Goal: Task Accomplishment & Management: Manage account settings

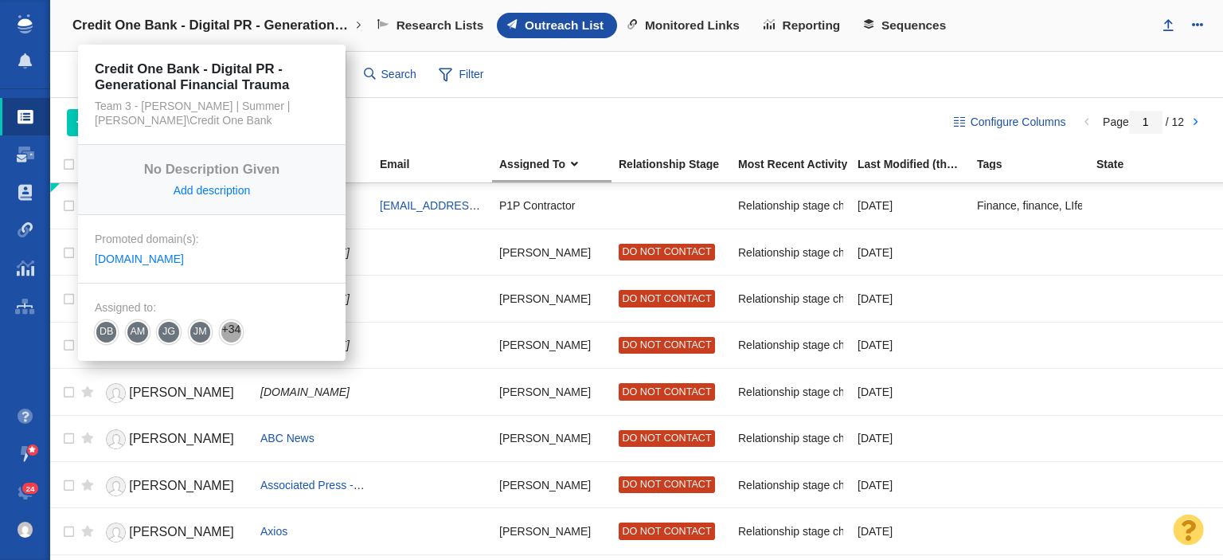
click at [264, 28] on h4 "Credit One Bank - Digital PR - Generational Financial Trauma" at bounding box center [211, 26] width 279 height 16
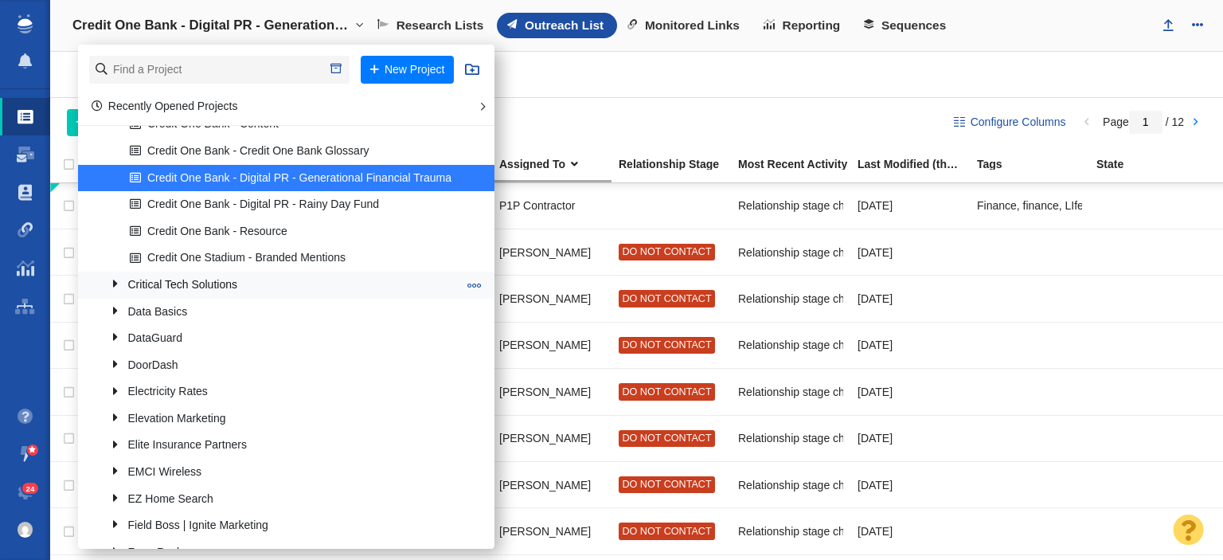
scroll to position [796, 0]
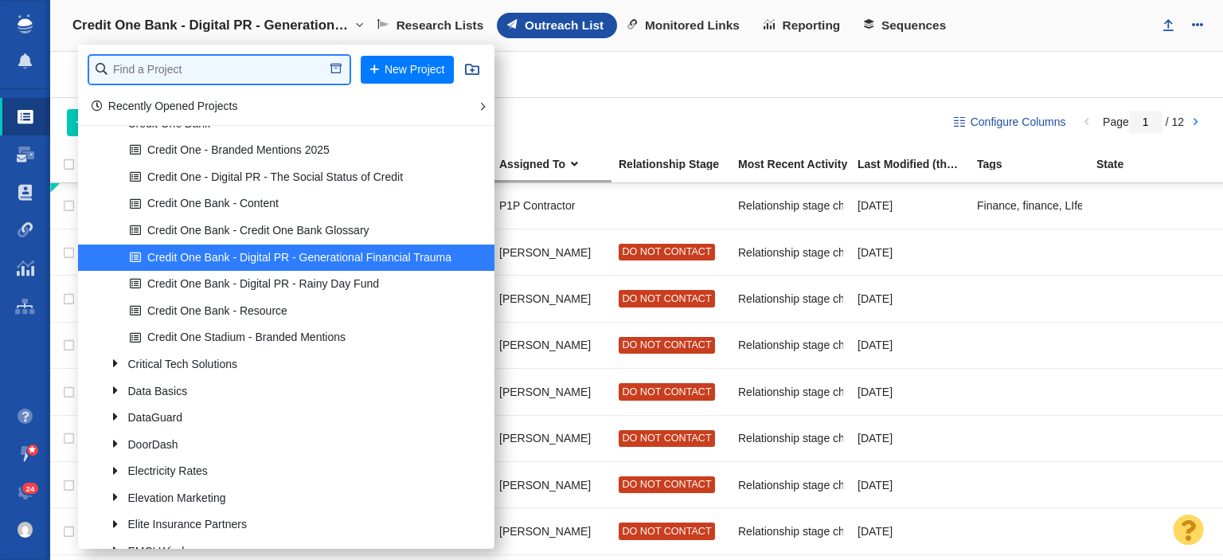
click at [211, 69] on input "text" at bounding box center [219, 70] width 260 height 28
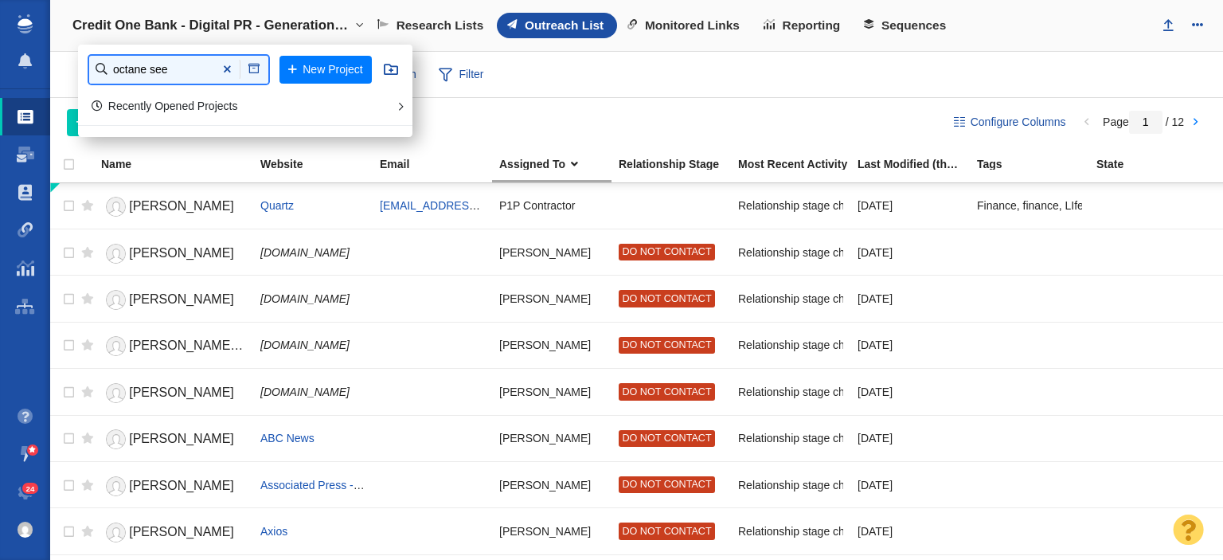
scroll to position [0, 0]
type input "octane seating - digi"
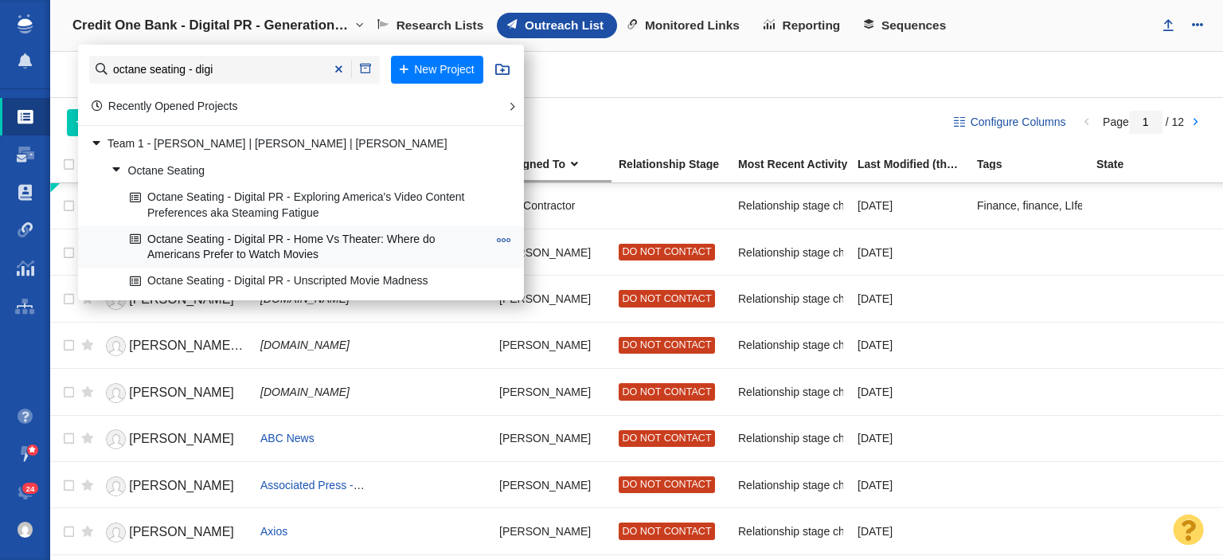
click at [252, 243] on link "Octane Seating - Digital PR - Home Vs Theater: Where do Americans Prefer to Wat…" at bounding box center [309, 247] width 366 height 40
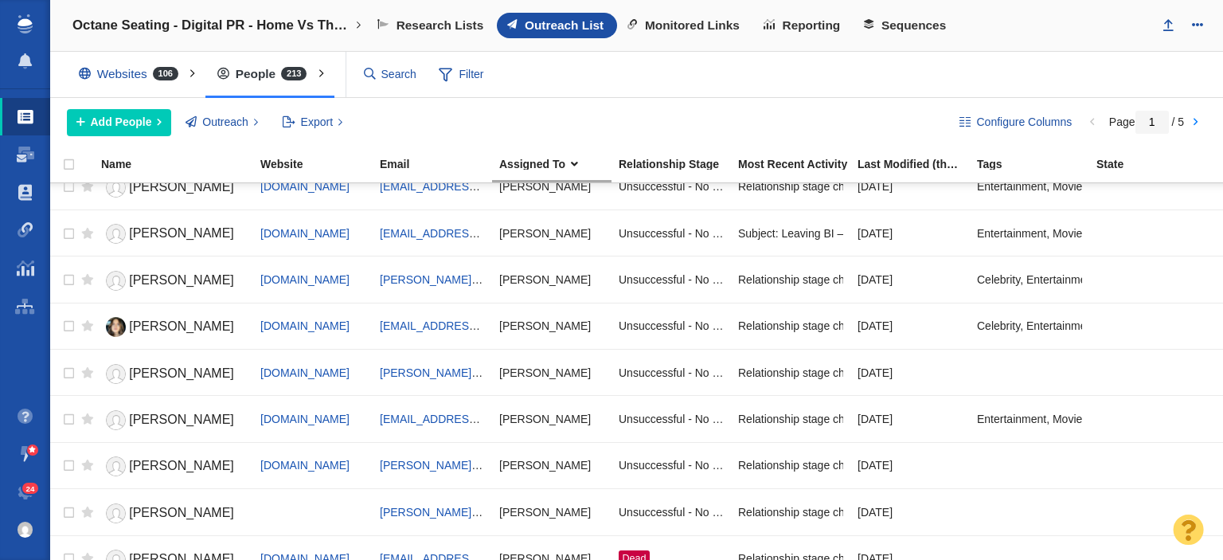
scroll to position [956, 0]
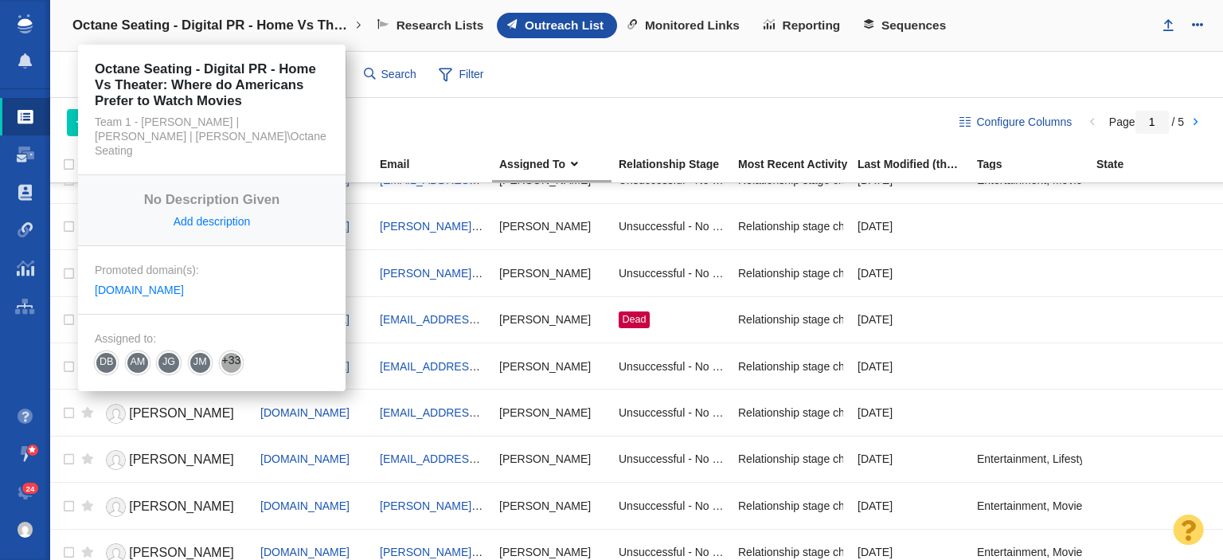
click at [188, 25] on h4 "Octane Seating - Digital PR - Home Vs Theater: Where do Americans Prefer to Wat…" at bounding box center [211, 26] width 279 height 16
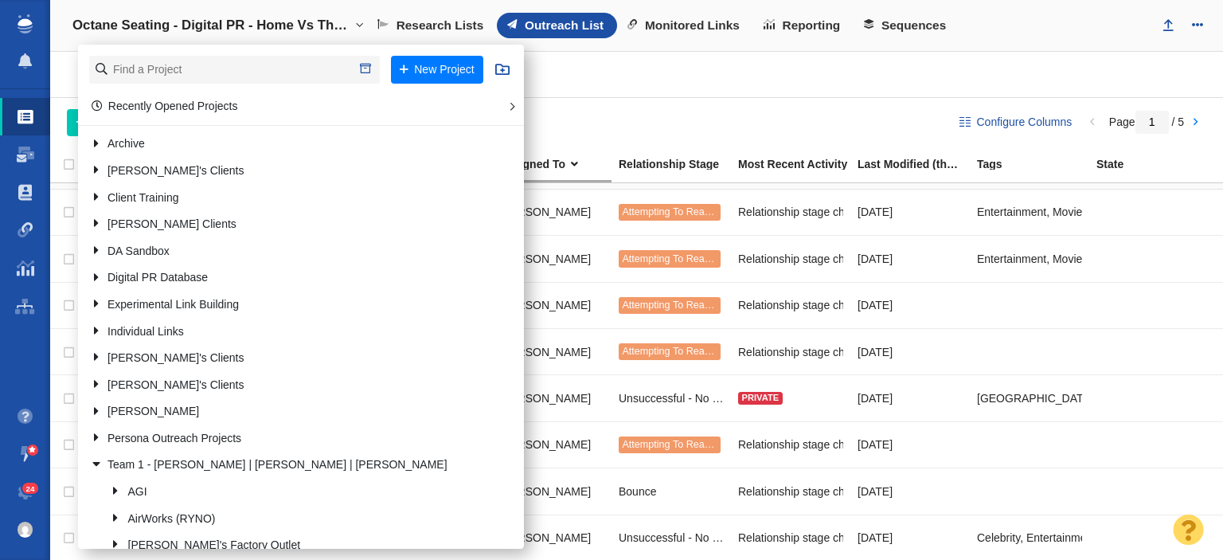
scroll to position [1938, 0]
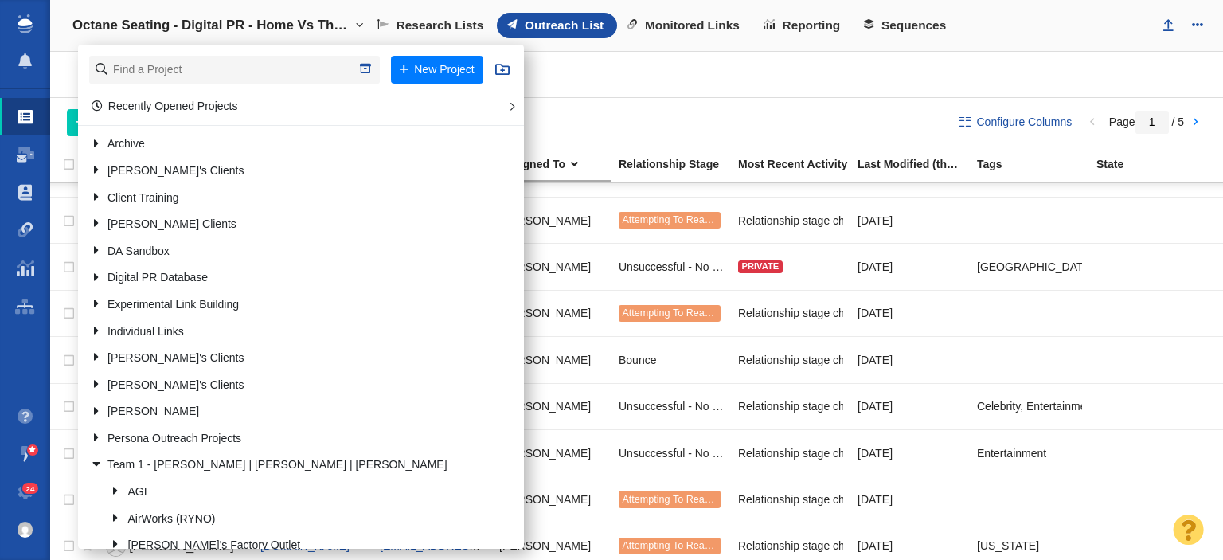
click at [771, 69] on div "Websites 106 All Websites Assigned To Me Recently Viewed Starred Outreach schol…" at bounding box center [636, 75] width 1173 height 46
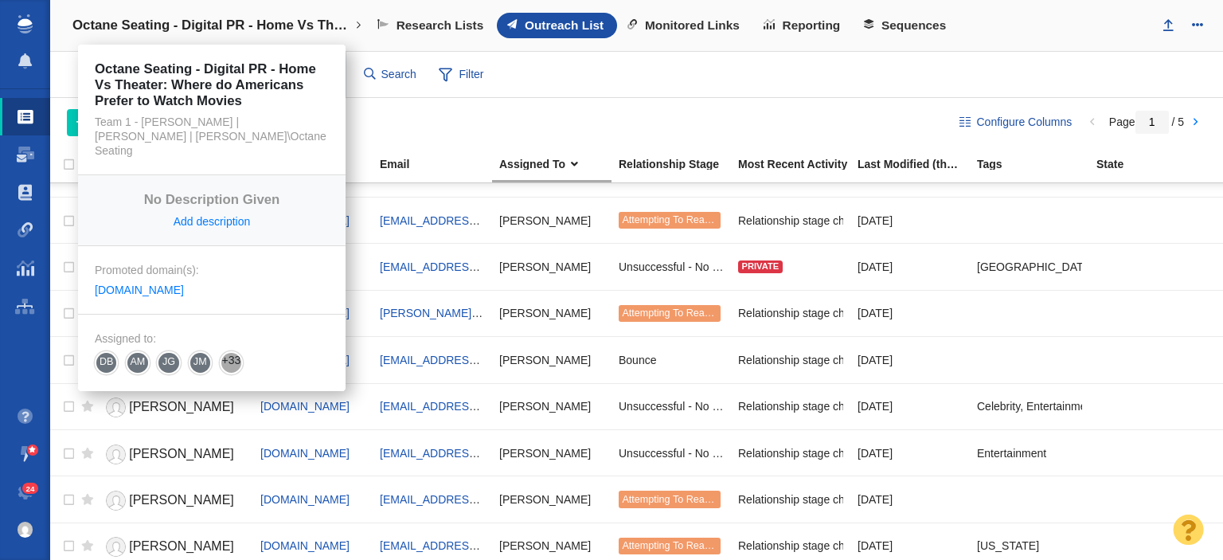
click at [275, 21] on h4 "Octane Seating - Digital PR - Home Vs Theater: Where do Americans Prefer to Wat…" at bounding box center [211, 26] width 279 height 16
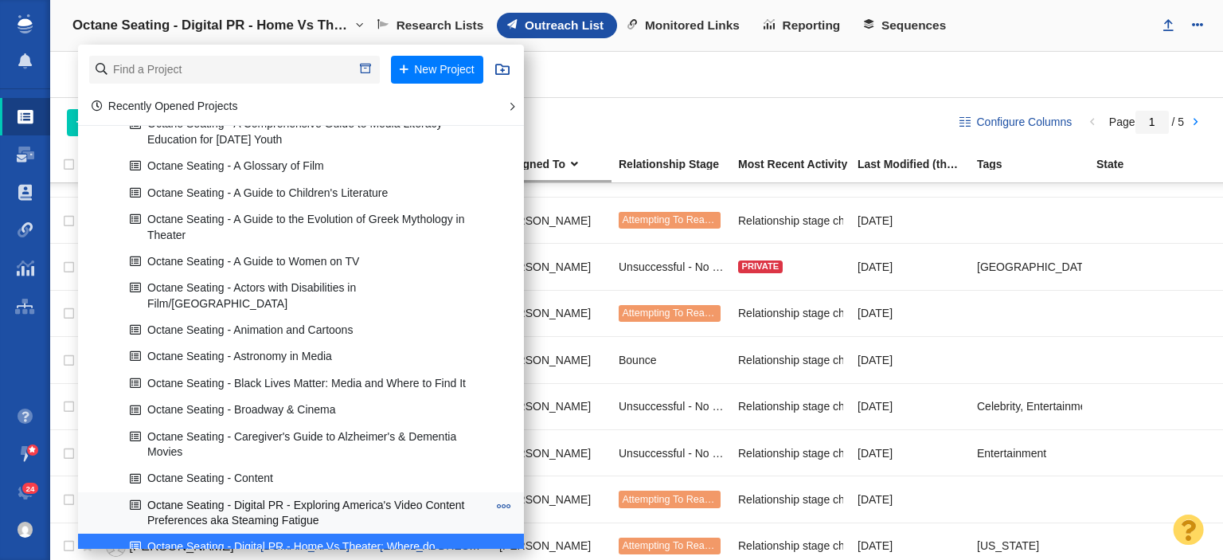
scroll to position [1513, 0]
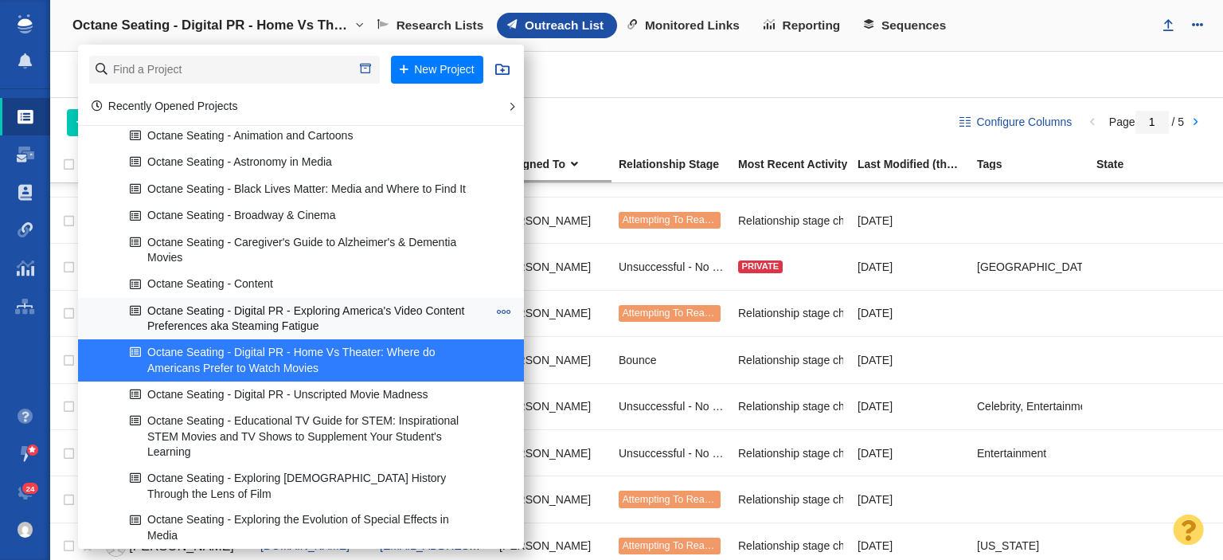
click at [316, 311] on link "Octane Seating - Digital PR - Exploring America's Video Content Preferences aka…" at bounding box center [309, 319] width 366 height 40
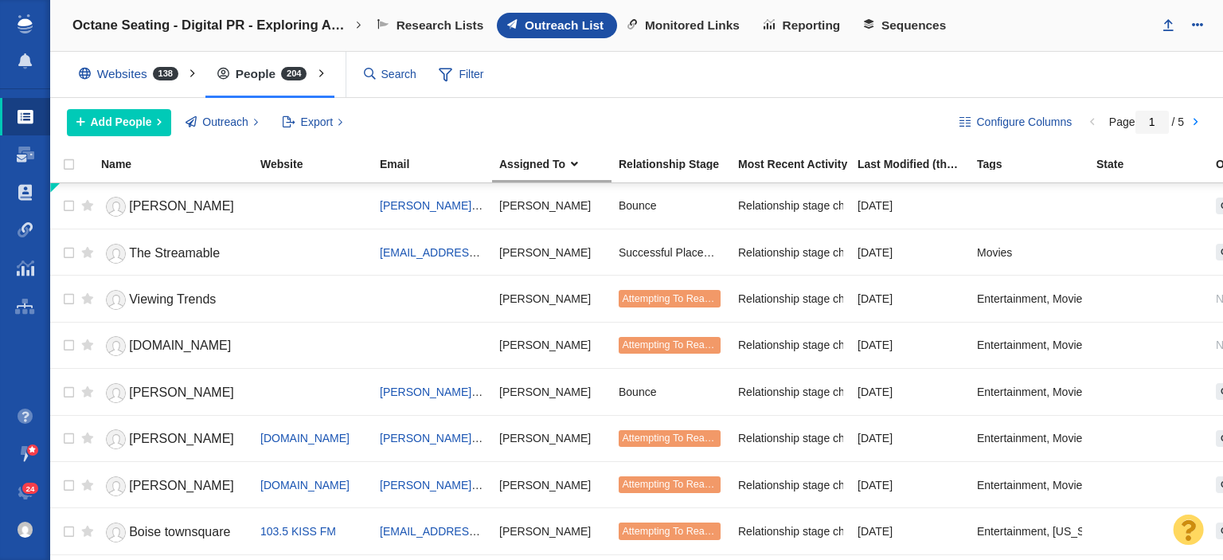
click at [979, 39] on div "Octane Seating - Digital PR - Exploring America's Video Content Preferences aka…" at bounding box center [636, 26] width 1173 height 52
click at [102, 121] on span "Add People" at bounding box center [121, 122] width 61 height 17
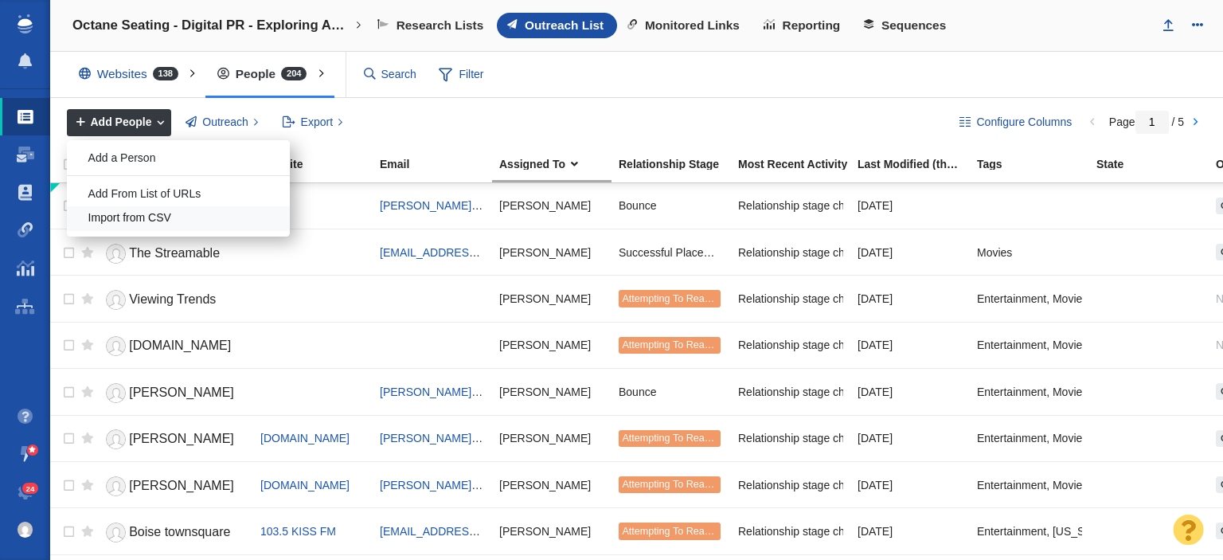
click at [152, 212] on div "Import from CSV" at bounding box center [178, 218] width 223 height 25
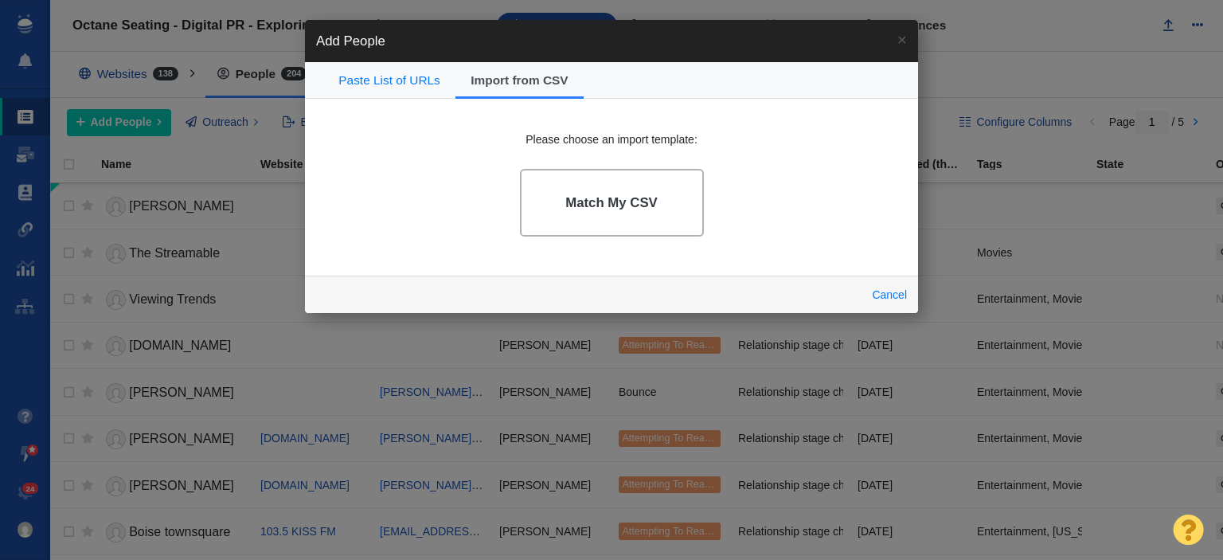
click at [612, 195] on h4 "Match My CSV" at bounding box center [611, 203] width 92 height 16
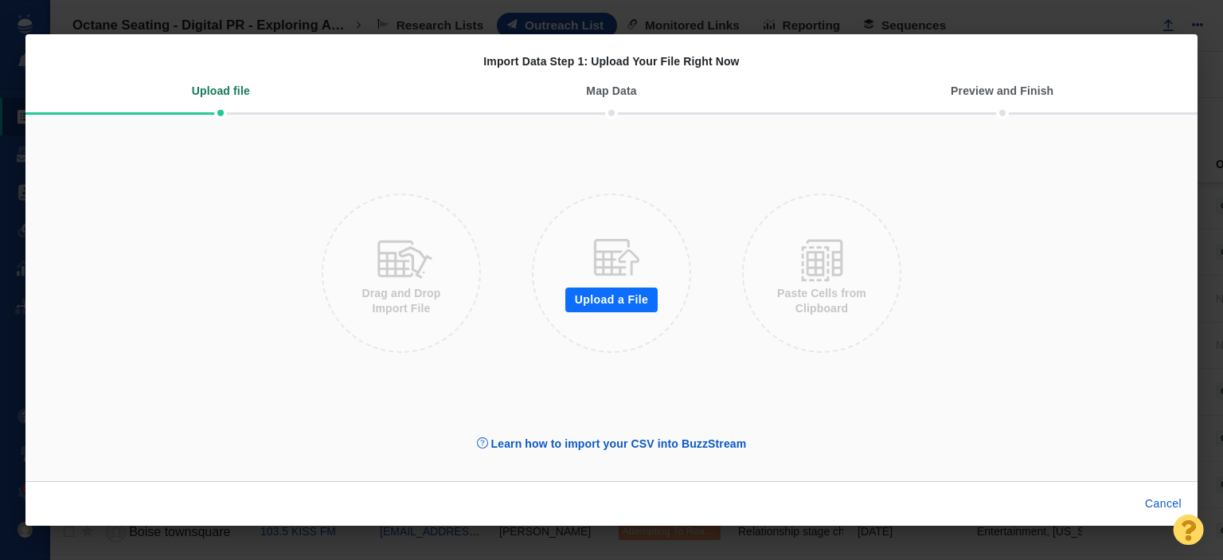
click at [618, 293] on button "Upload a File" at bounding box center [611, 299] width 92 height 25
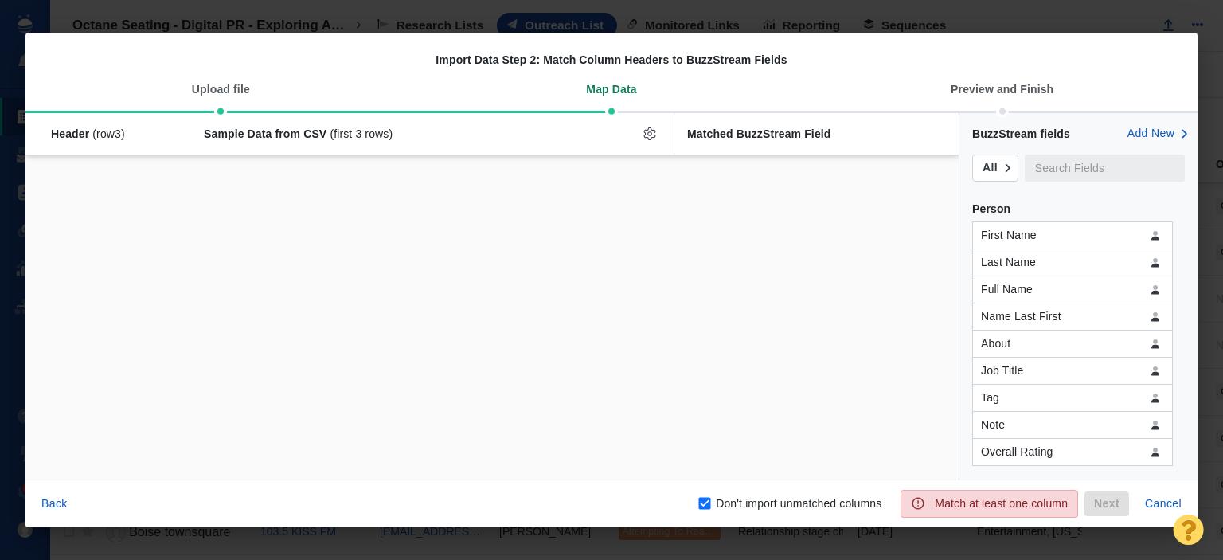
checkbox input "false"
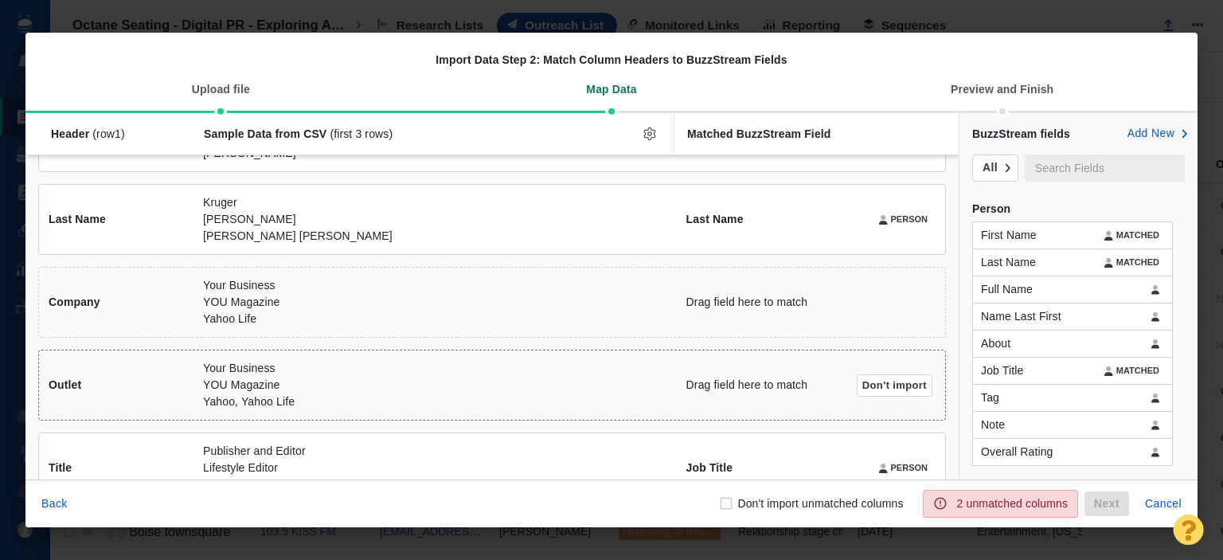
scroll to position [159, 0]
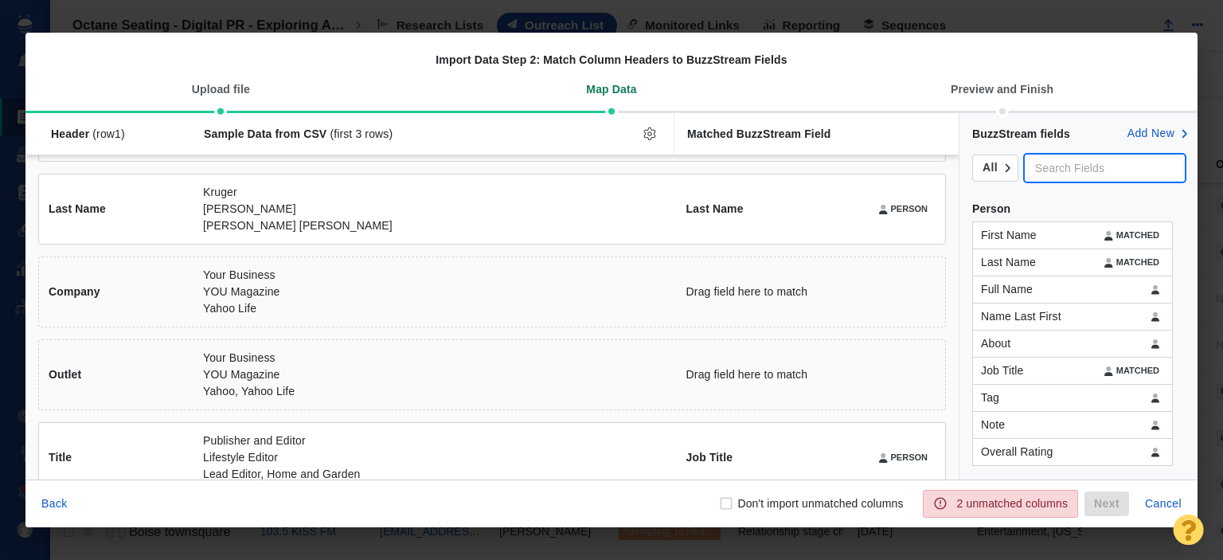
click at [1060, 170] on input "text" at bounding box center [1105, 167] width 160 height 27
type input "nam"
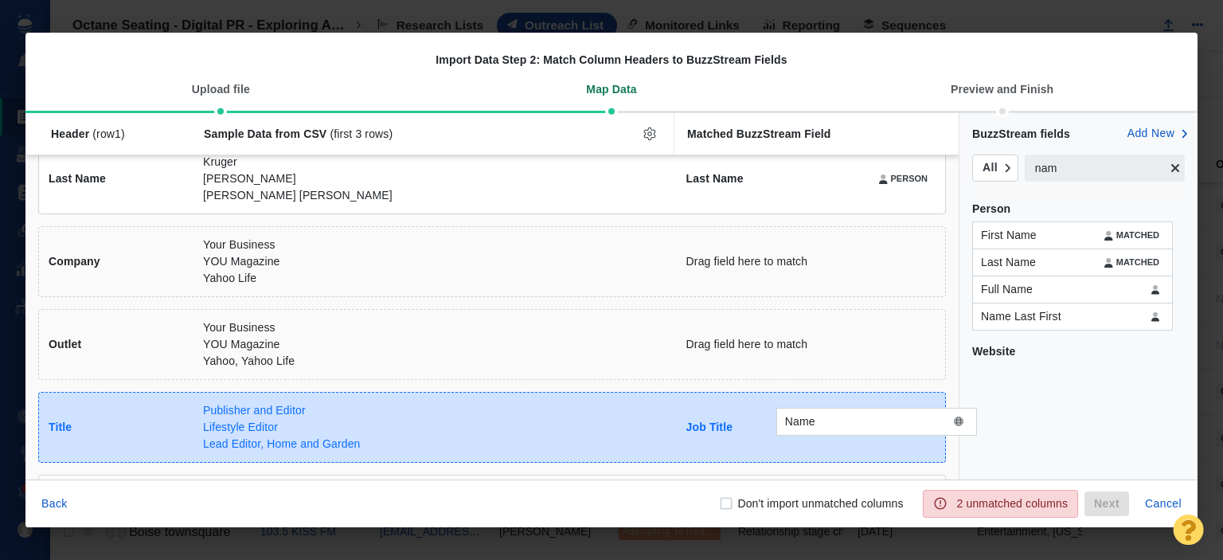
scroll to position [198, 0]
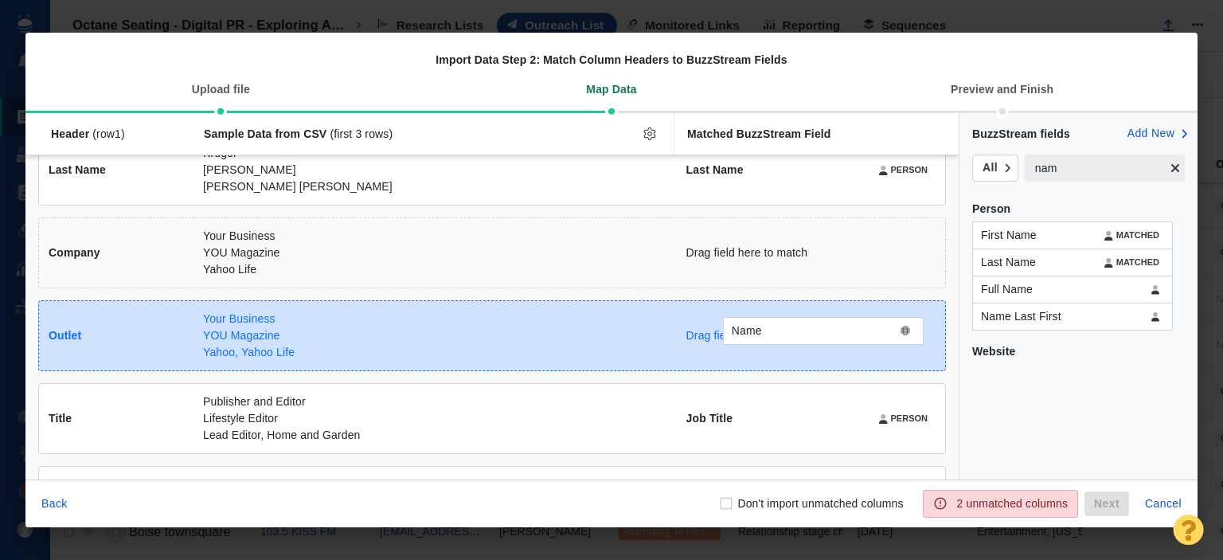
drag, startPoint x: 1013, startPoint y: 377, endPoint x: 765, endPoint y: 330, distance: 252.7
click at [765, 330] on div "Name Header (row 1 ) Sample Data from CSV (first 3 rows) Matched BuzzStream Fie…" at bounding box center [611, 296] width 1172 height 366
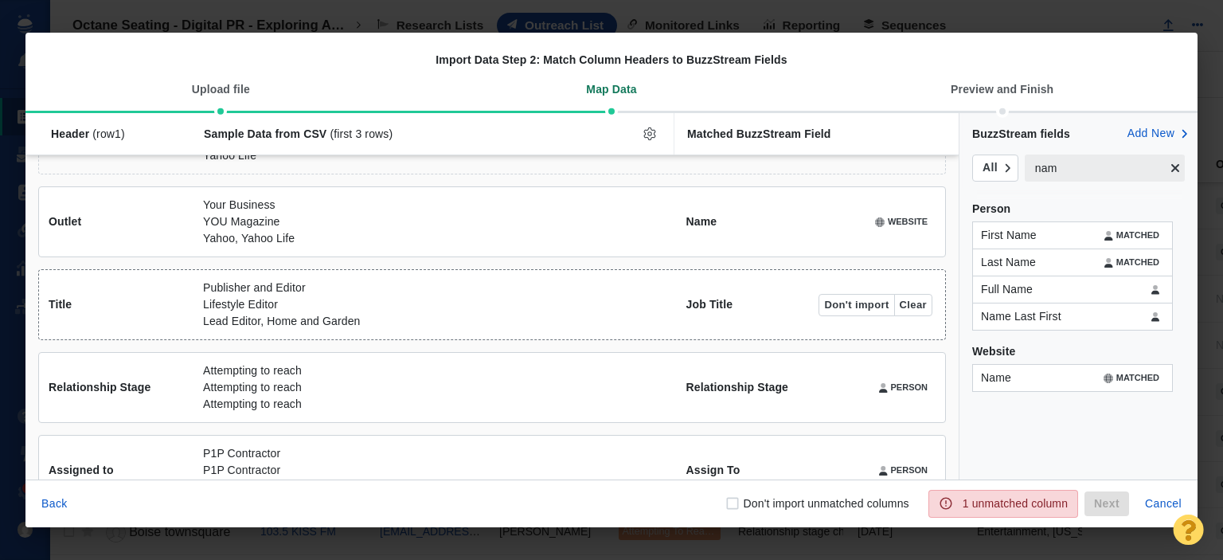
scroll to position [348, 0]
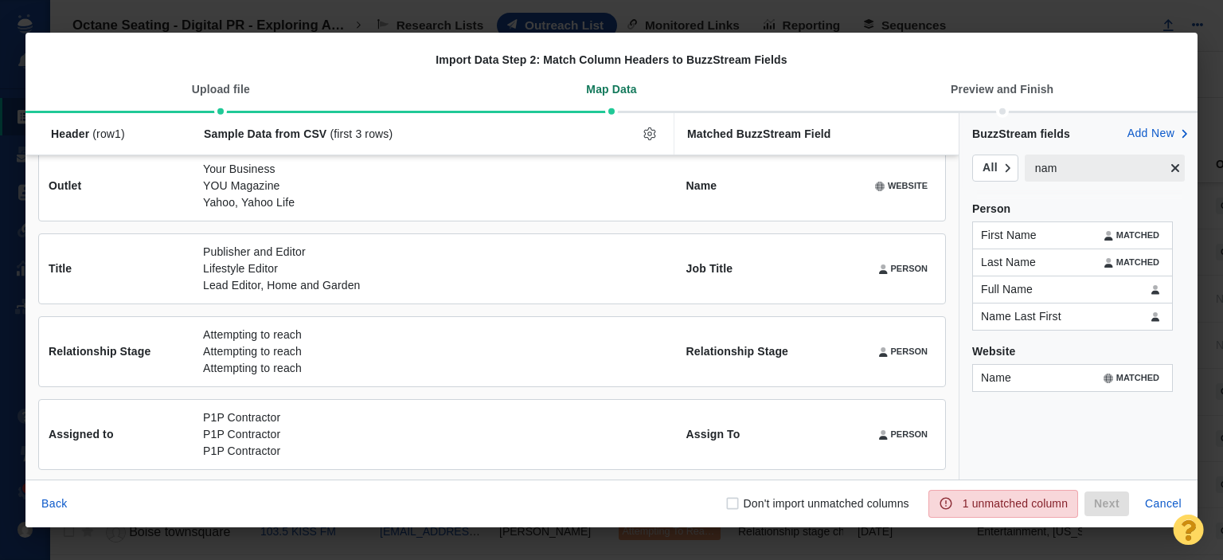
drag, startPoint x: 796, startPoint y: 498, endPoint x: 773, endPoint y: 507, distance: 24.3
click at [795, 499] on p "Don't import unmatched columns" at bounding box center [827, 503] width 166 height 17
click at [741, 499] on input "Don't import unmatched columns" at bounding box center [733, 503] width 16 height 16
checkbox input "true"
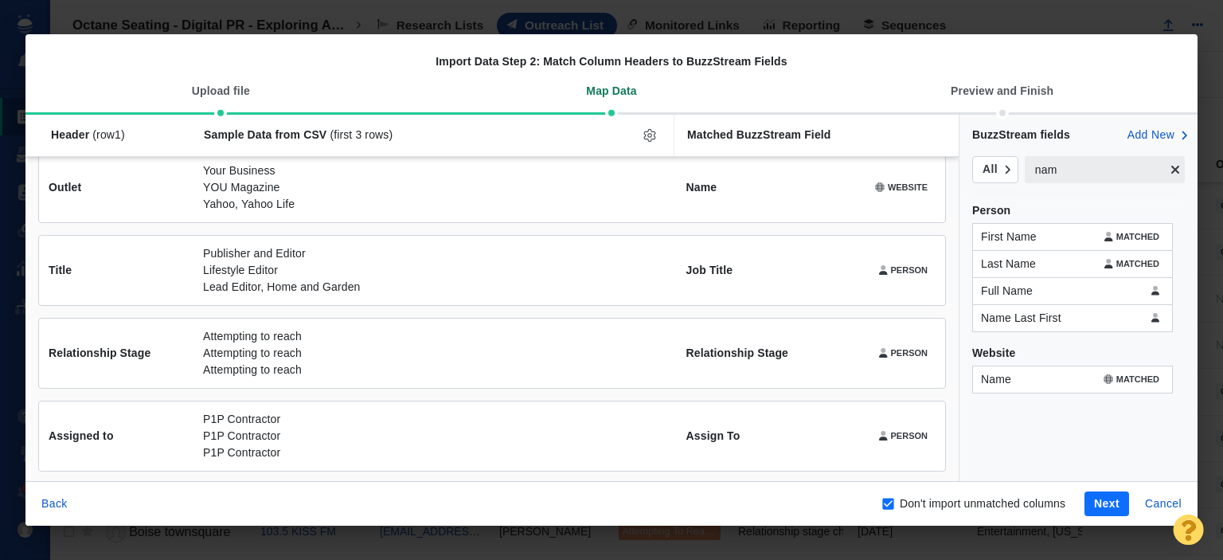
click at [1104, 496] on button "Next" at bounding box center [1107, 503] width 45 height 25
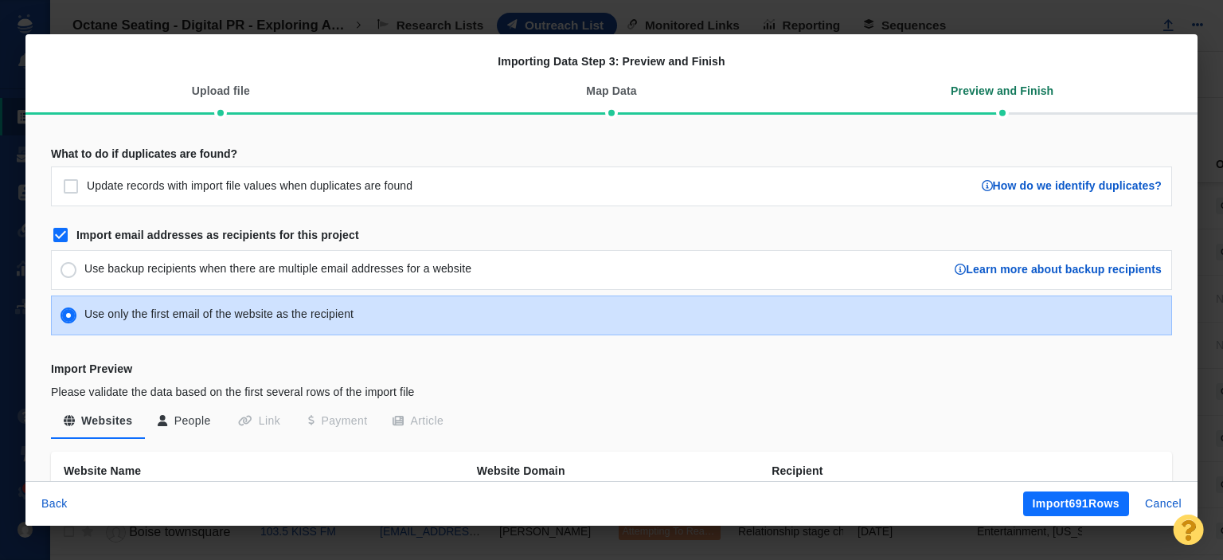
click at [1070, 509] on button "Import 691 Rows" at bounding box center [1076, 503] width 106 height 25
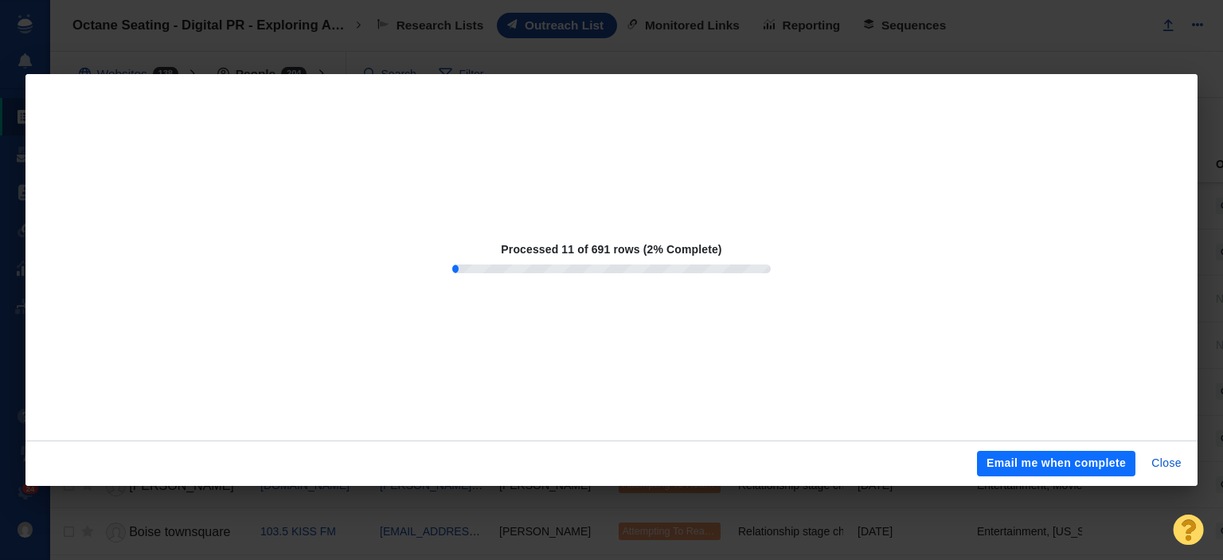
click at [1085, 457] on button "Email me when complete" at bounding box center [1056, 463] width 158 height 25
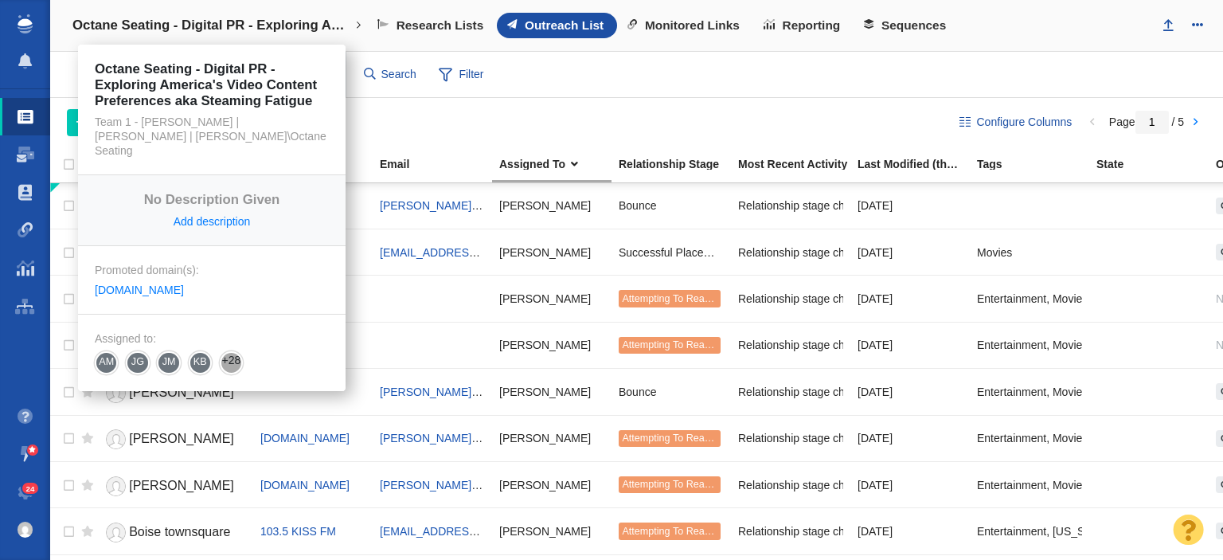
click at [264, 32] on h4 "Octane Seating - Digital PR - Exploring America's Video Content Preferences aka…" at bounding box center [211, 26] width 279 height 16
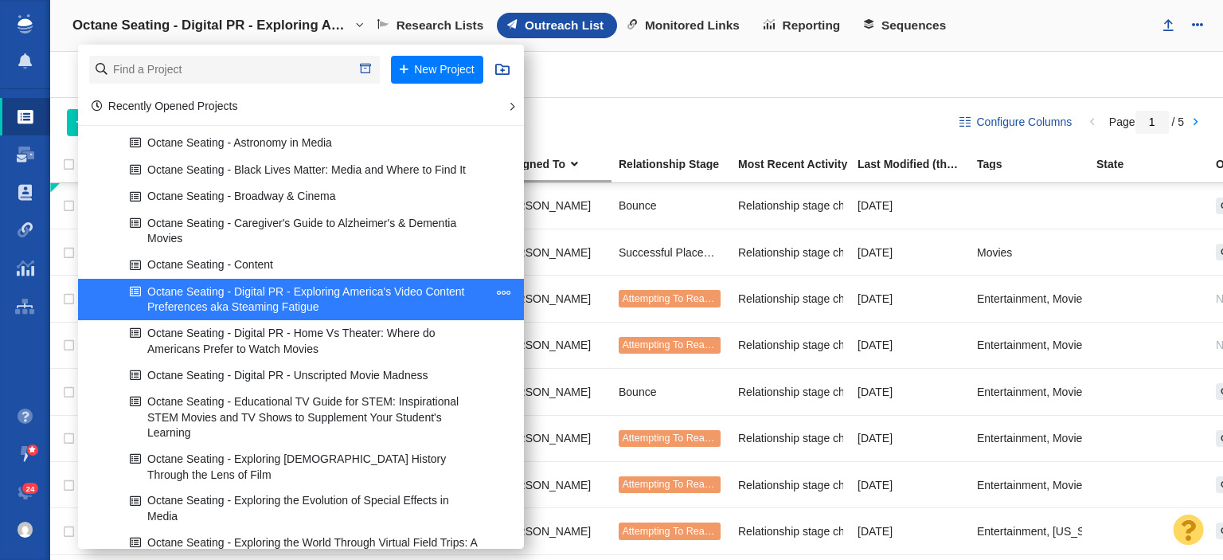
scroll to position [1513, 0]
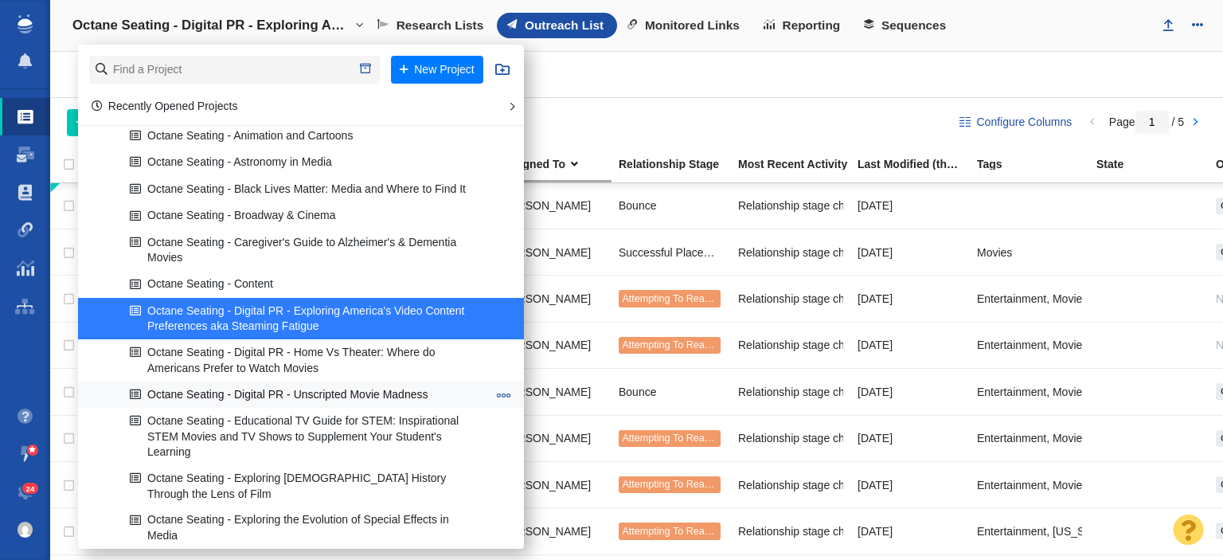
click at [335, 382] on link "Octane Seating - Digital PR - Unscripted Movie Madness" at bounding box center [309, 394] width 366 height 25
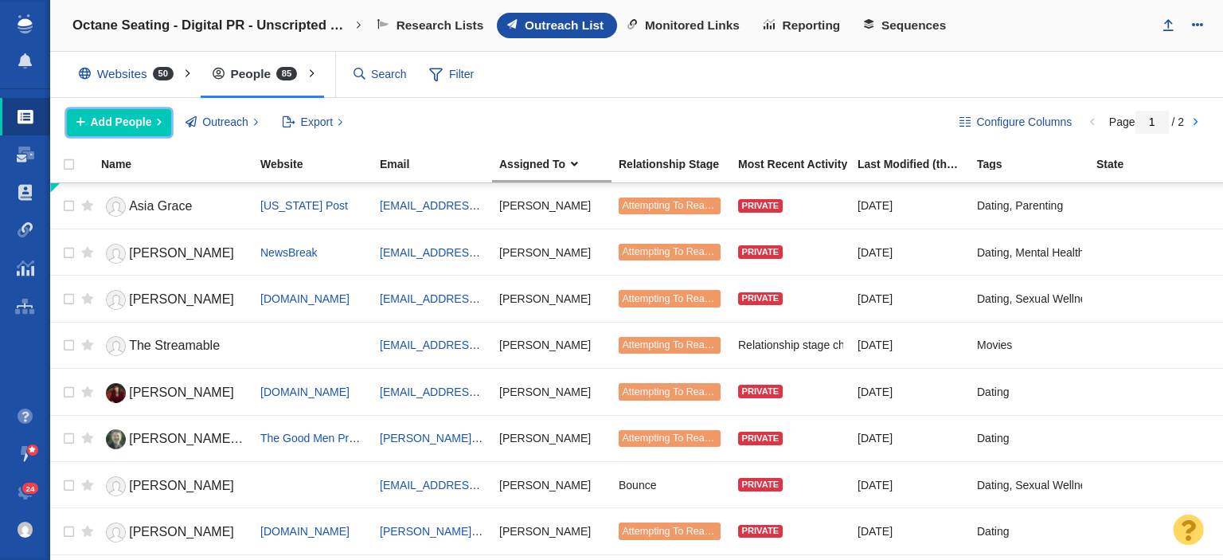
click at [135, 122] on span "Add People" at bounding box center [121, 122] width 61 height 17
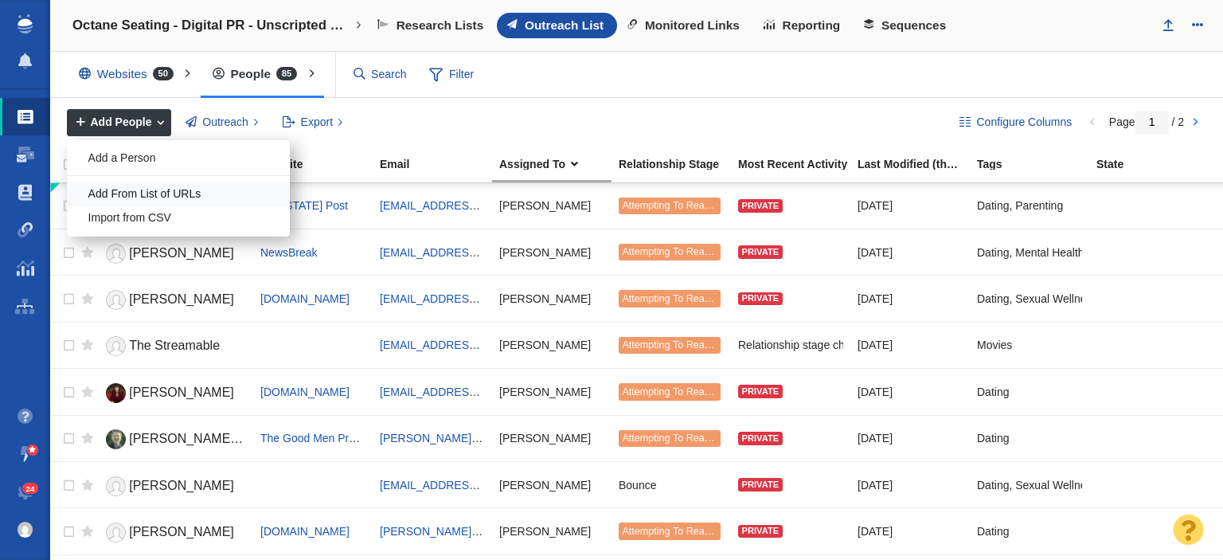
click at [141, 198] on div "Add From List of URLs" at bounding box center [178, 194] width 223 height 25
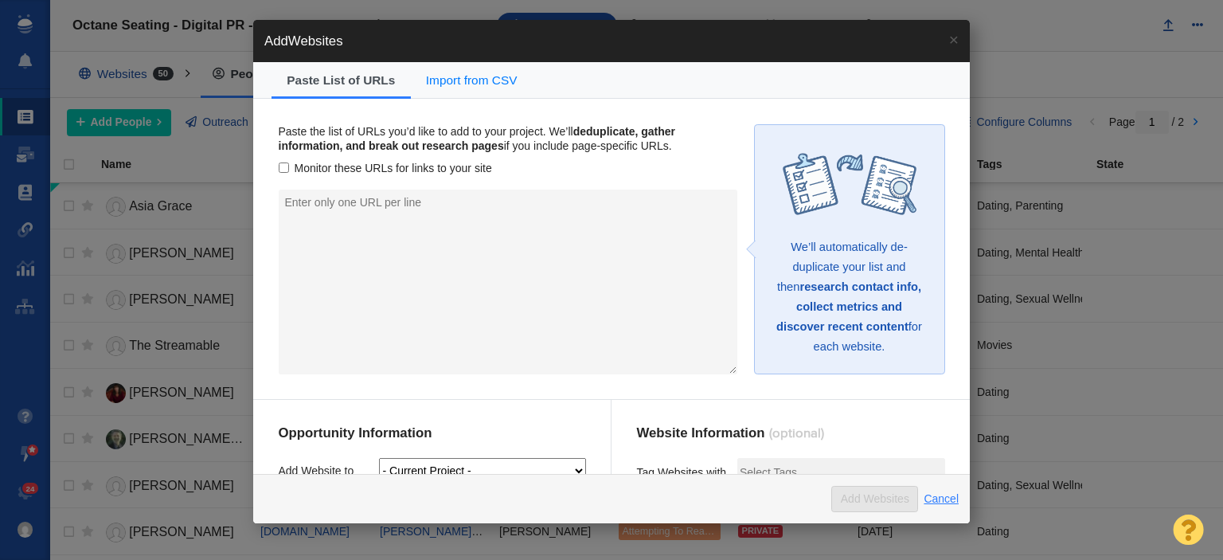
click at [934, 493] on link "Cancel" at bounding box center [941, 498] width 35 height 14
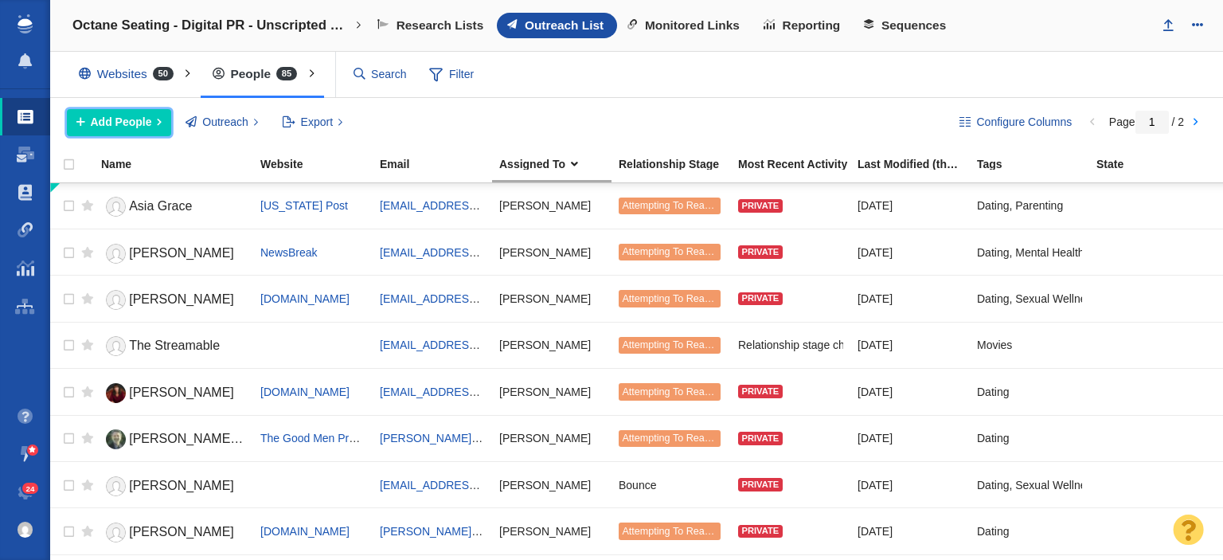
click at [143, 115] on span "Add People" at bounding box center [121, 122] width 61 height 17
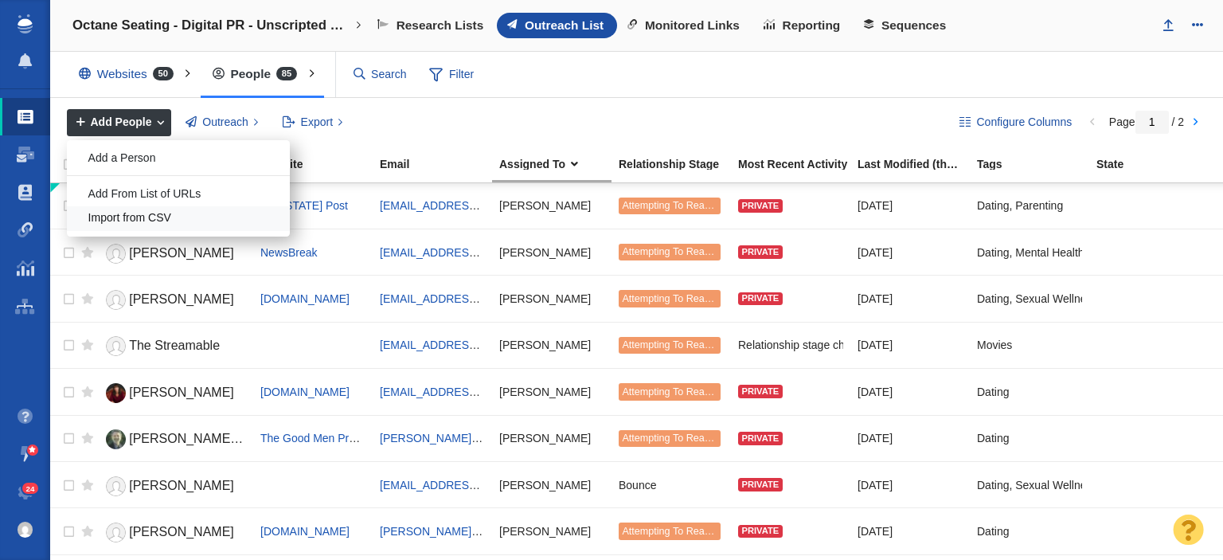
click at [134, 213] on div "Import from CSV" at bounding box center [178, 218] width 223 height 25
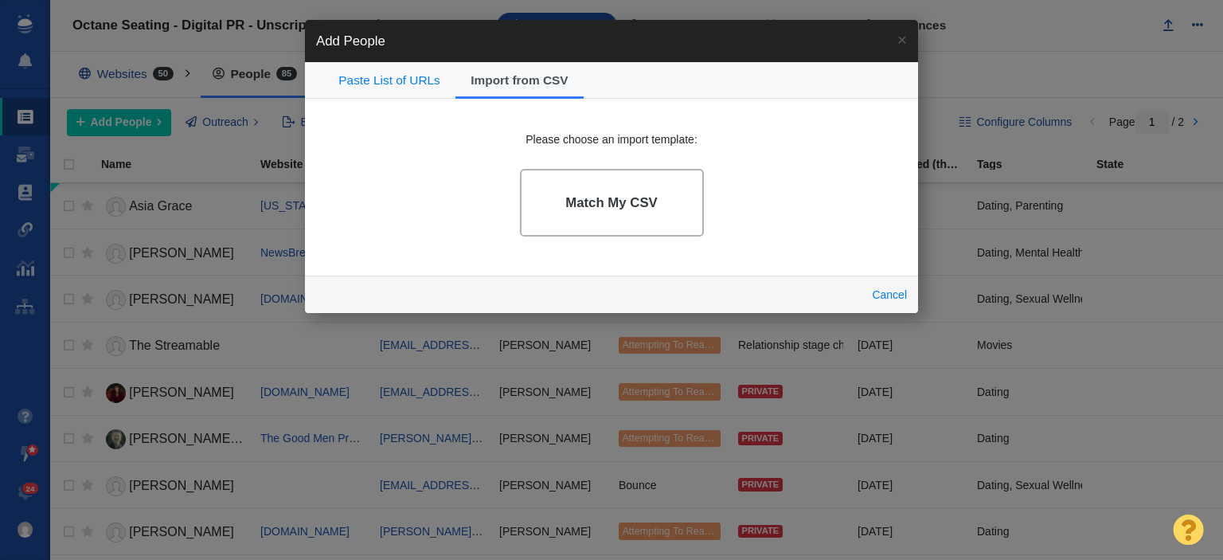
click at [561, 227] on link "Match My CSV" at bounding box center [612, 203] width 184 height 68
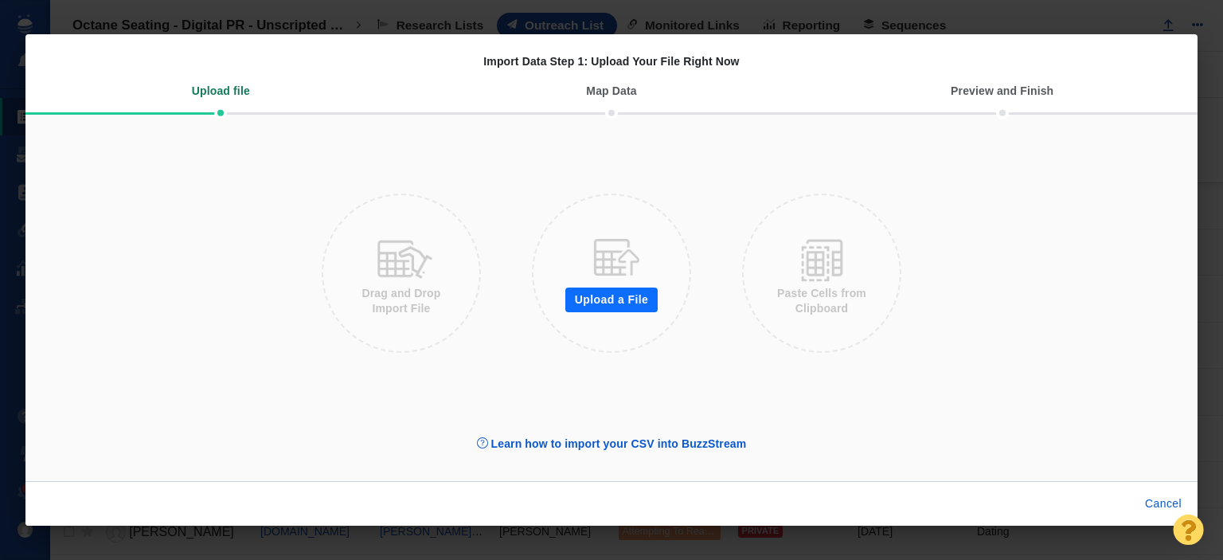
click at [606, 311] on button "Upload a File" at bounding box center [611, 299] width 92 height 25
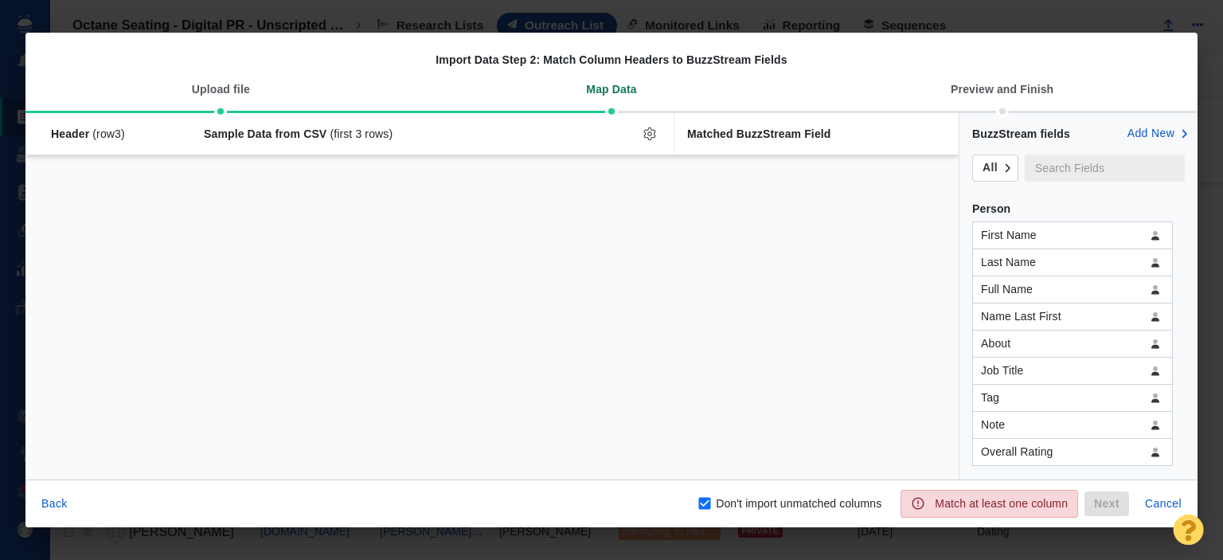
checkbox input "false"
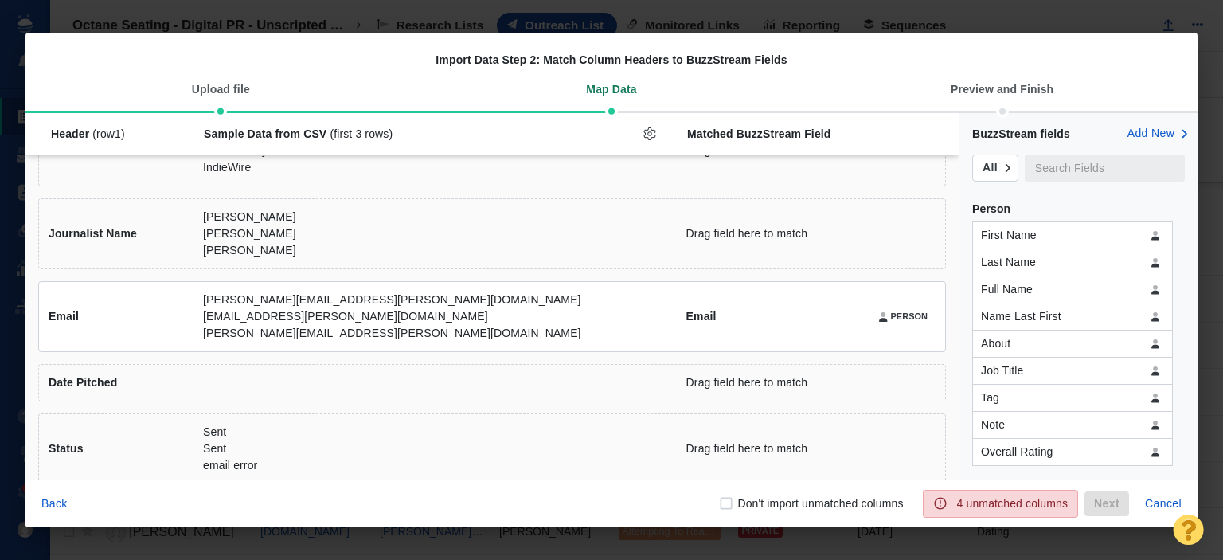
scroll to position [80, 0]
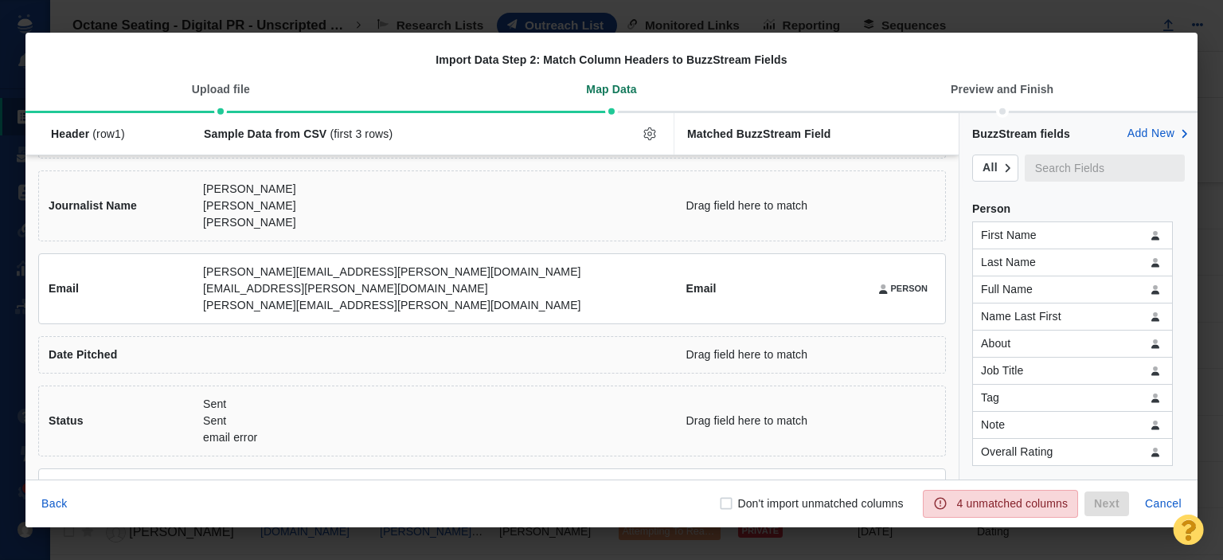
click at [1051, 172] on input "text" at bounding box center [1105, 167] width 160 height 27
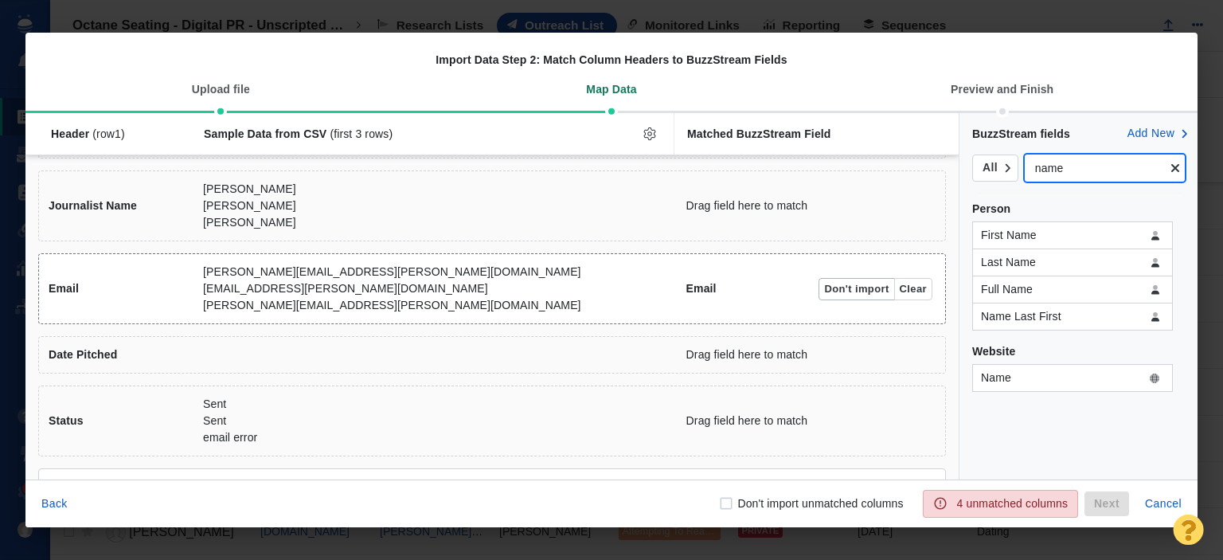
scroll to position [0, 0]
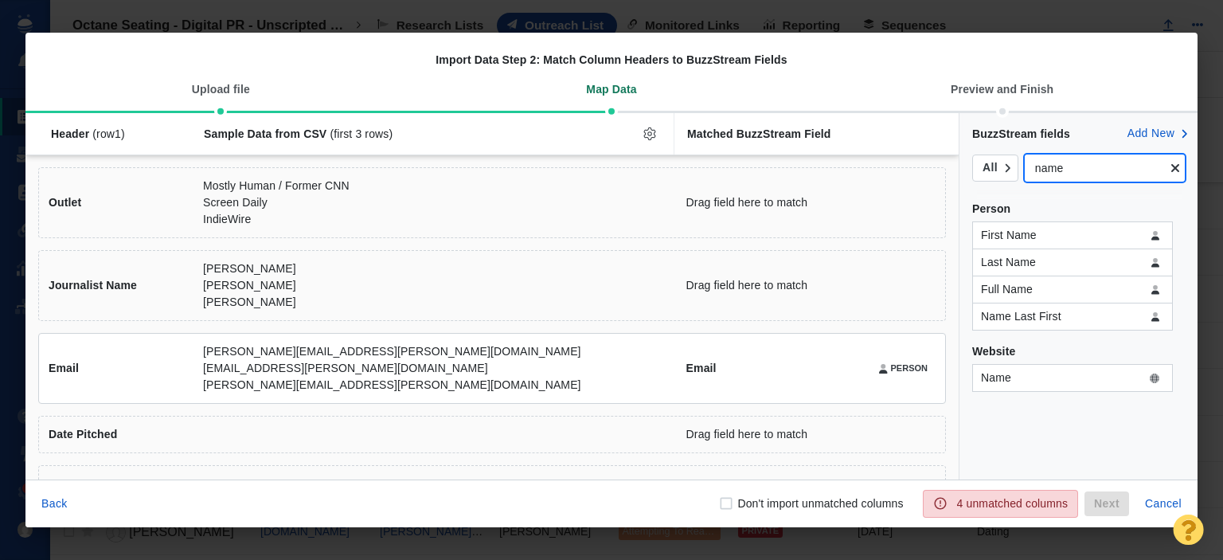
type input "name"
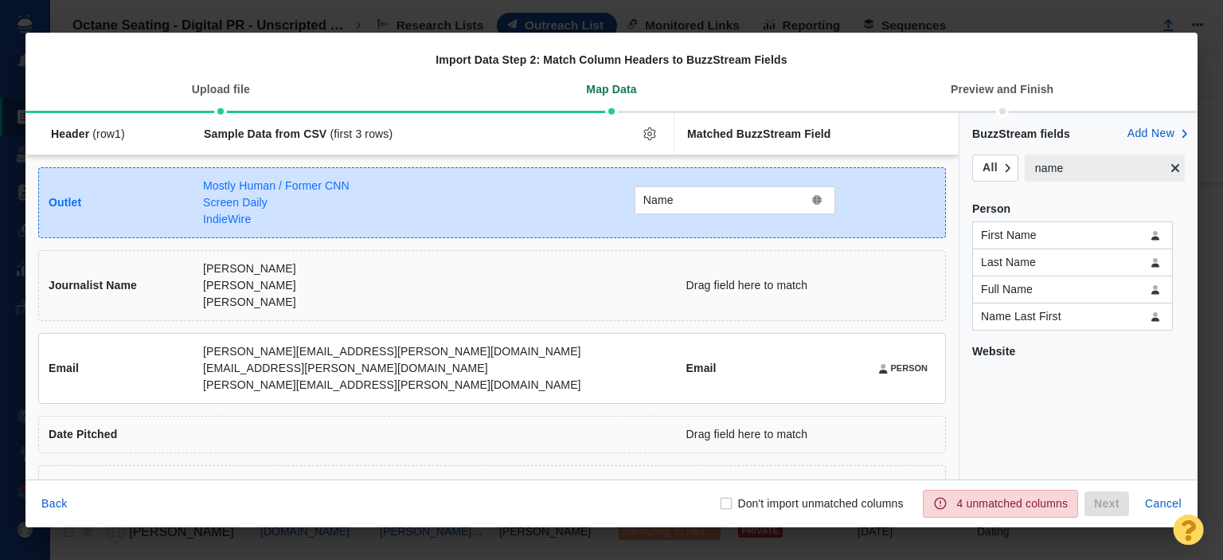
drag, startPoint x: 1010, startPoint y: 381, endPoint x: 672, endPoint y: 205, distance: 381.2
click at [672, 205] on div "Name Header (row 1 ) Sample Data from CSV (first 3 rows) Matched BuzzStream Fie…" at bounding box center [611, 296] width 1172 height 366
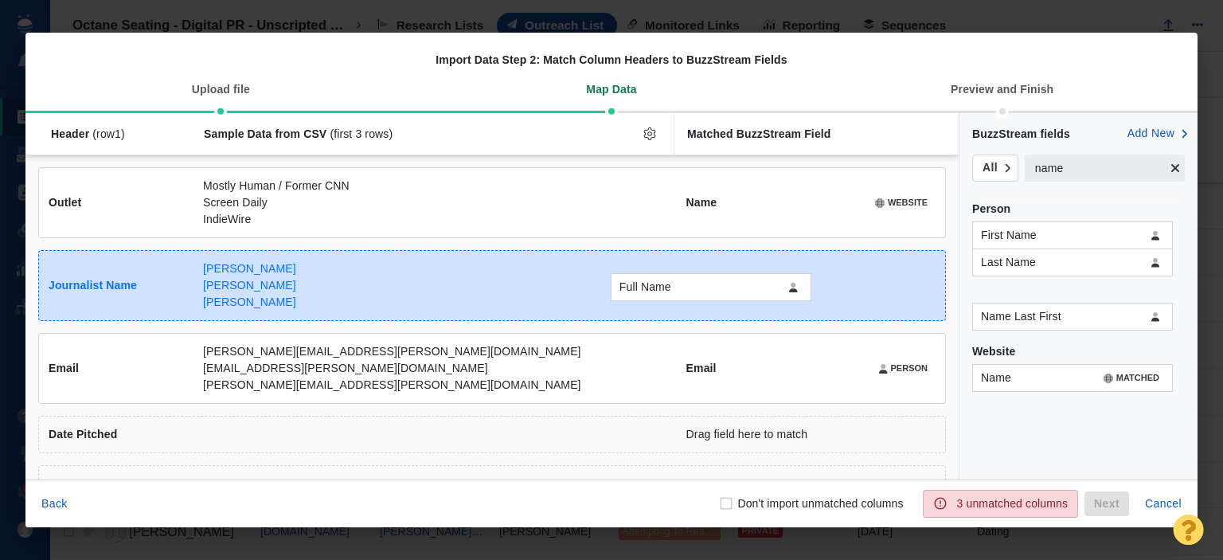
drag, startPoint x: 1042, startPoint y: 283, endPoint x: 681, endPoint y: 281, distance: 360.8
click at [681, 281] on div "Full Name Header (row 1 ) Sample Data from CSV (first 3 rows) Matched BuzzStrea…" at bounding box center [611, 296] width 1172 height 366
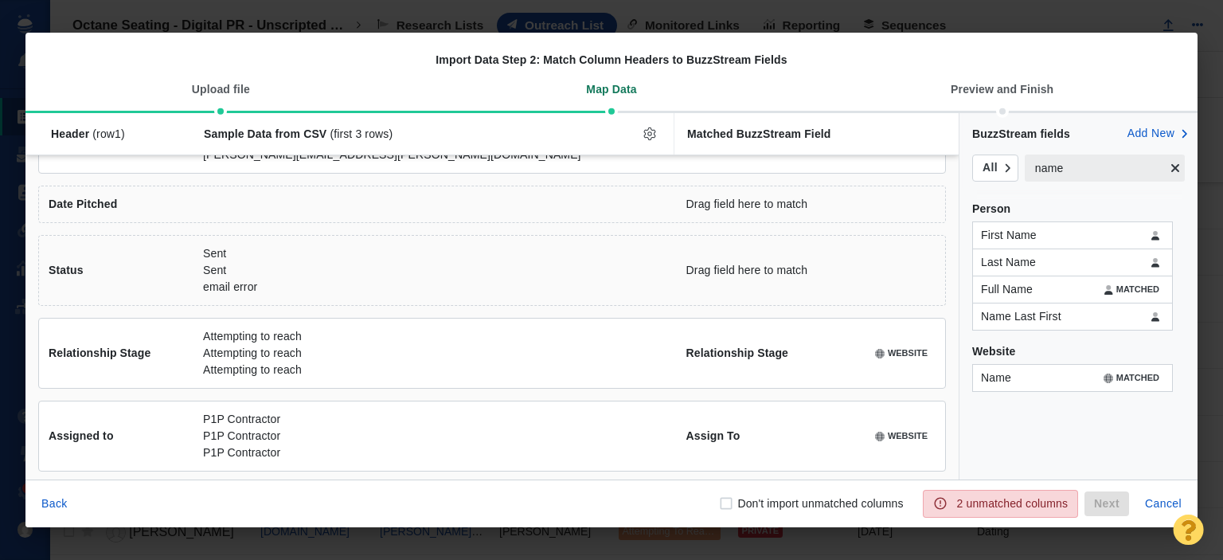
scroll to position [233, 0]
click at [726, 502] on input "Don't import unmatched columns" at bounding box center [726, 503] width 16 height 16
checkbox input "true"
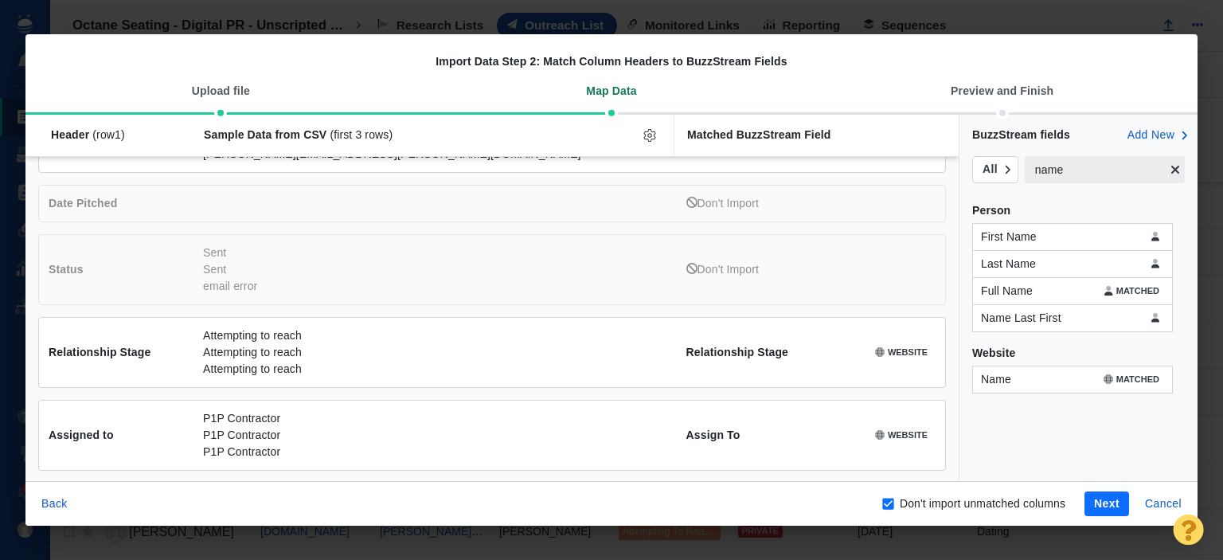
click at [1108, 498] on button "Next" at bounding box center [1107, 503] width 45 height 25
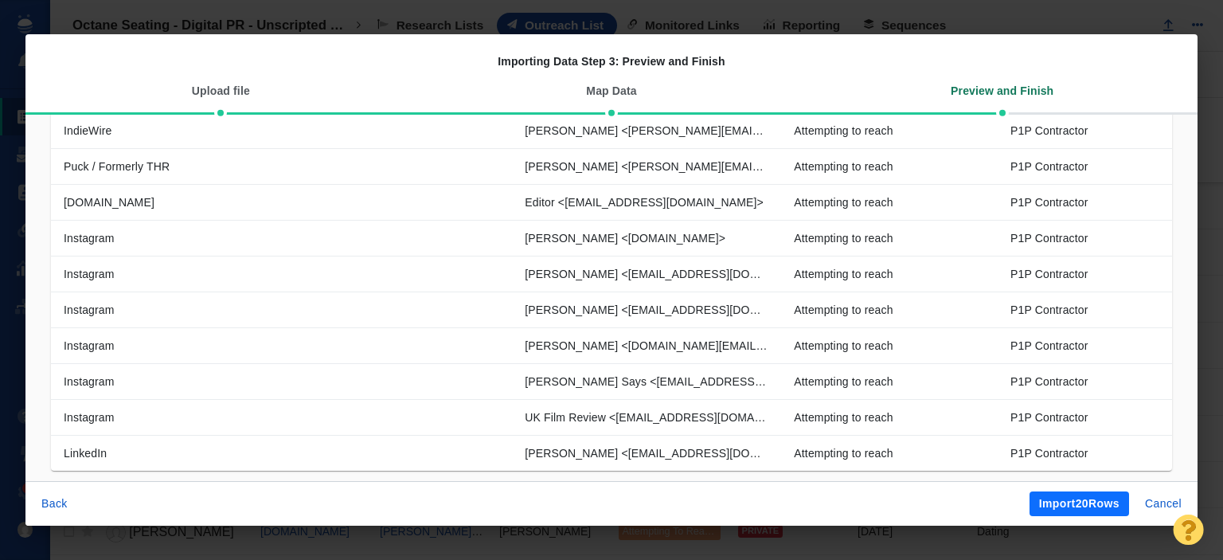
scroll to position [532, 0]
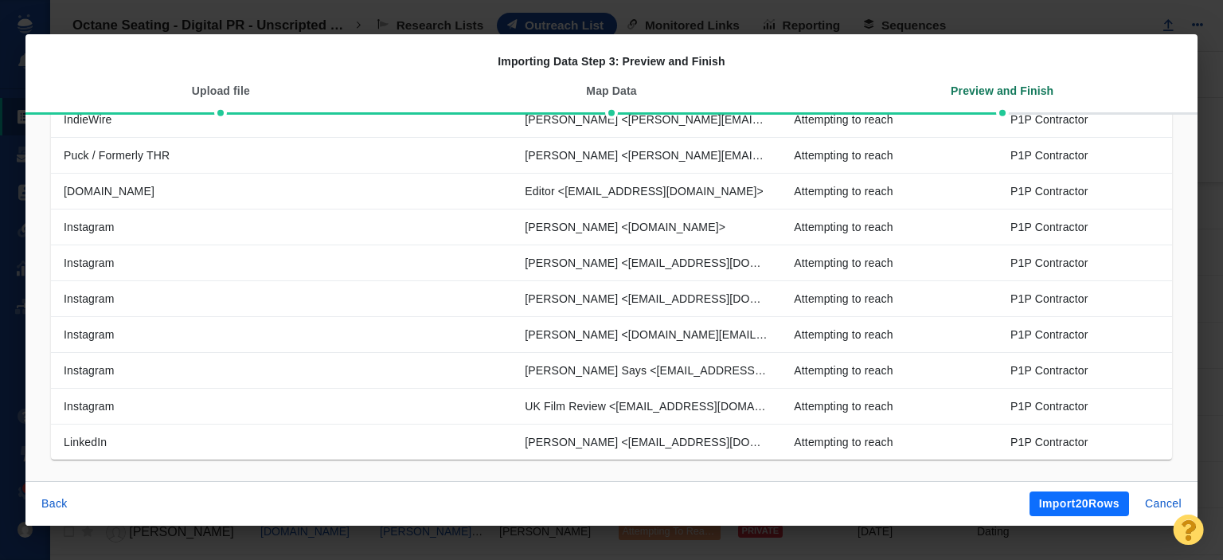
click at [1062, 503] on button "Import 20 Rows" at bounding box center [1080, 503] width 100 height 25
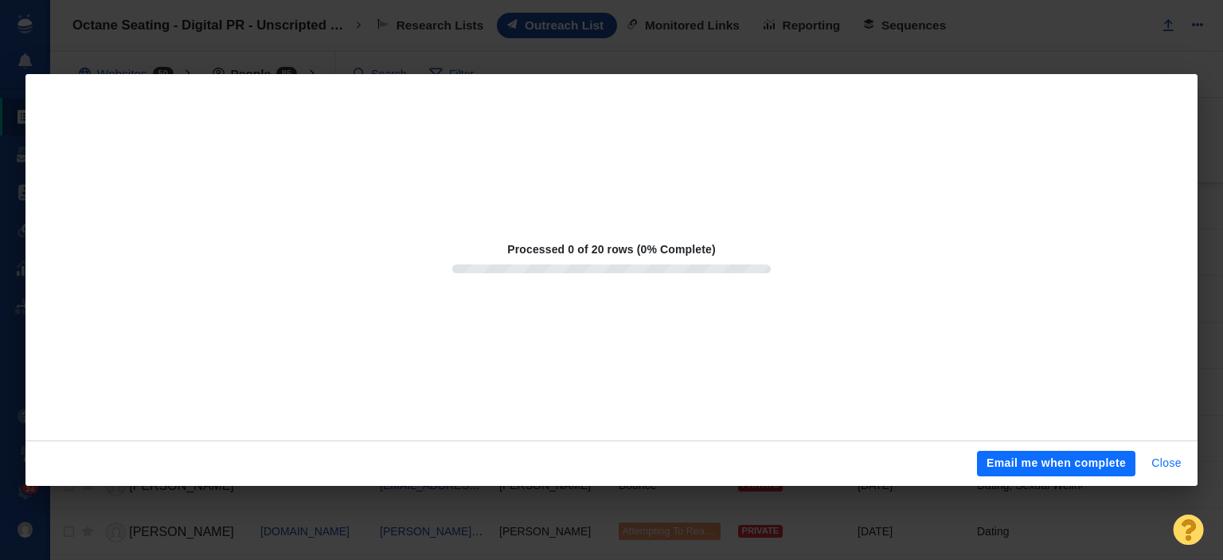
click at [1164, 462] on button "Close" at bounding box center [1166, 463] width 49 height 25
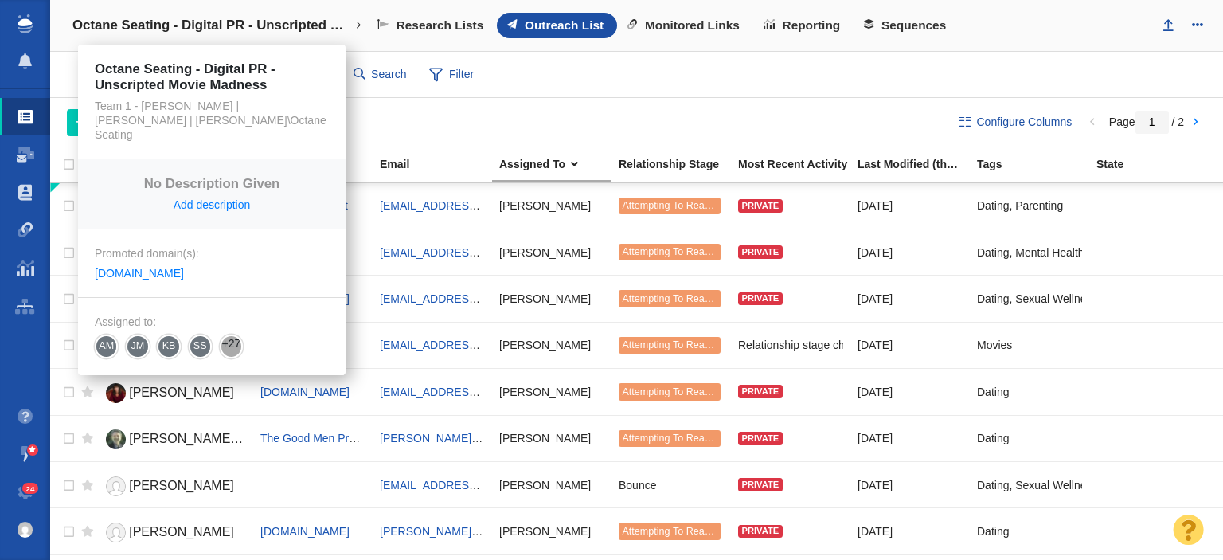
click at [204, 22] on h4 "Octane Seating - Digital PR - Unscripted Movie Madness" at bounding box center [211, 26] width 279 height 16
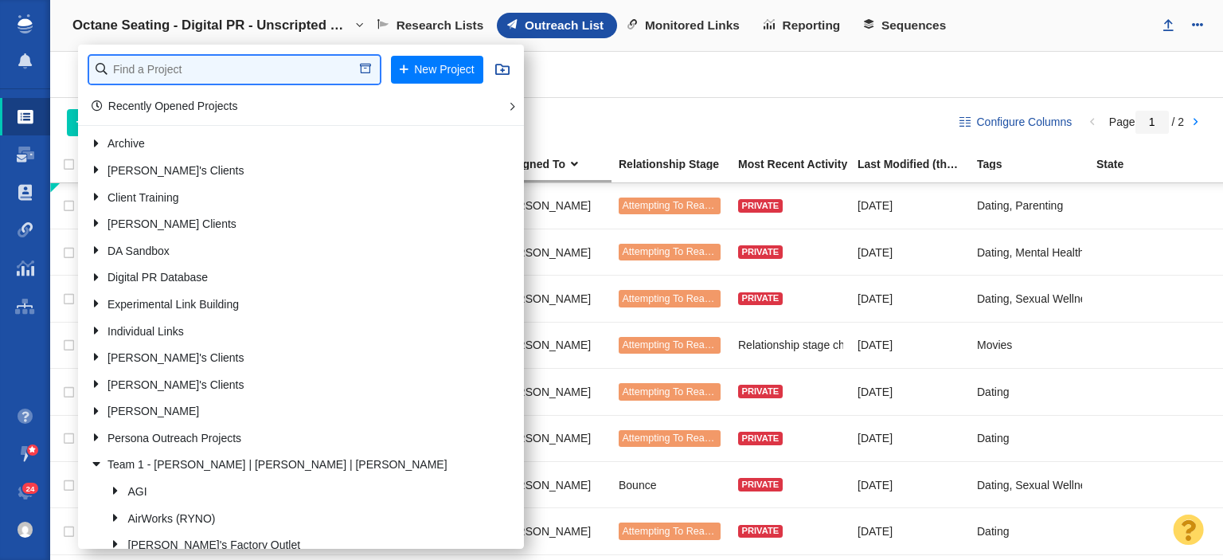
click at [198, 62] on input "text" at bounding box center [234, 70] width 291 height 28
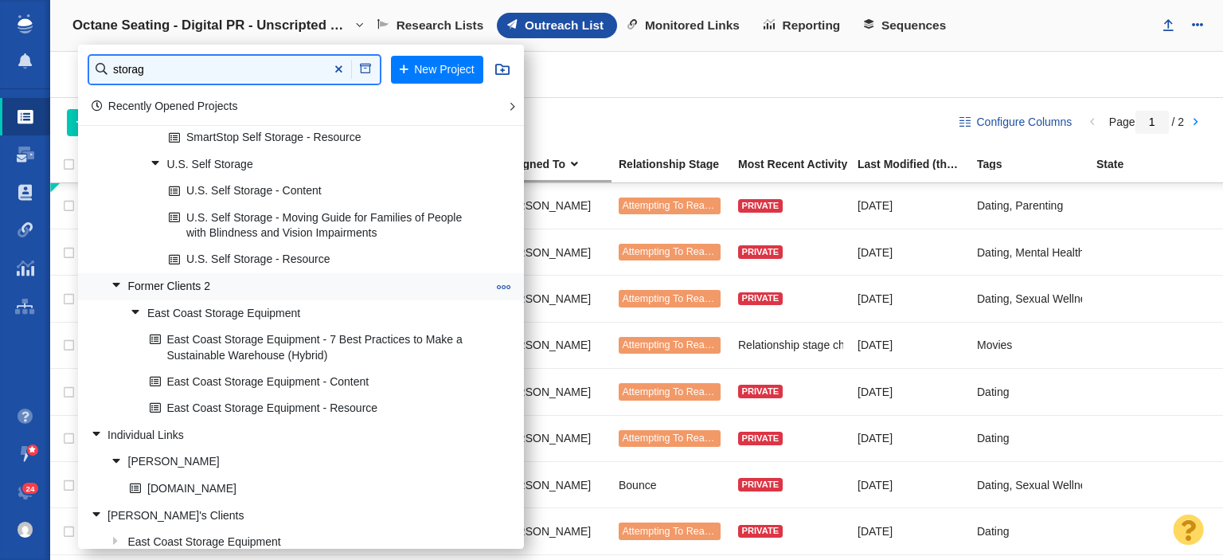
scroll to position [260, 0]
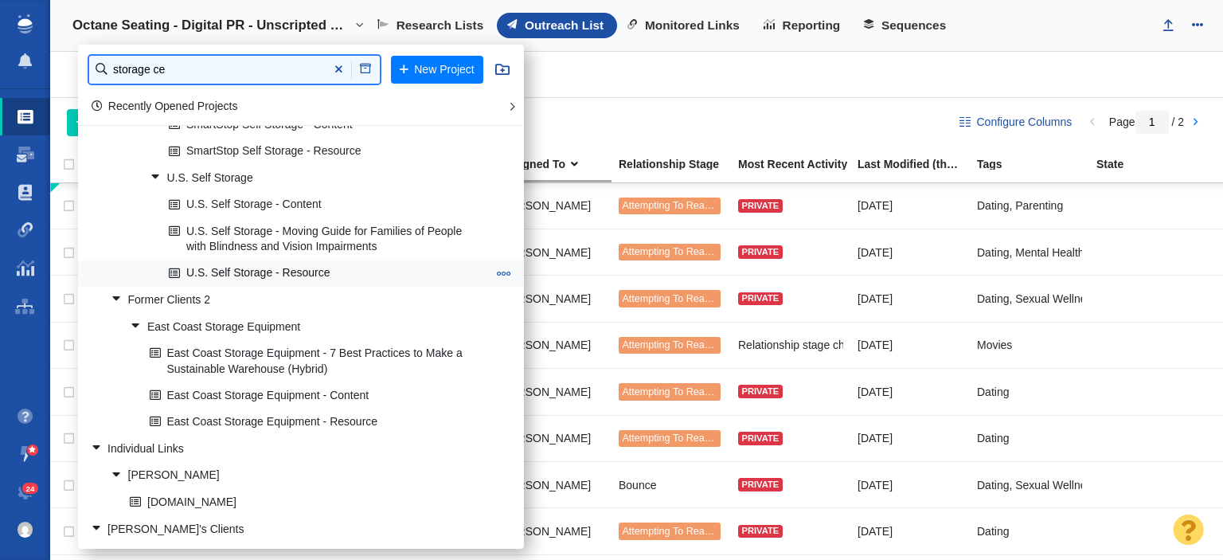
type input "storage ce"
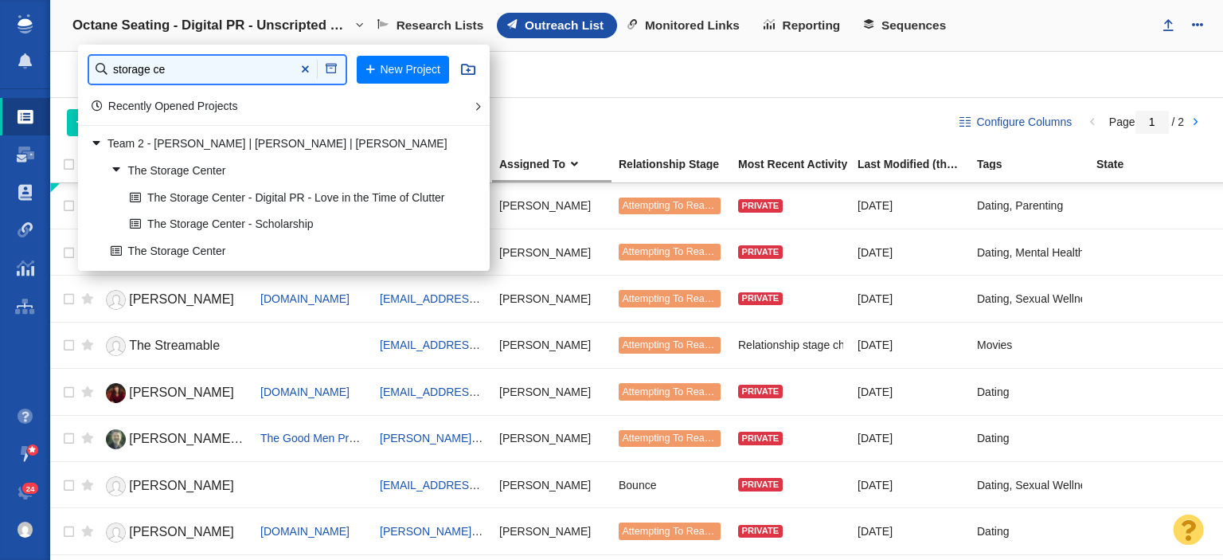
scroll to position [0, 0]
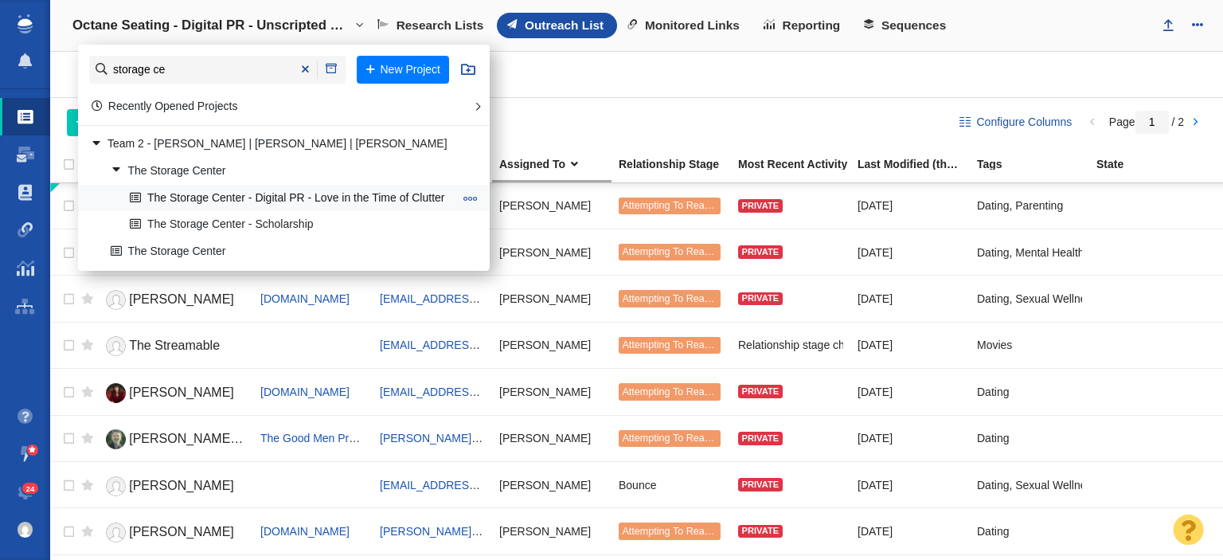
click at [239, 205] on link "The Storage Center - Digital PR - Love in the Time of Clutter" at bounding box center [291, 198] width 331 height 25
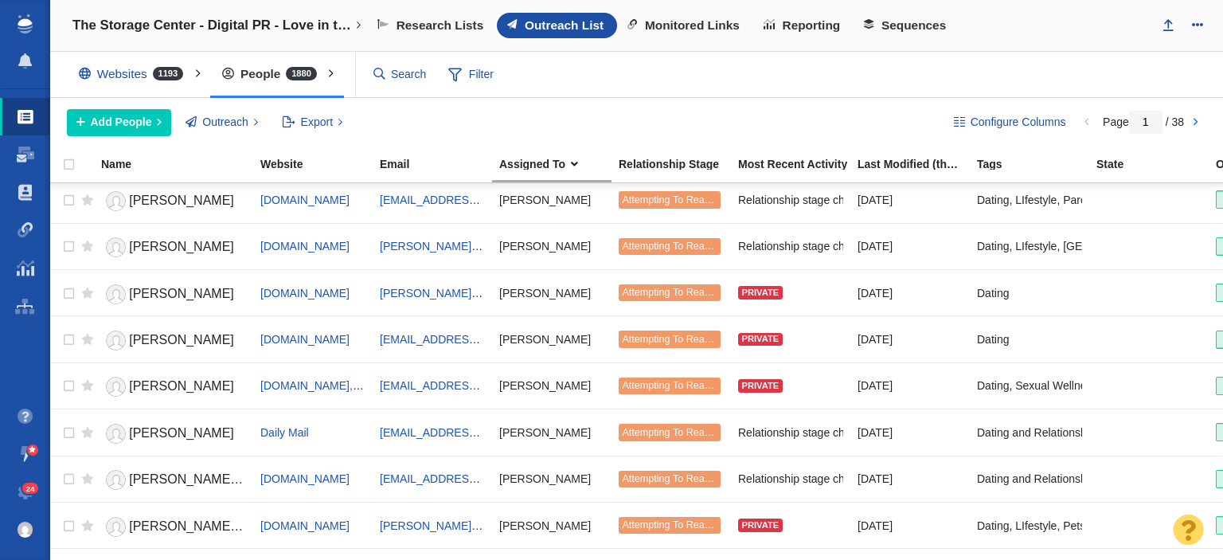
scroll to position [1274, 0]
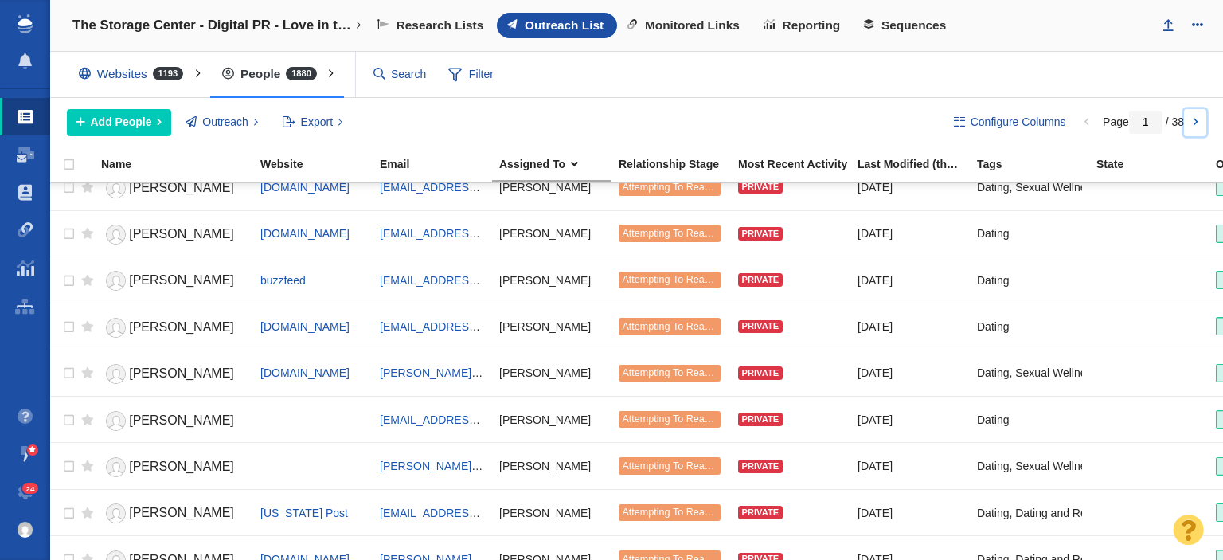
click at [1195, 119] on link at bounding box center [1195, 122] width 22 height 27
click at [1197, 122] on div at bounding box center [611, 280] width 1223 height 560
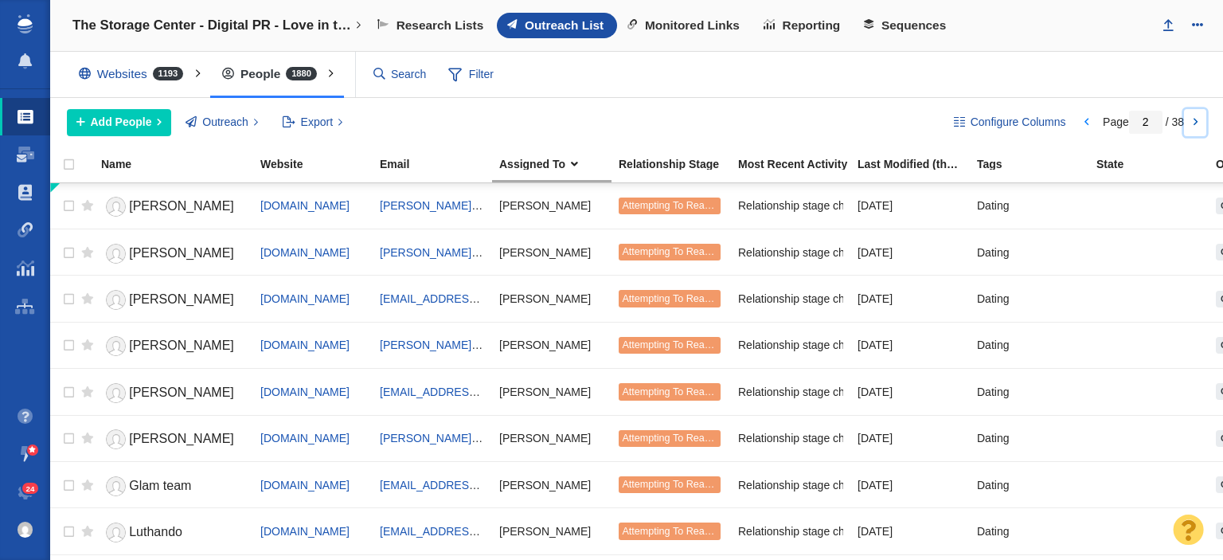
click at [1189, 127] on link at bounding box center [1195, 122] width 22 height 27
click at [1201, 123] on link at bounding box center [1195, 122] width 22 height 27
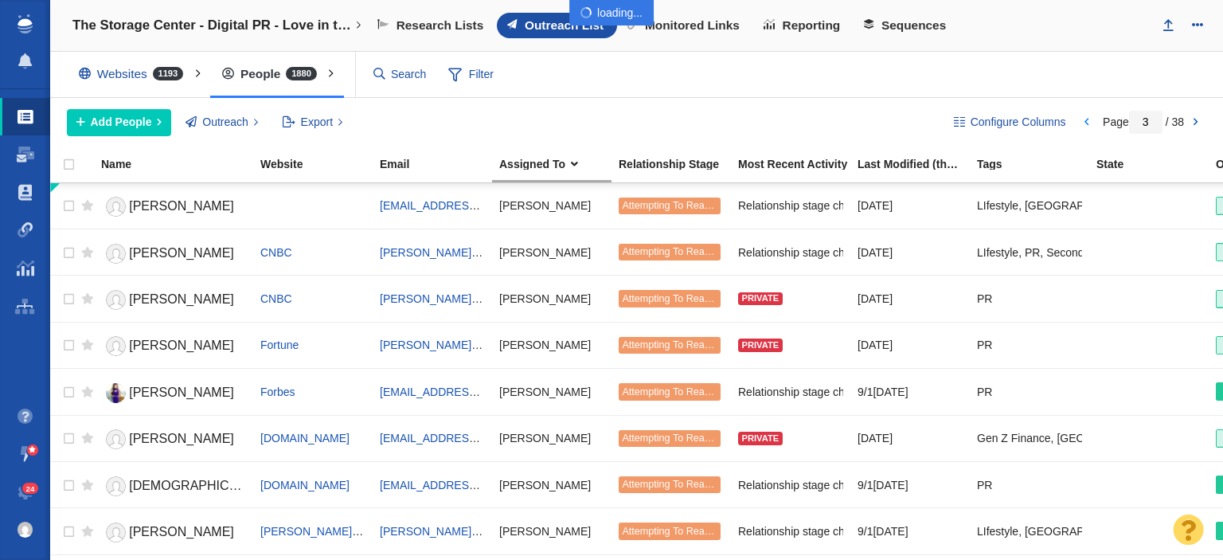
click at [1201, 123] on div at bounding box center [611, 280] width 1223 height 560
click at [1201, 124] on body "Projects Dashboard Websites People Link Monitoring Reports Projects Home Help C…" at bounding box center [611, 280] width 1223 height 560
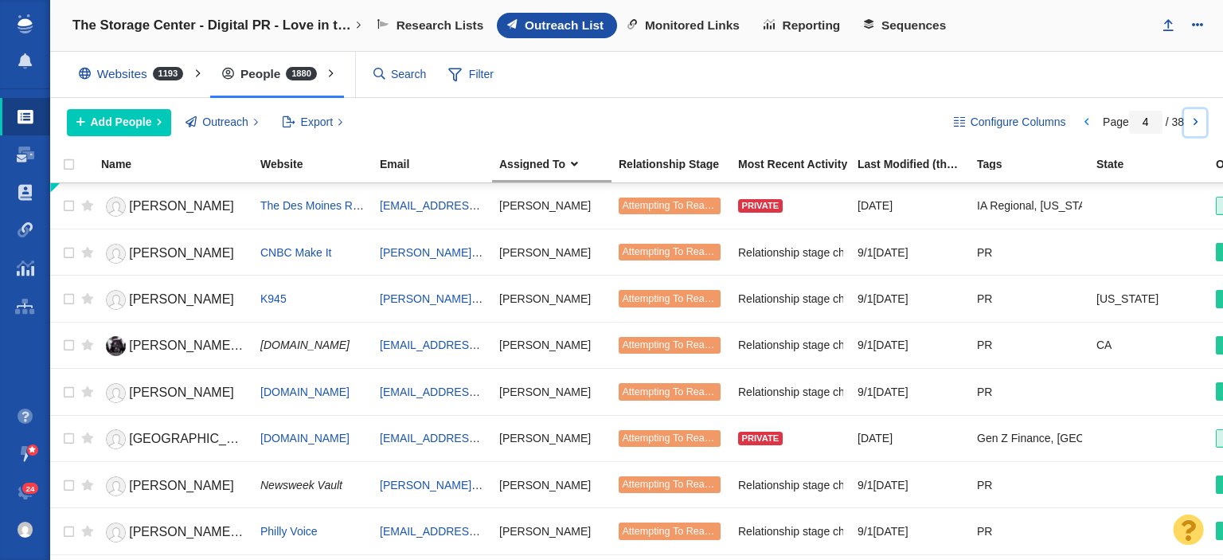
click at [1201, 124] on link at bounding box center [1195, 122] width 22 height 27
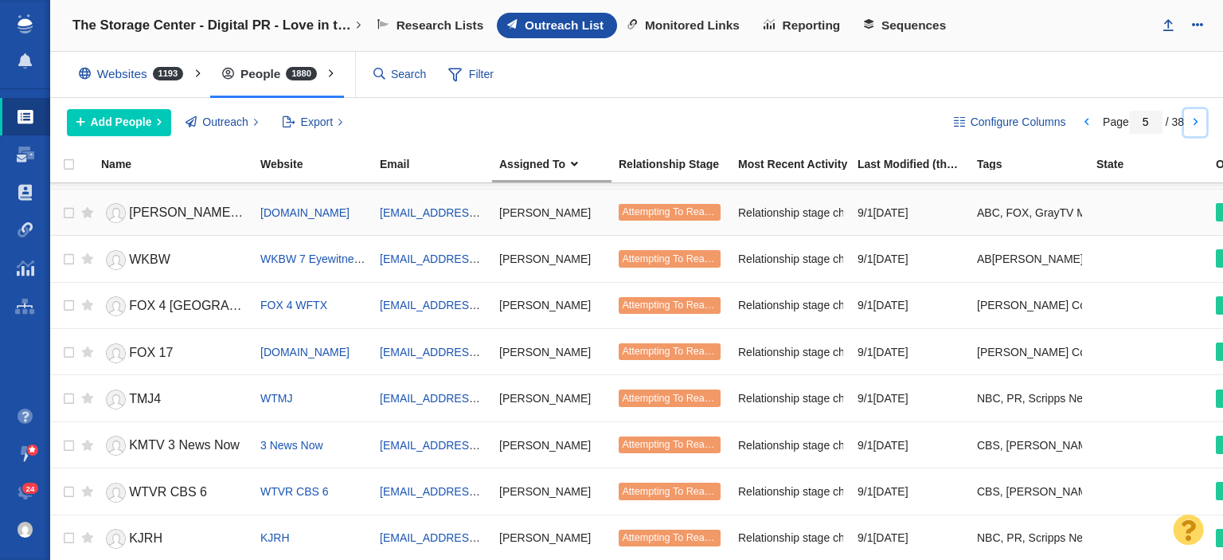
scroll to position [1354, 0]
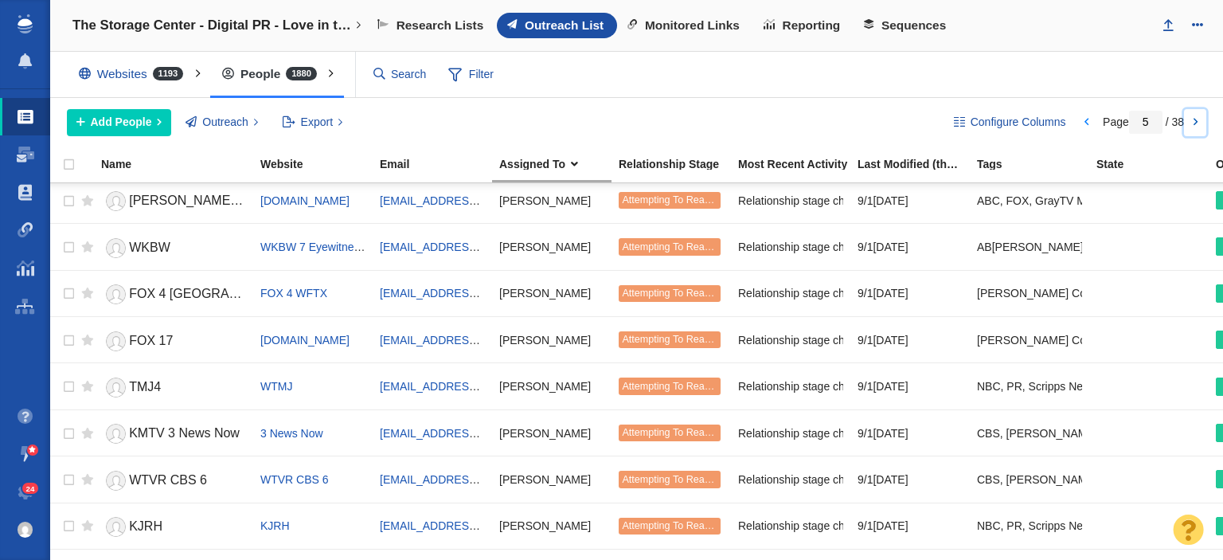
click at [1191, 122] on link at bounding box center [1195, 122] width 22 height 27
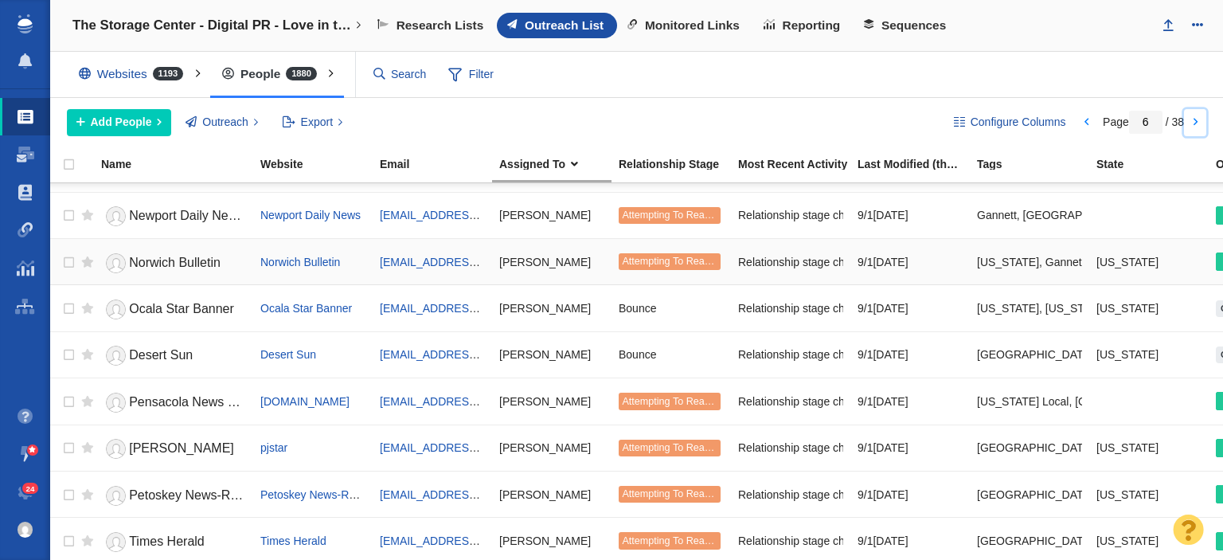
scroll to position [1950, 0]
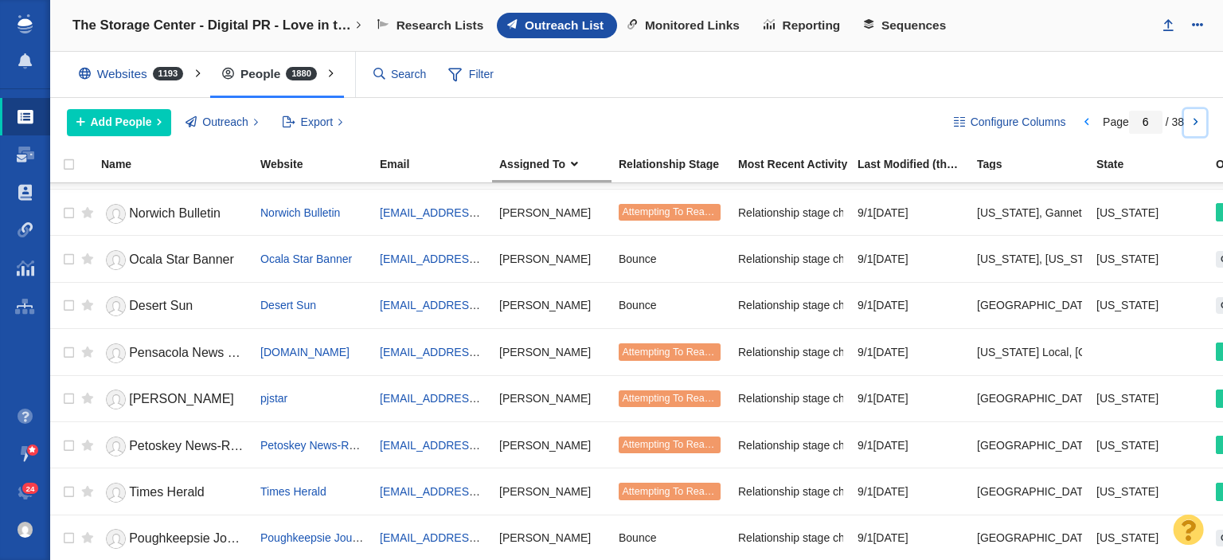
click at [1191, 125] on link at bounding box center [1195, 122] width 22 height 27
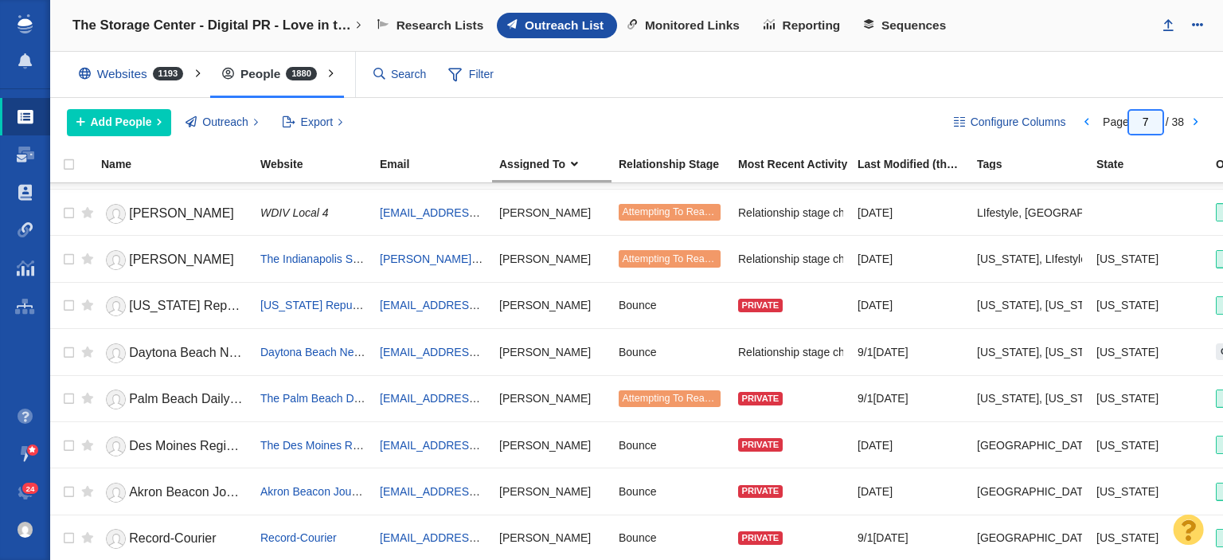
drag, startPoint x: 1154, startPoint y: 116, endPoint x: 1112, endPoint y: 129, distance: 44.1
click at [1115, 127] on div "Configure Columns Page 1 / 38" at bounding box center [1075, 122] width 273 height 27
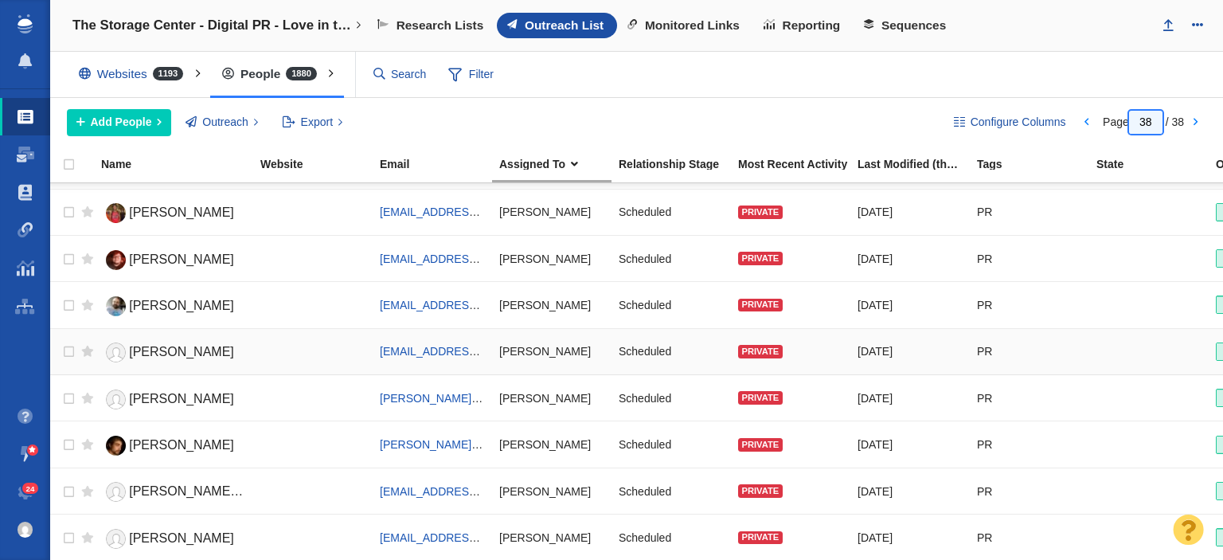
scroll to position [0, 0]
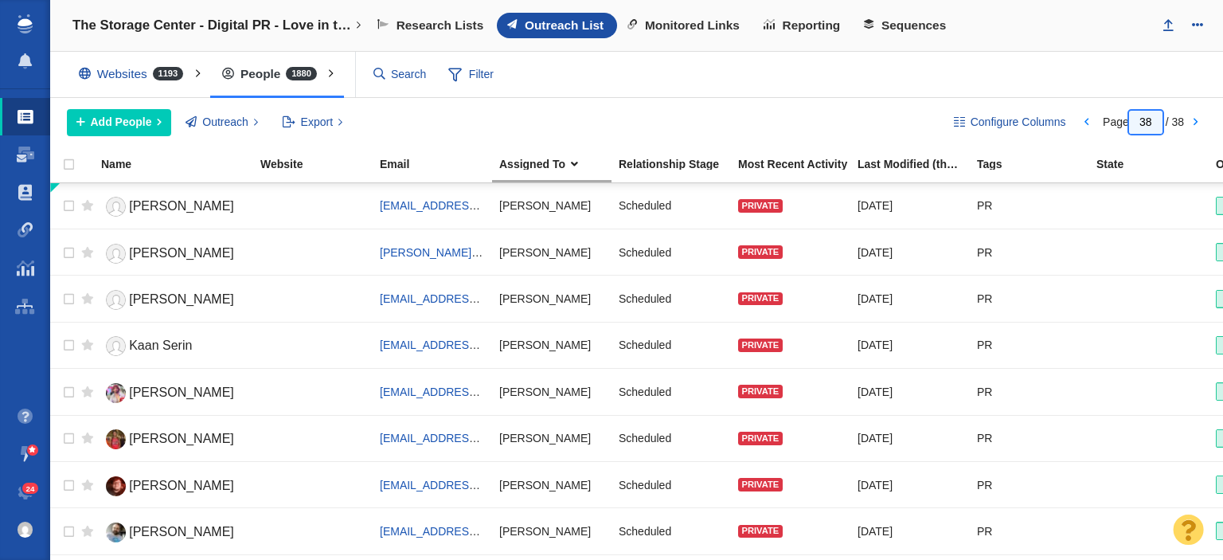
drag, startPoint x: 1152, startPoint y: 117, endPoint x: 1098, endPoint y: 121, distance: 53.5
click at [1098, 121] on div "Page 38 / 38" at bounding box center [1143, 121] width 137 height 13
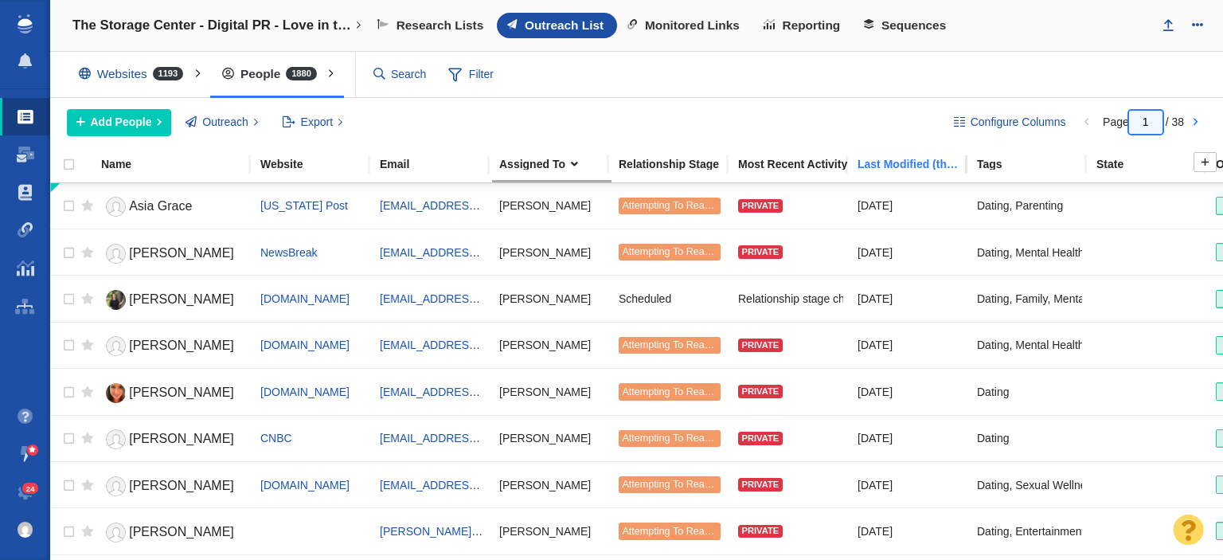
click at [905, 162] on div "Last Modified (this project)" at bounding box center [917, 163] width 118 height 11
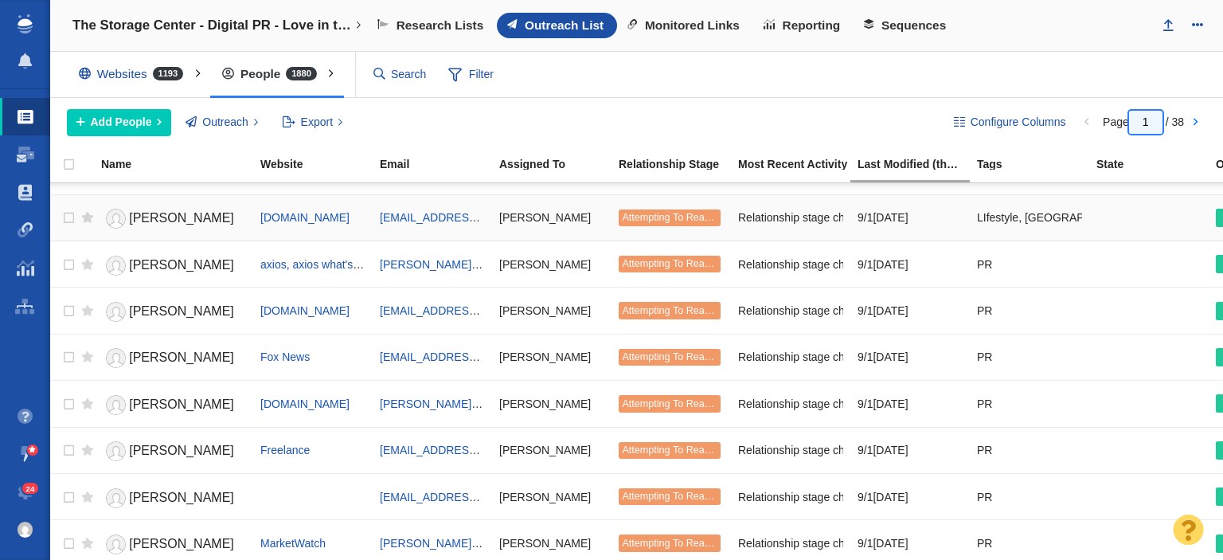
scroll to position [1950, 0]
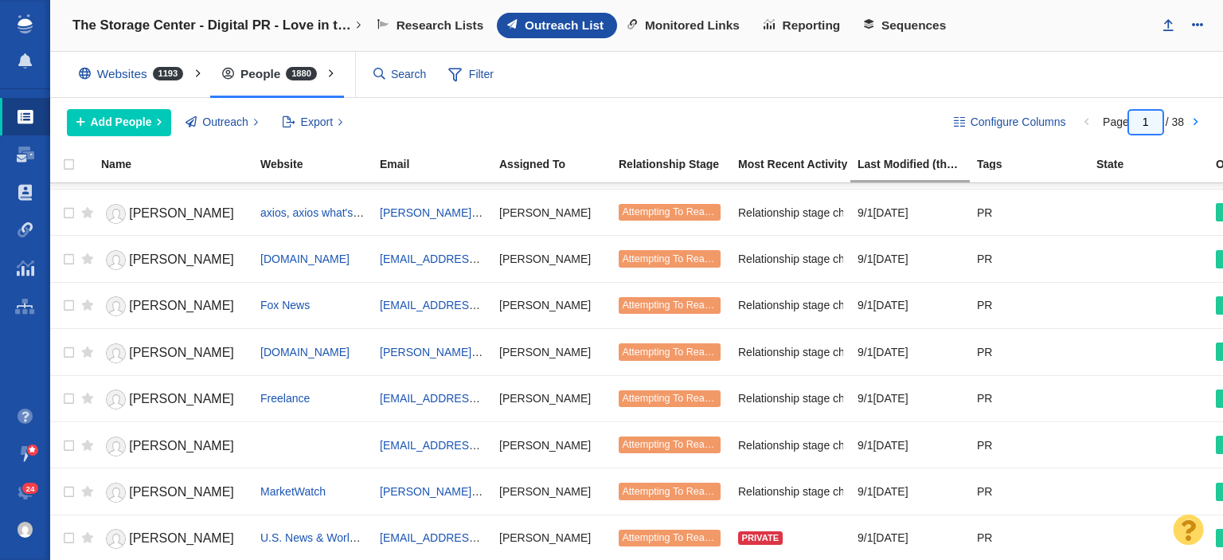
drag, startPoint x: 1156, startPoint y: 117, endPoint x: 1104, endPoint y: 126, distance: 52.5
click at [1105, 124] on span "Page 1 / 38" at bounding box center [1143, 121] width 81 height 13
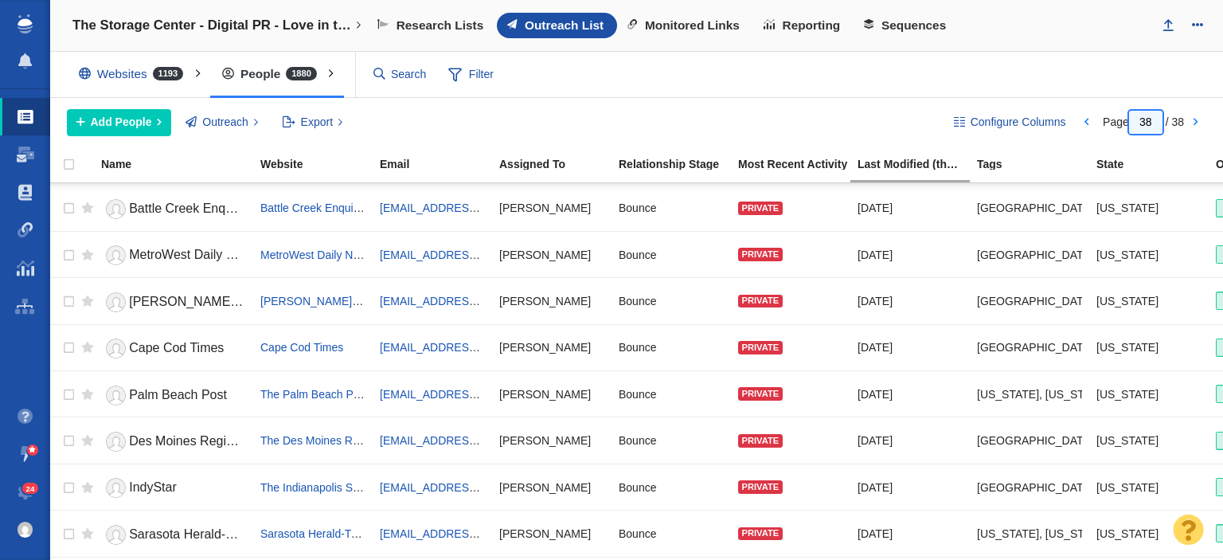
scroll to position [147, 0]
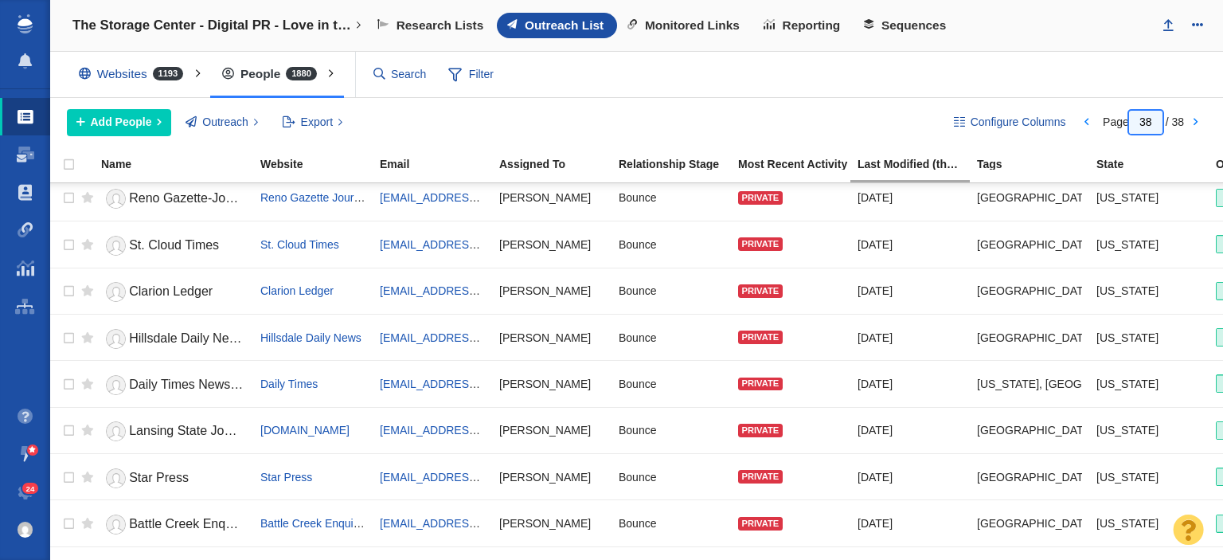
type input "38"
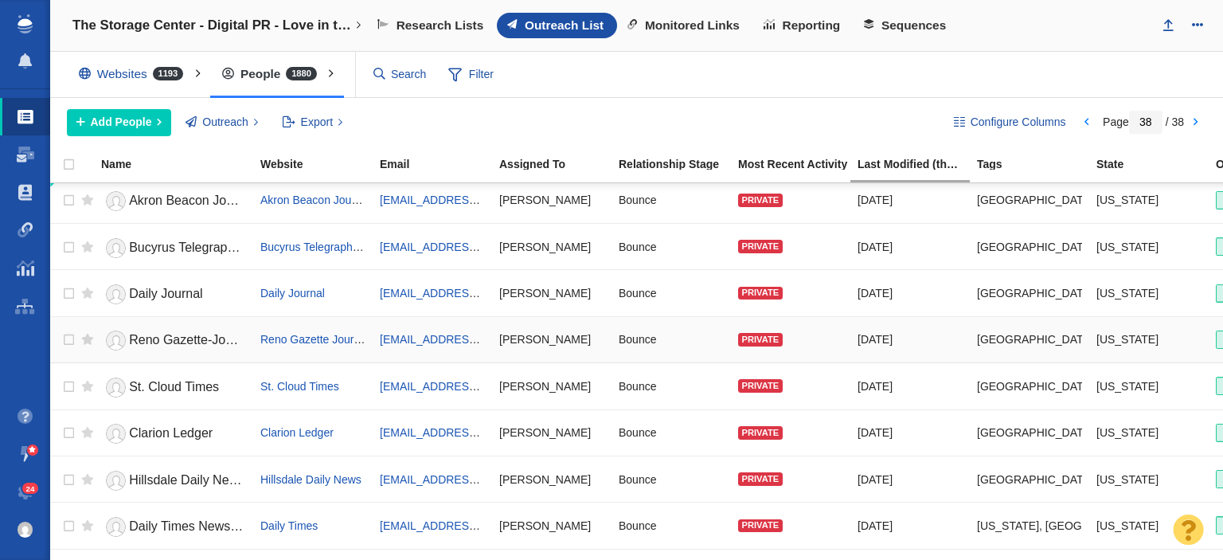
scroll to position [0, 0]
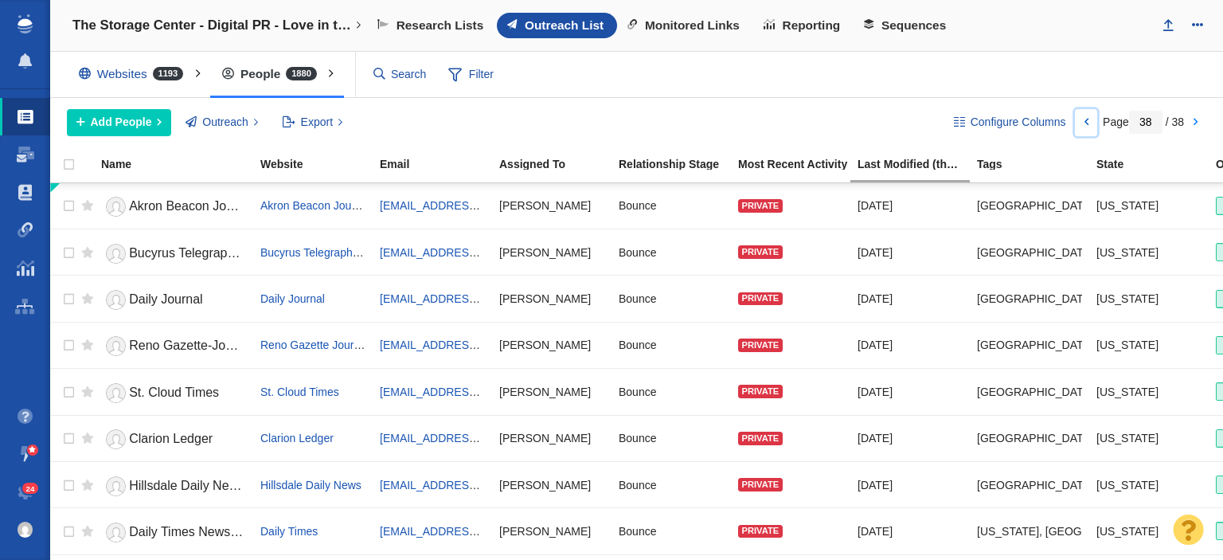
click at [1083, 123] on link at bounding box center [1086, 122] width 22 height 27
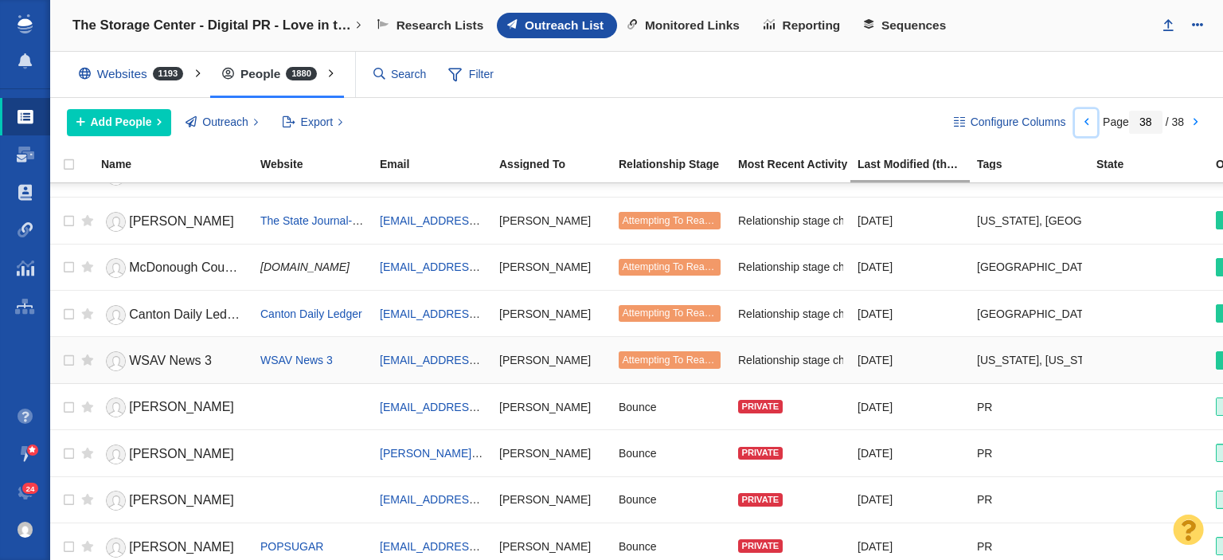
scroll to position [398, 0]
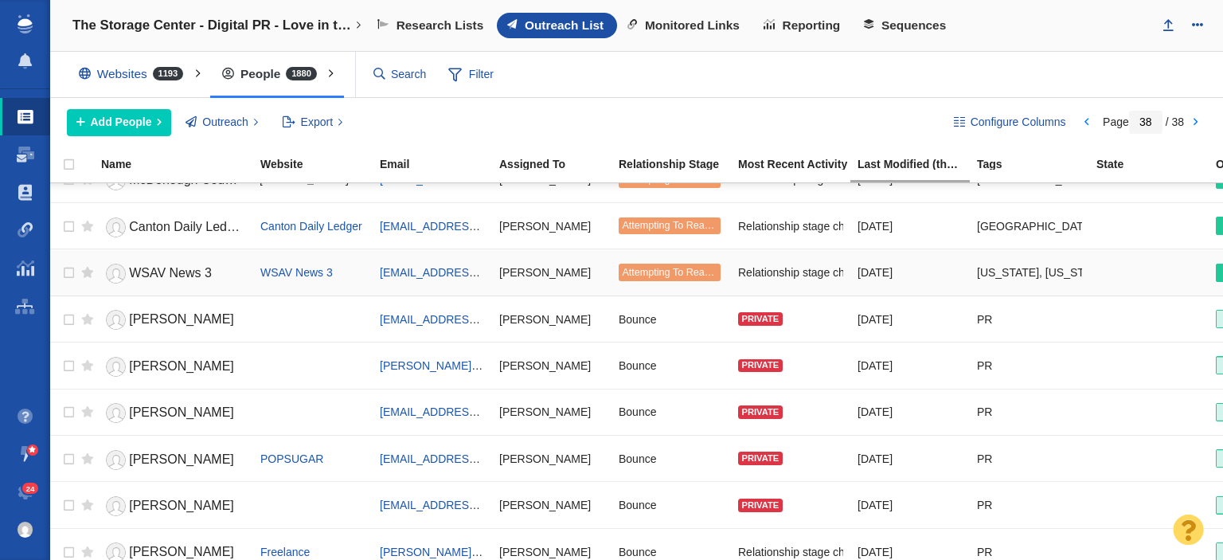
click at [177, 276] on span "WSAV News 3" at bounding box center [170, 273] width 83 height 14
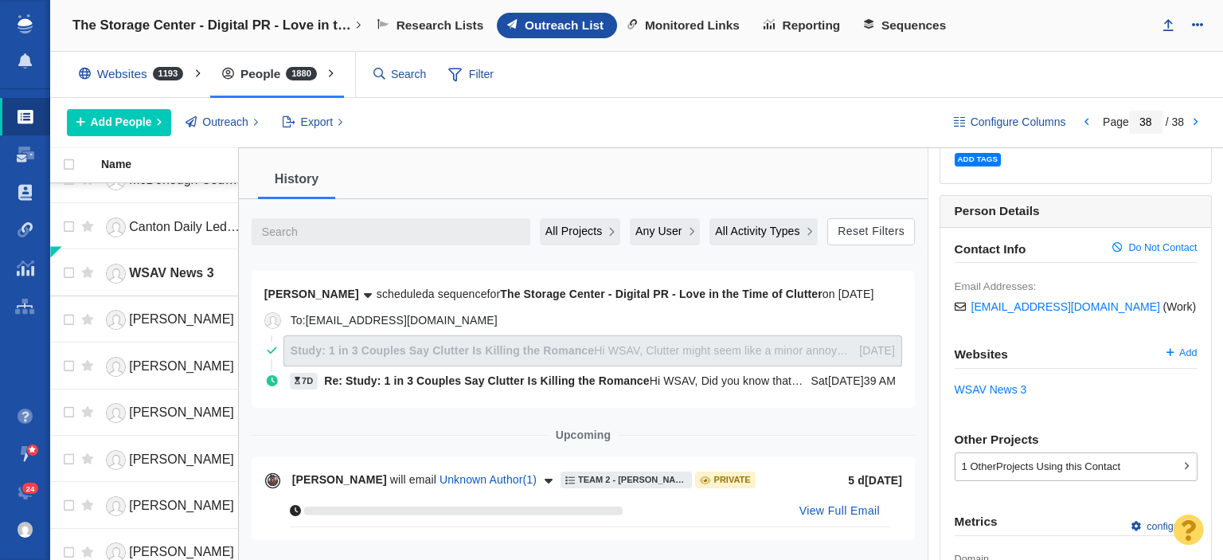
scroll to position [239, 0]
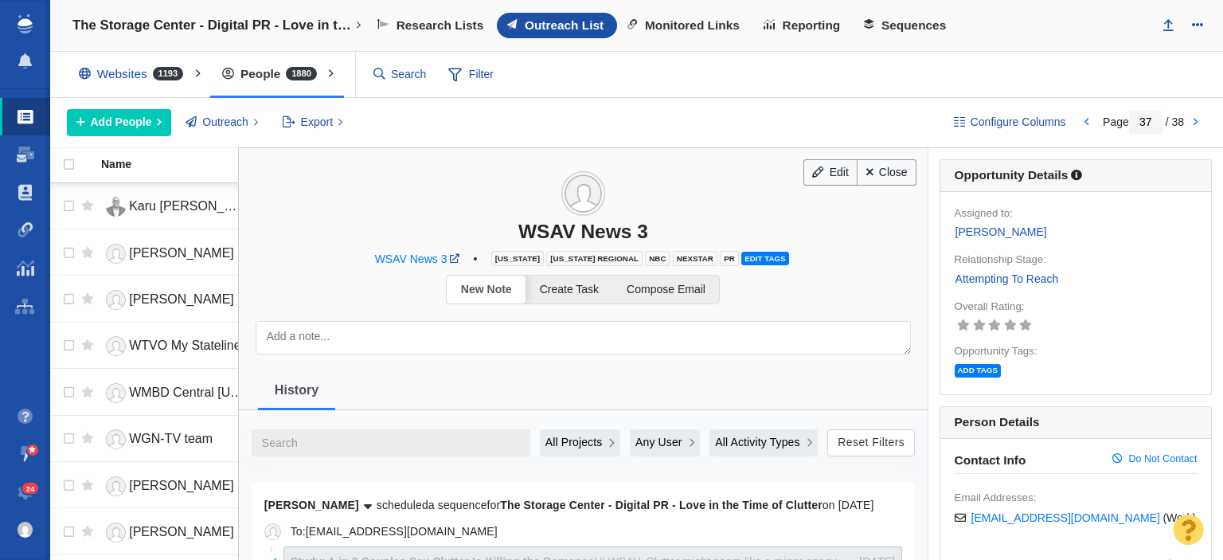
scroll to position [239, 0]
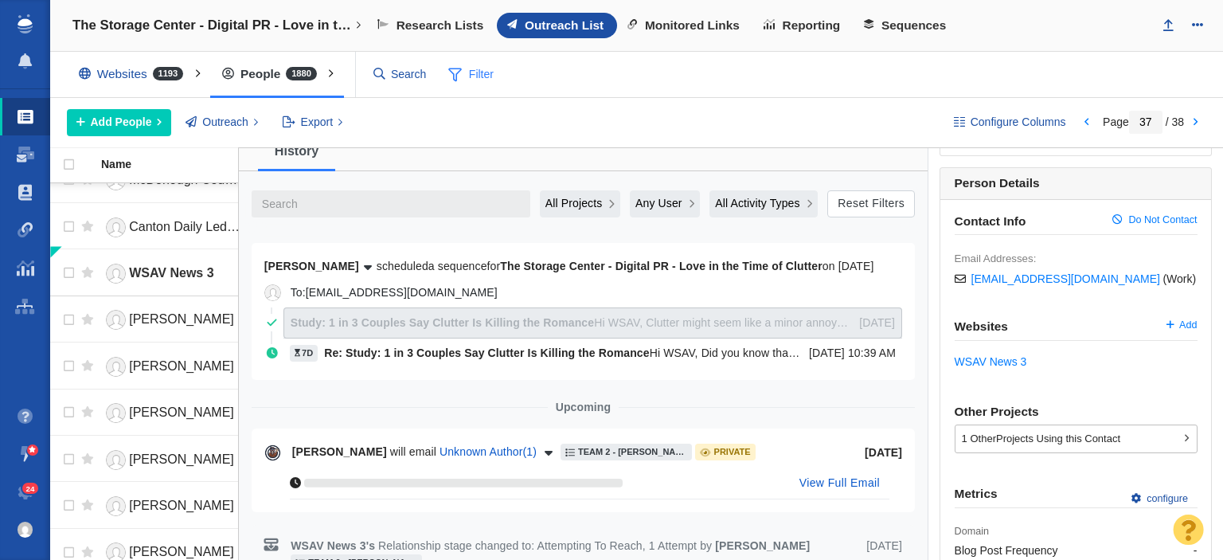
click at [486, 76] on span "Filter" at bounding box center [472, 75] width 64 height 30
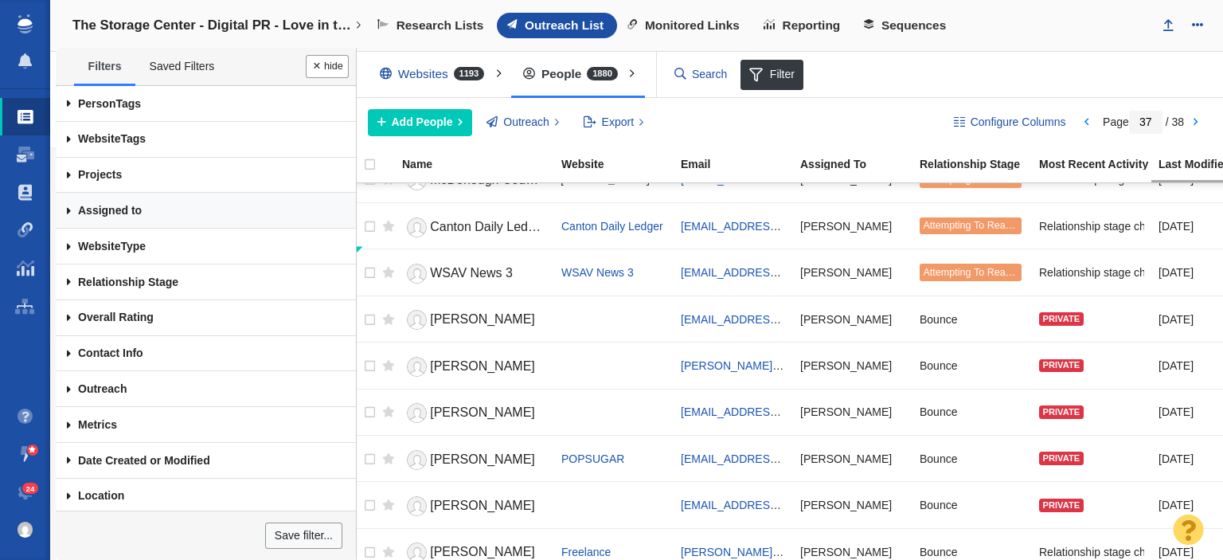
click at [217, 200] on link "Assigned to" at bounding box center [206, 211] width 300 height 36
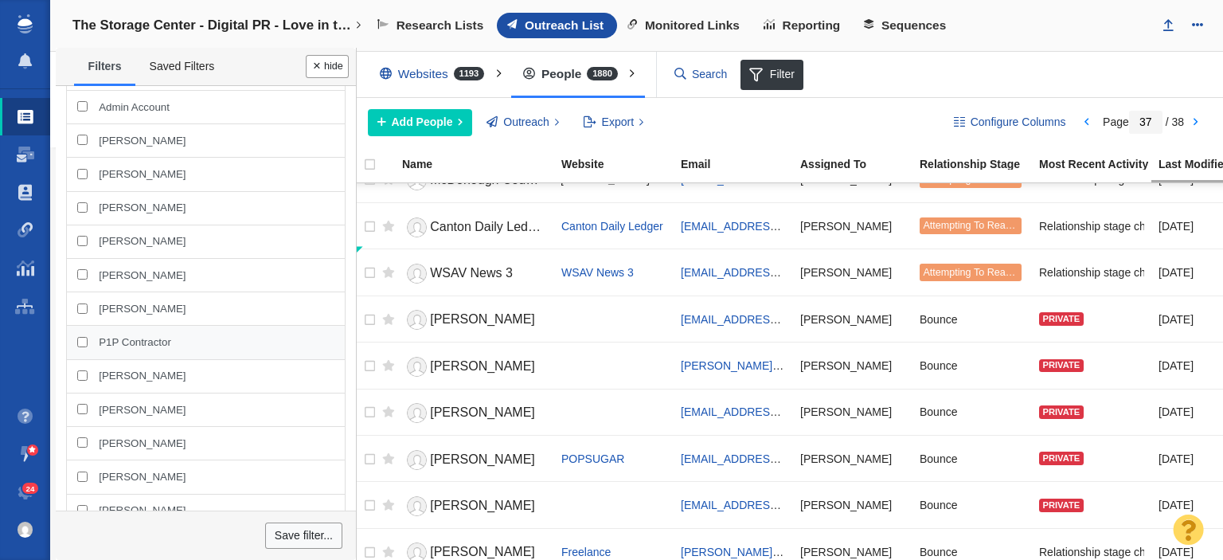
click at [106, 340] on span "P1P Contractor" at bounding box center [135, 342] width 72 height 14
click at [88, 340] on input "P1P Contractor" at bounding box center [82, 342] width 10 height 10
checkbox input "true"
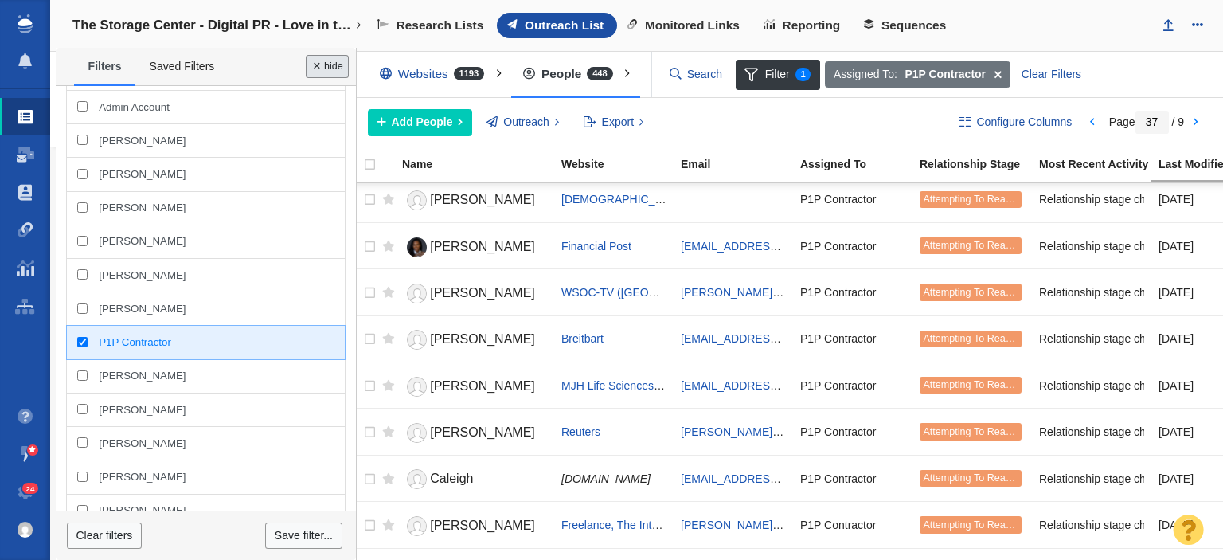
click at [338, 68] on button "Done" at bounding box center [327, 66] width 43 height 23
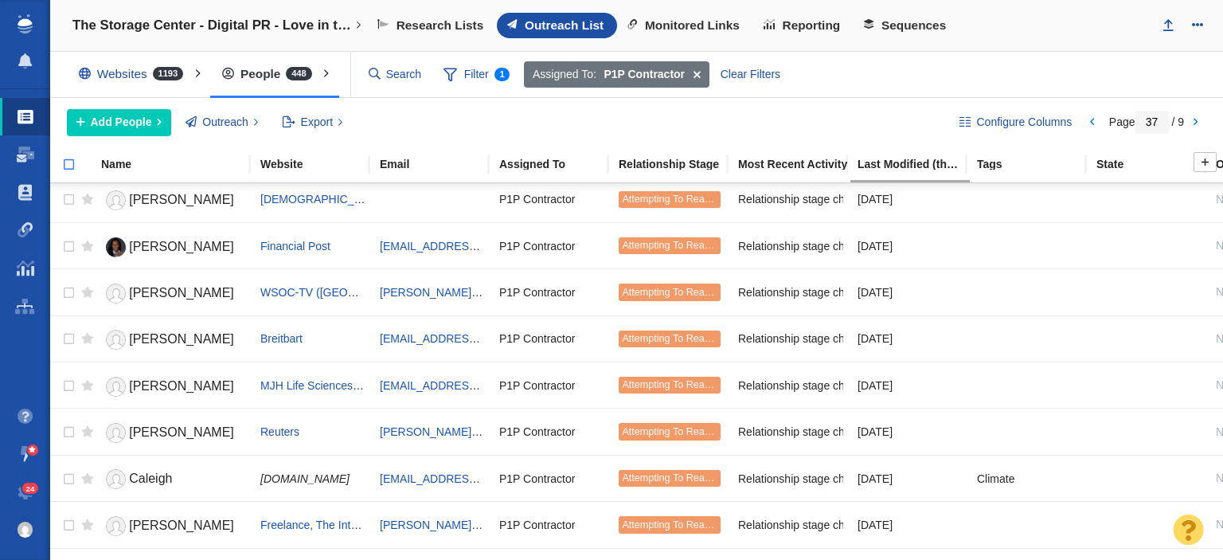
click at [64, 165] on input "checkbox" at bounding box center [62, 172] width 24 height 35
checkbox input "true"
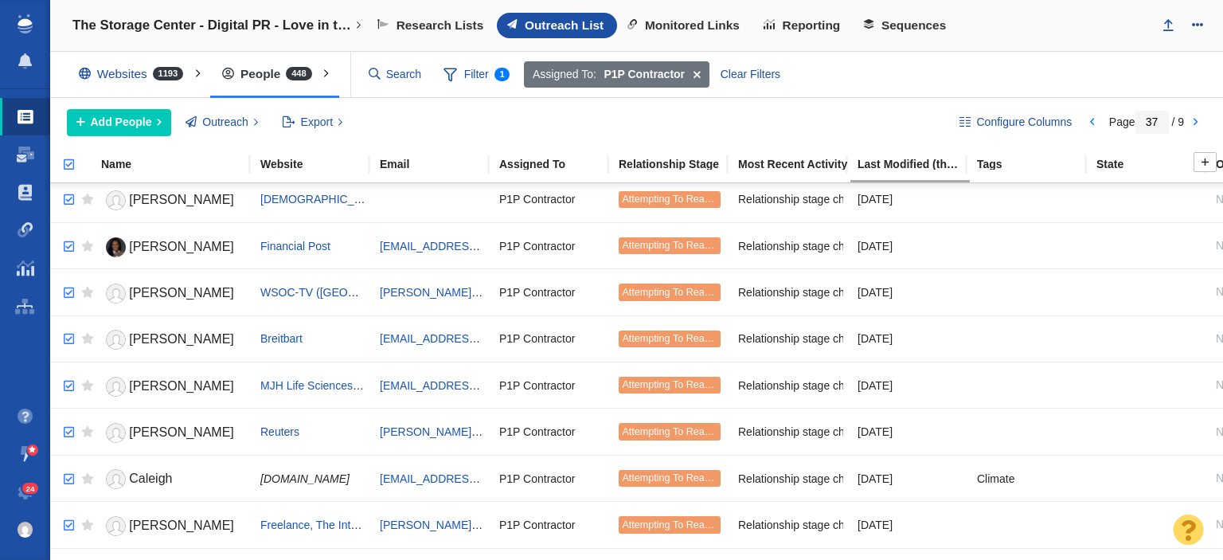
checkbox input "true"
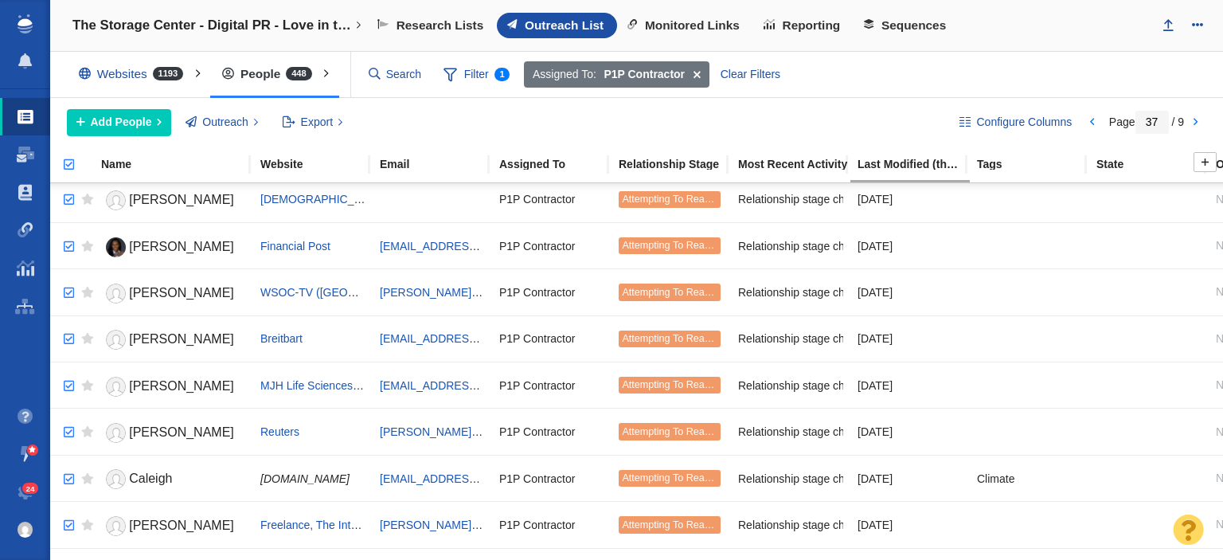
checkbox input "true"
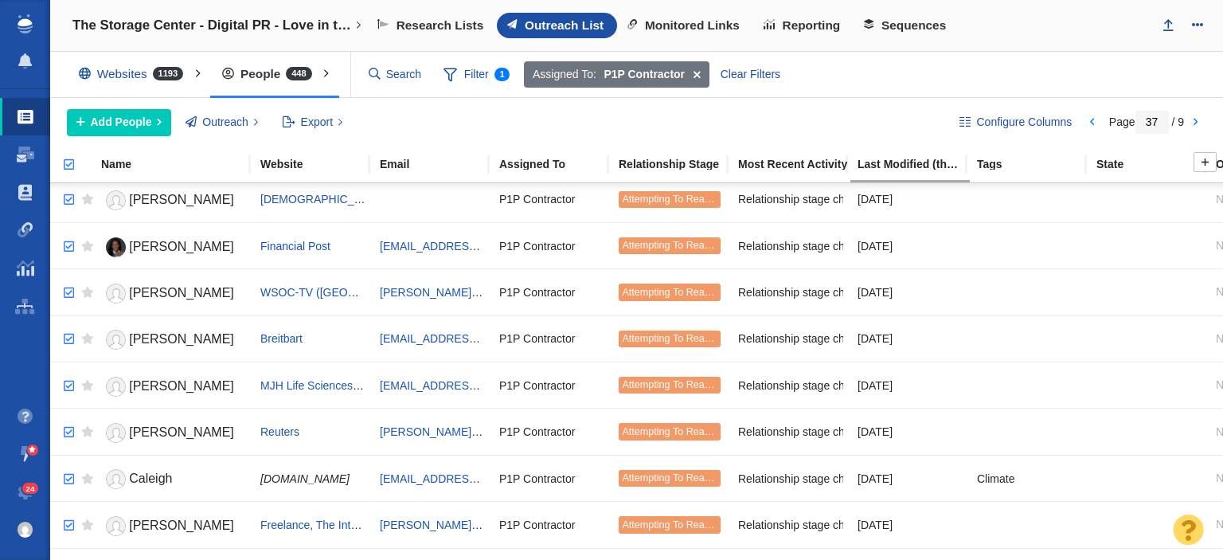
checkbox input "true"
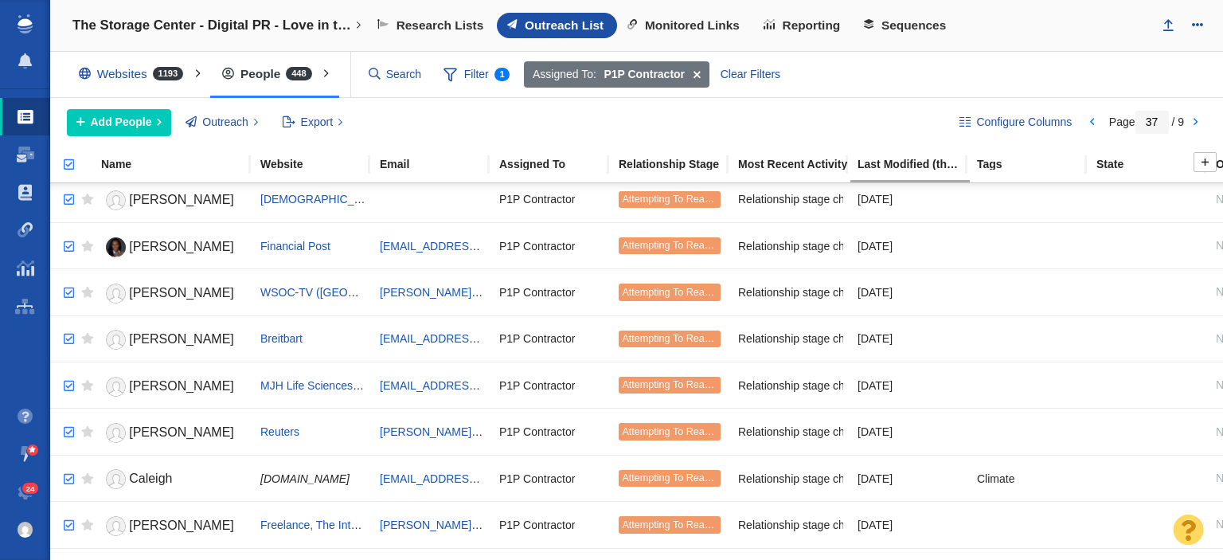
checkbox input "true"
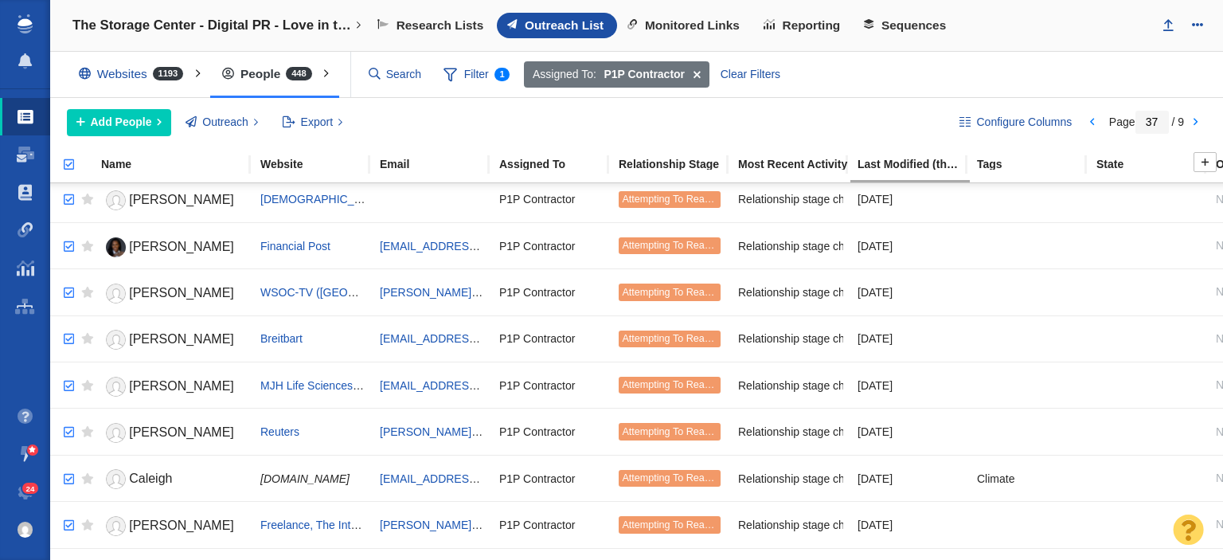
checkbox input "true"
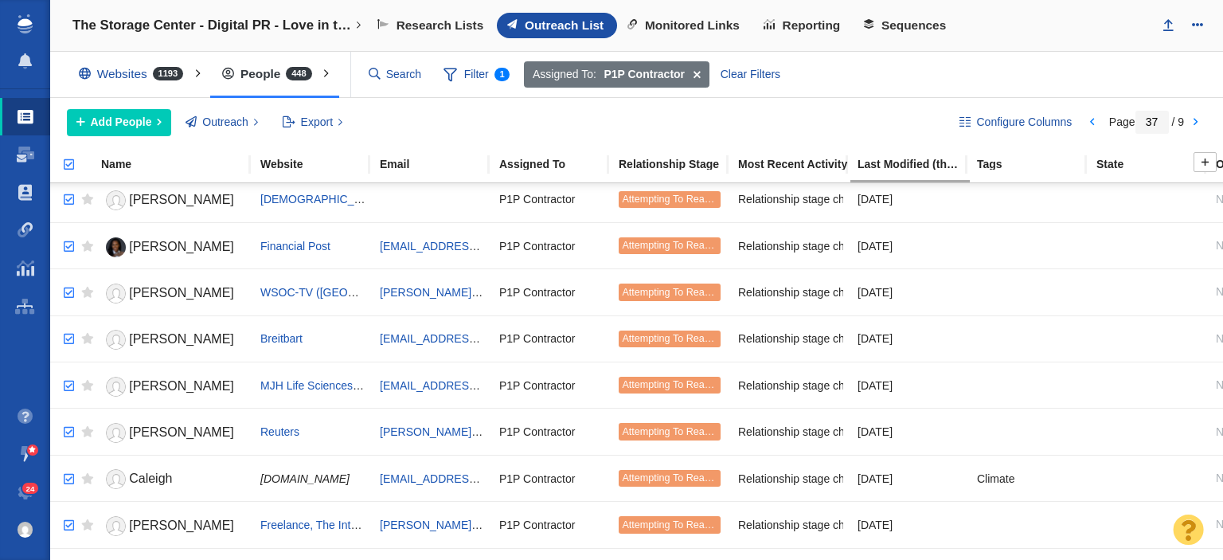
checkbox input "true"
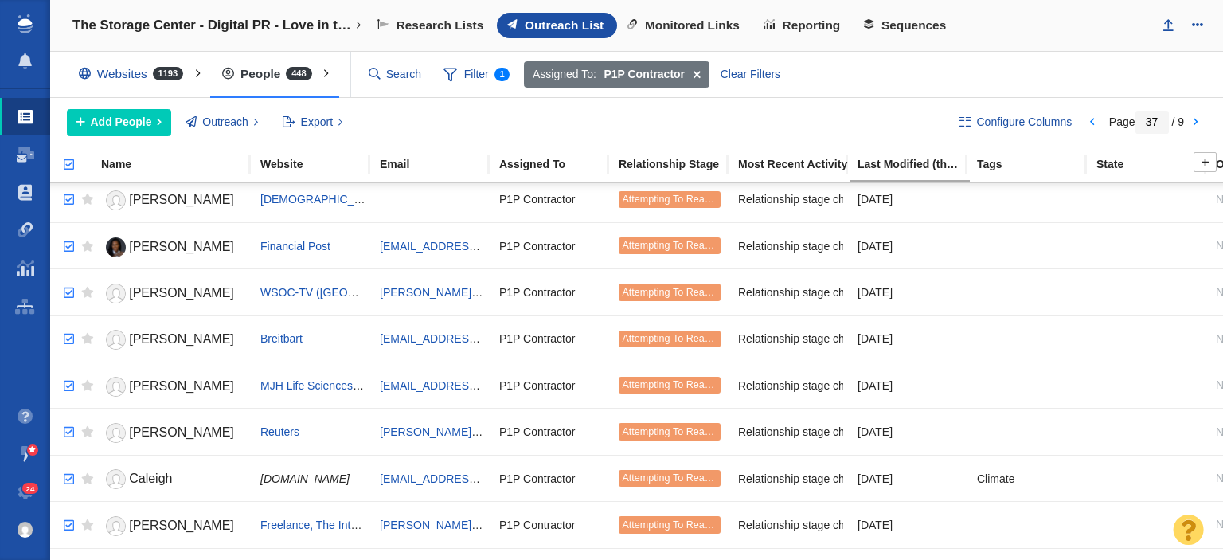
checkbox input "true"
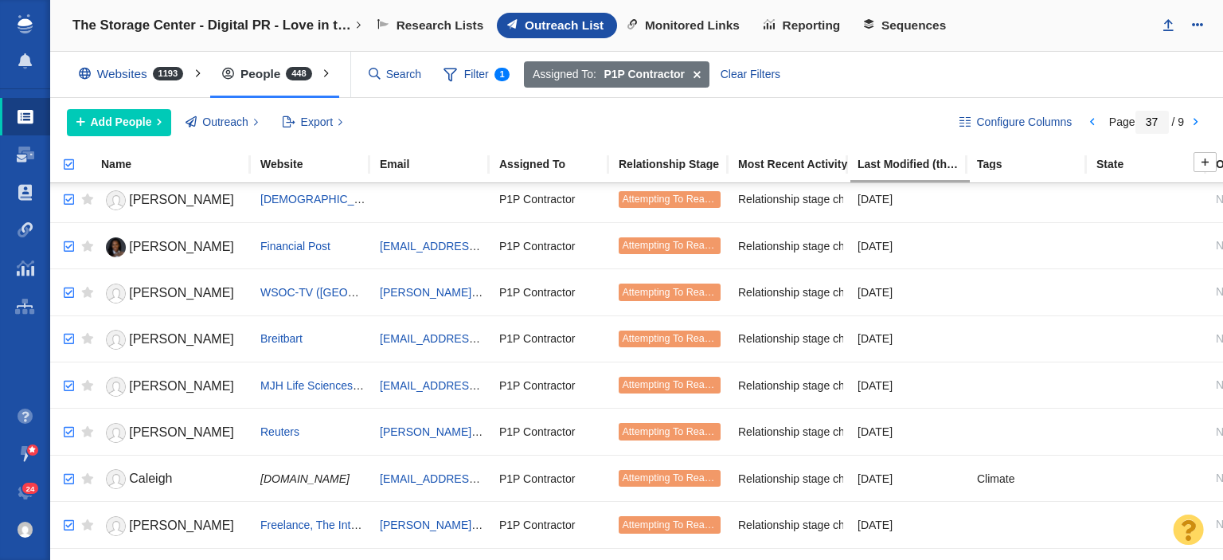
checkbox input "true"
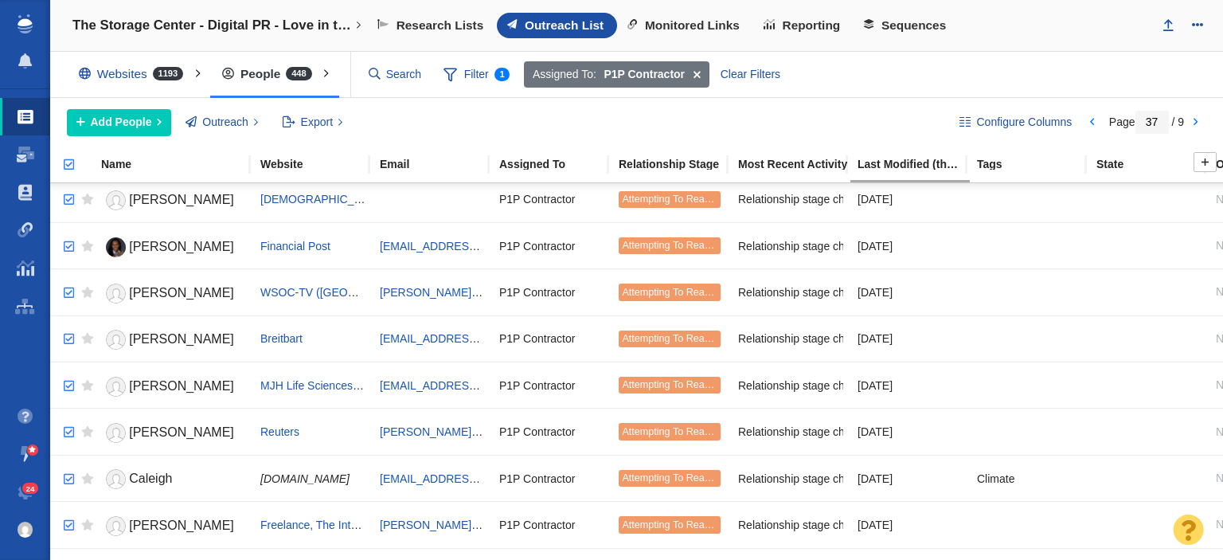
checkbox input "true"
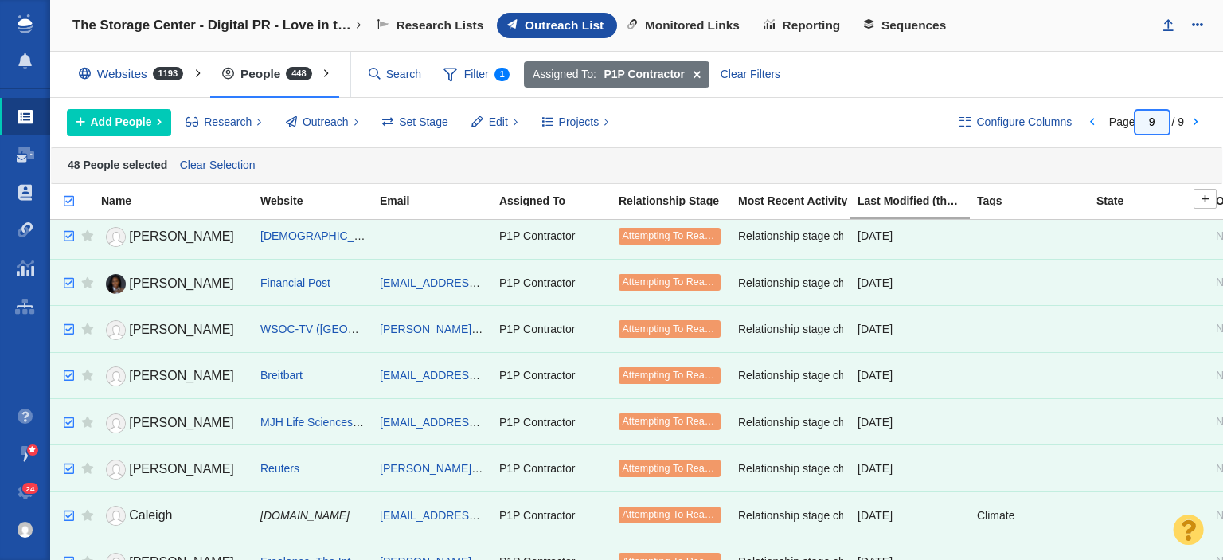
drag, startPoint x: 1156, startPoint y: 118, endPoint x: 1128, endPoint y: 123, distance: 28.3
click at [1128, 123] on span "Page 37 / 9" at bounding box center [1146, 121] width 75 height 13
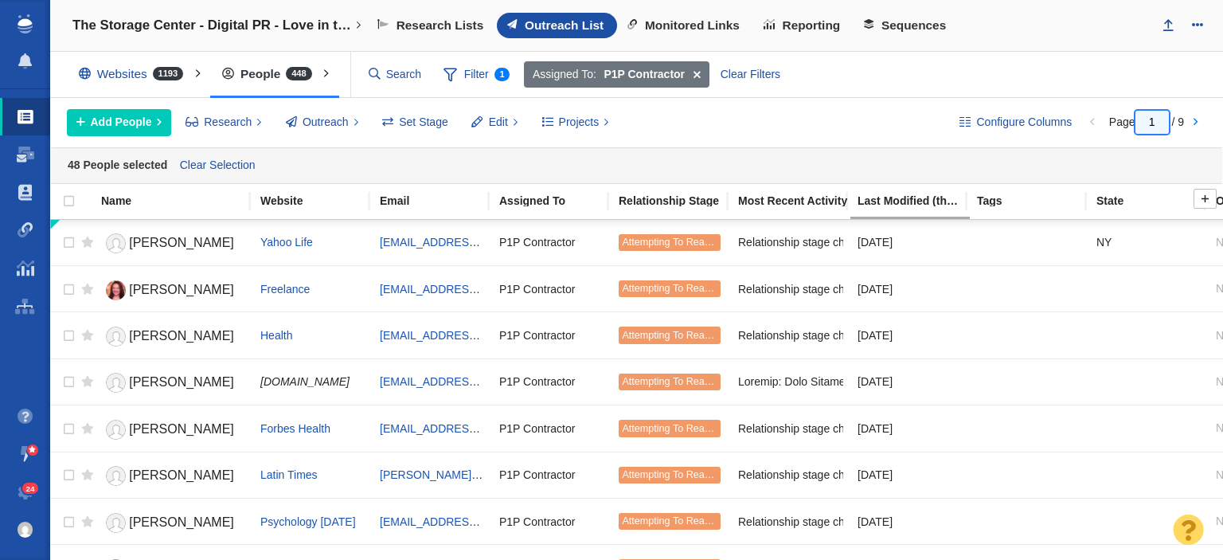
type input "1"
click at [76, 197] on div at bounding box center [88, 201] width 25 height 15
click at [67, 198] on input "checkbox" at bounding box center [62, 209] width 24 height 35
checkbox input "true"
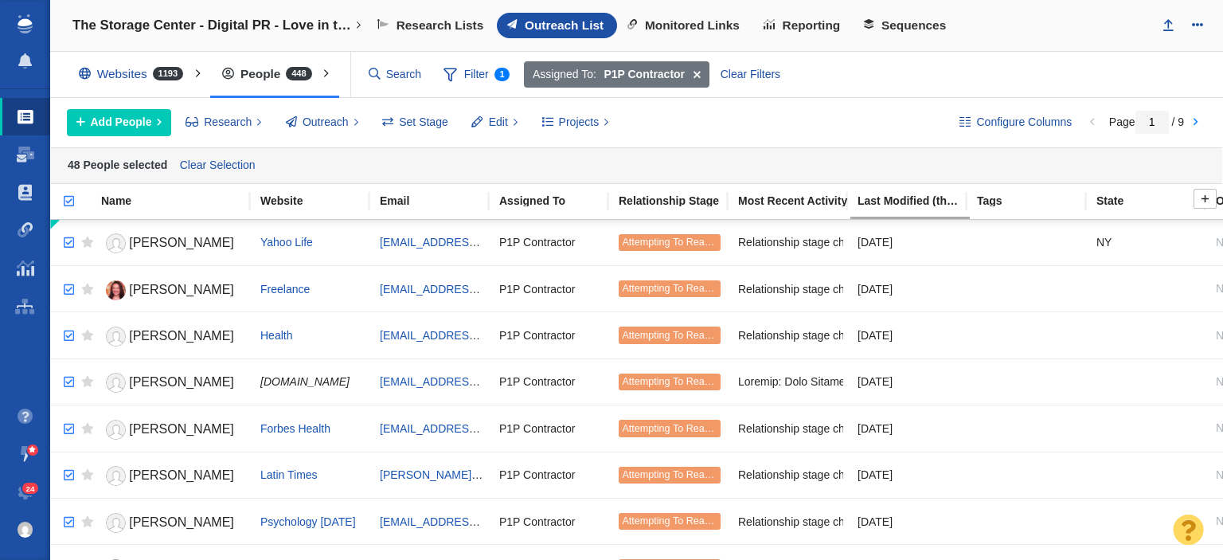
checkbox input "true"
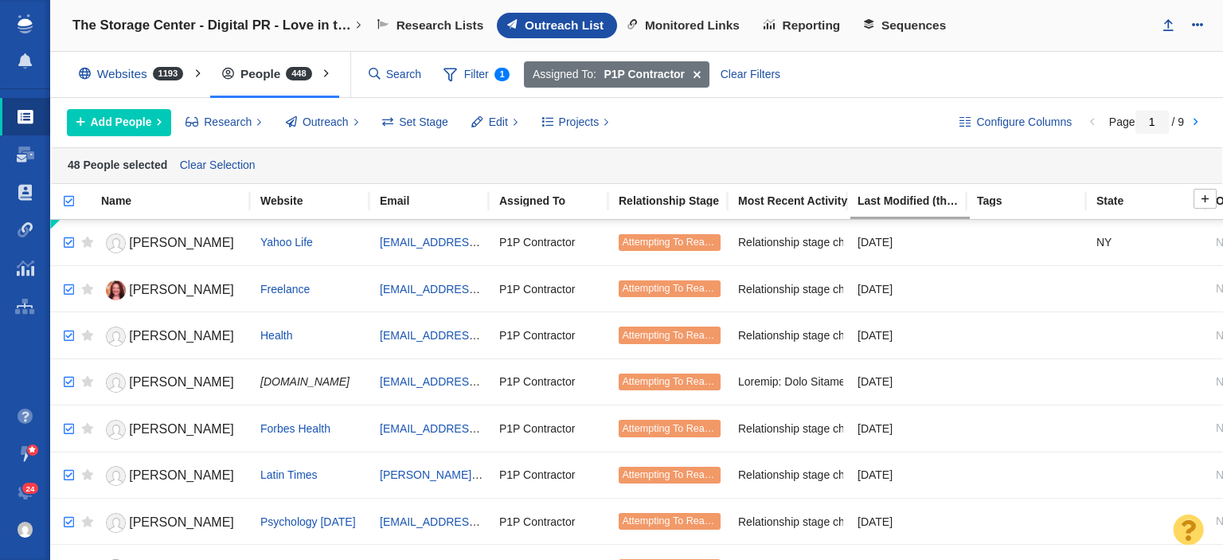
checkbox input "true"
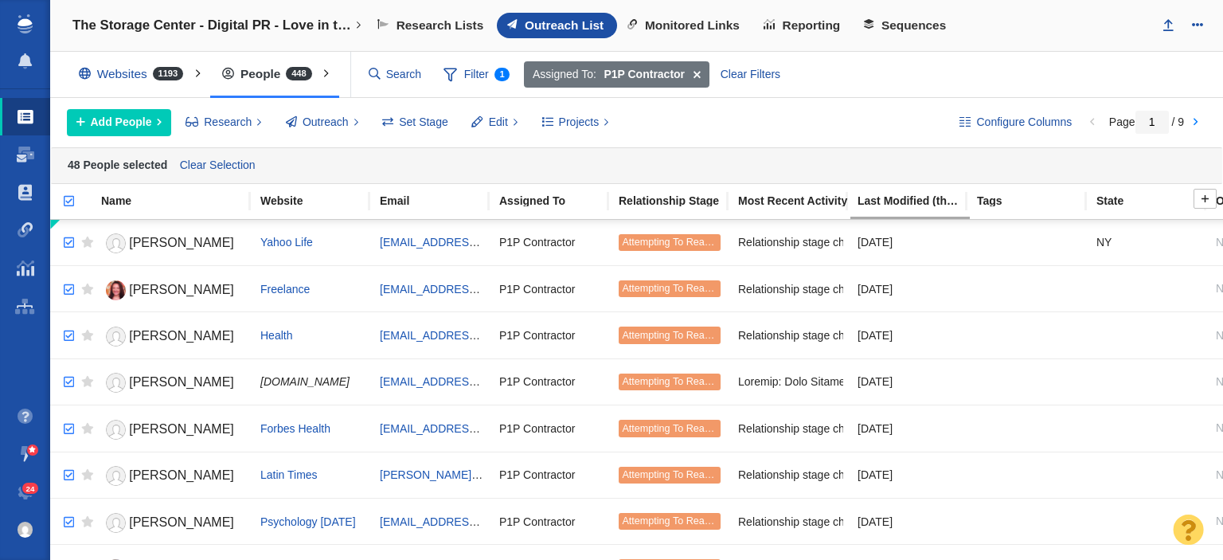
checkbox input "true"
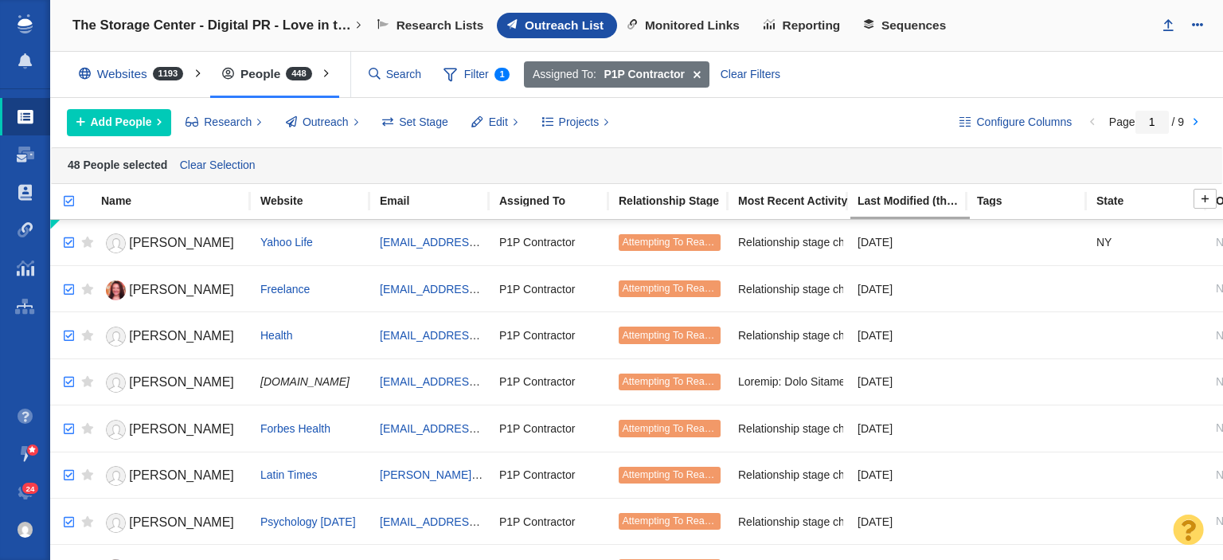
checkbox input "true"
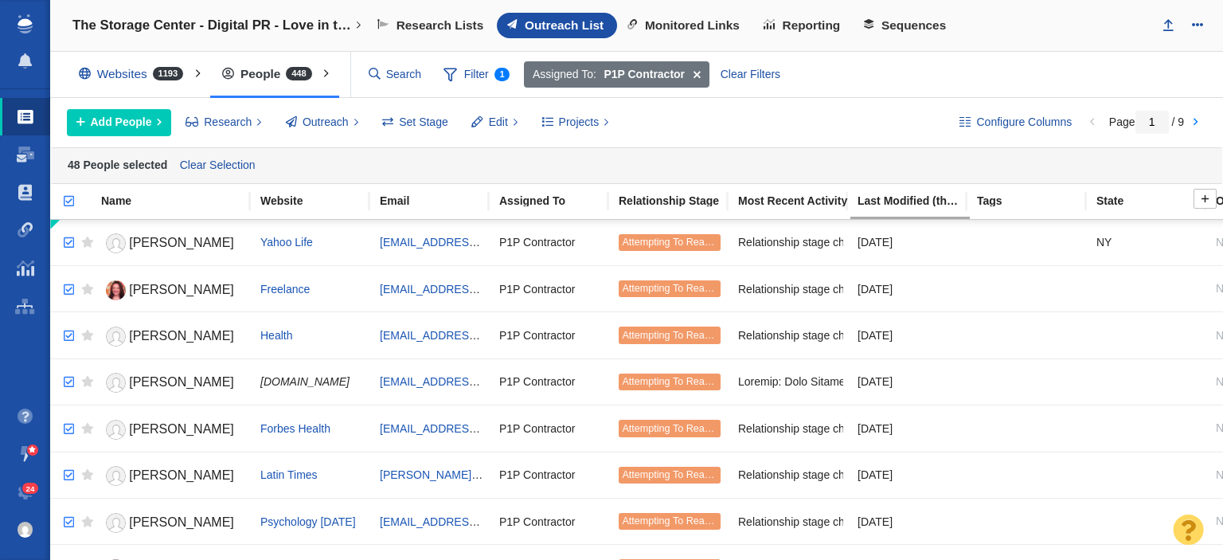
checkbox input "true"
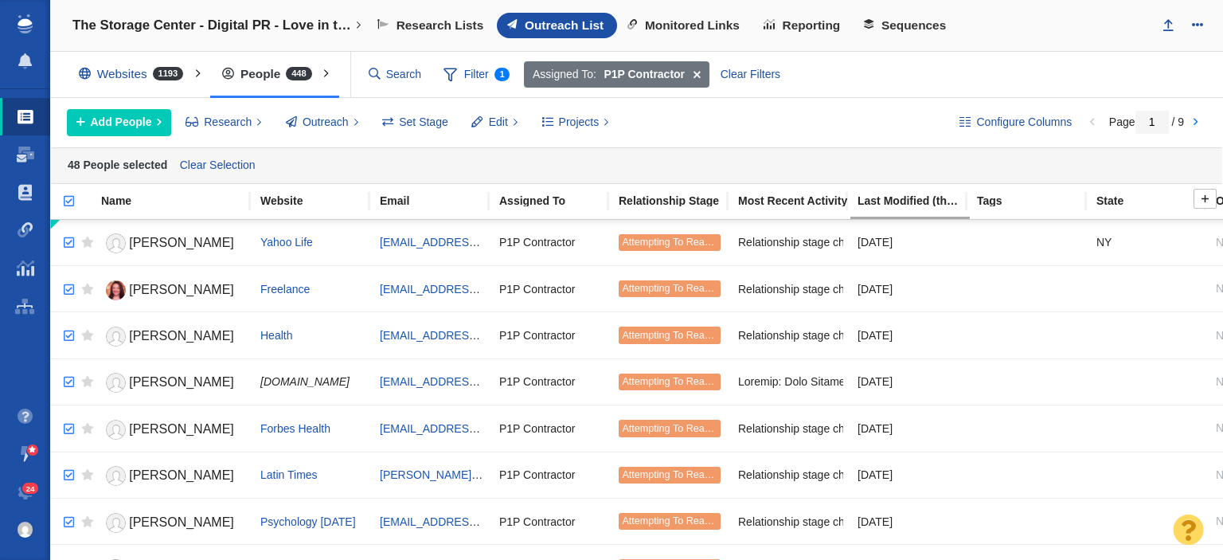
checkbox input "true"
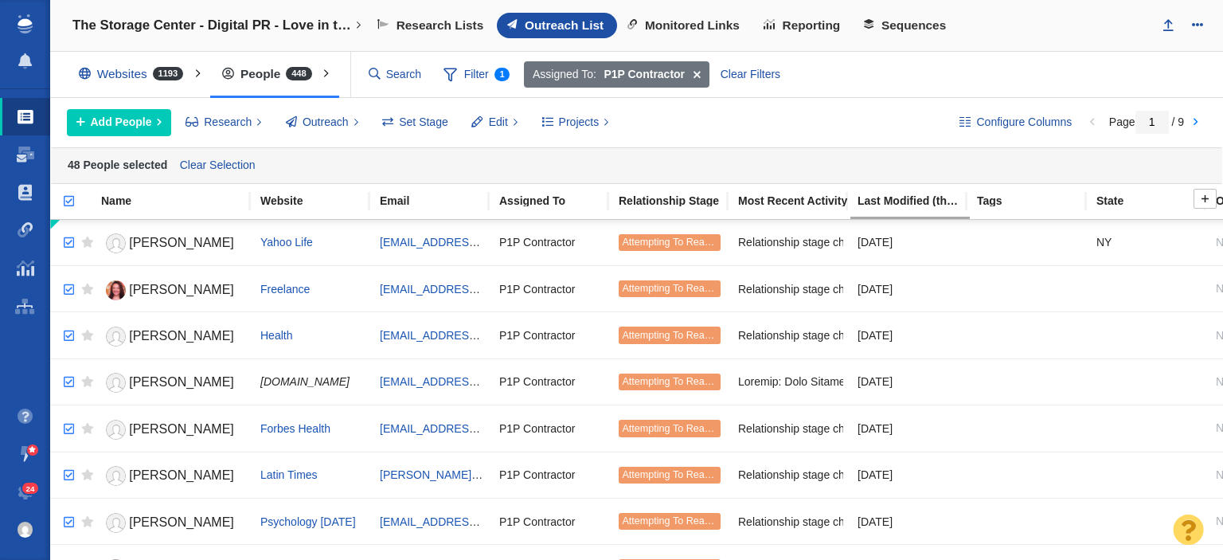
checkbox input "true"
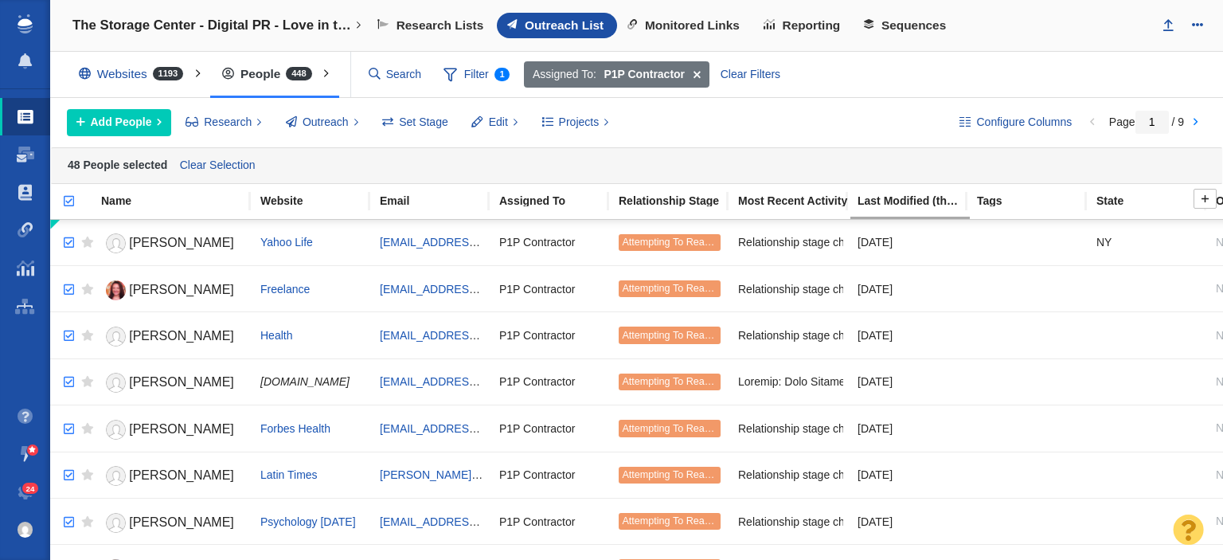
checkbox input "true"
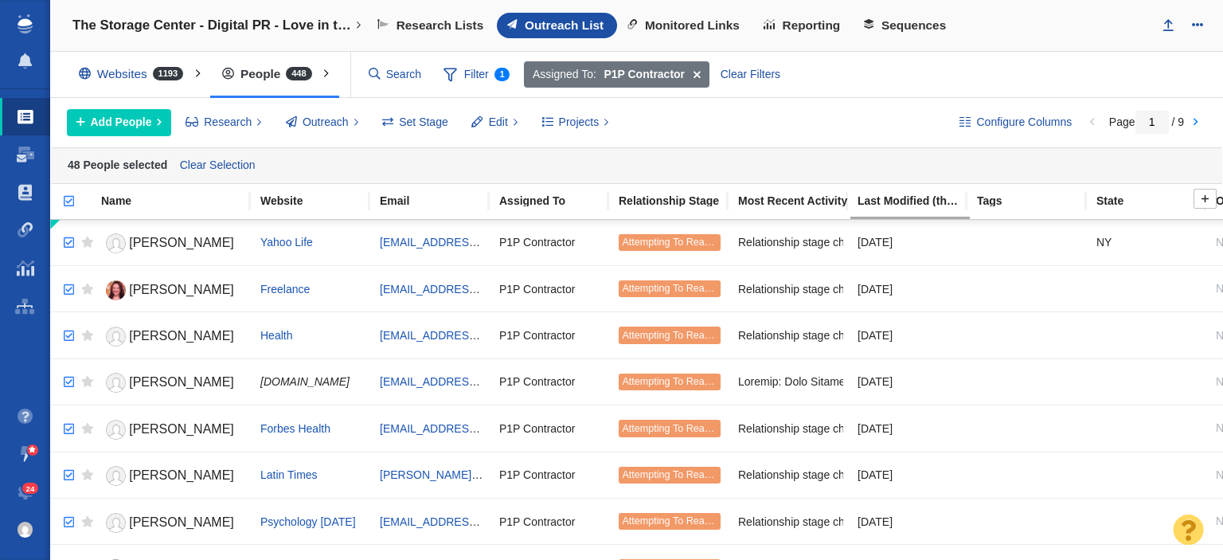
checkbox input "true"
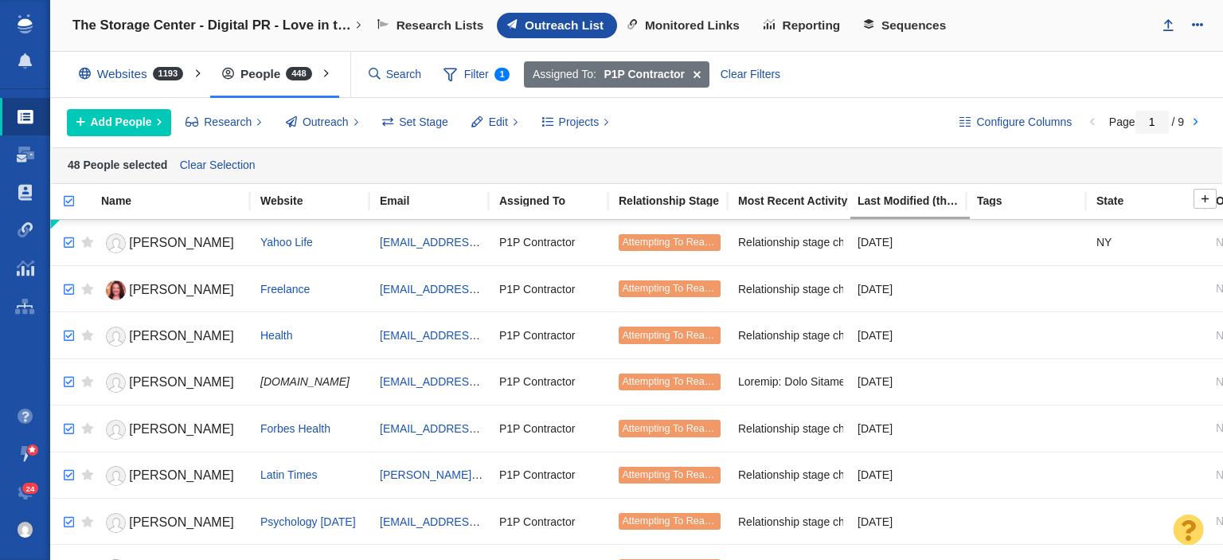
checkbox input "true"
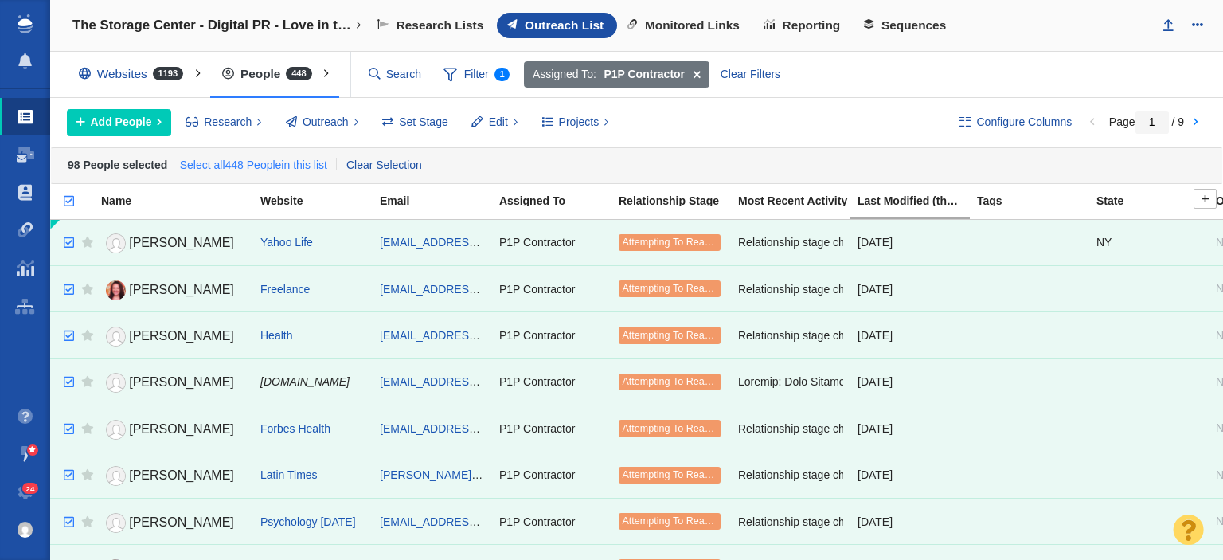
click at [255, 167] on link "Select all 448 People in this list" at bounding box center [253, 166] width 154 height 24
click at [507, 121] on button "Edit" at bounding box center [495, 122] width 65 height 27
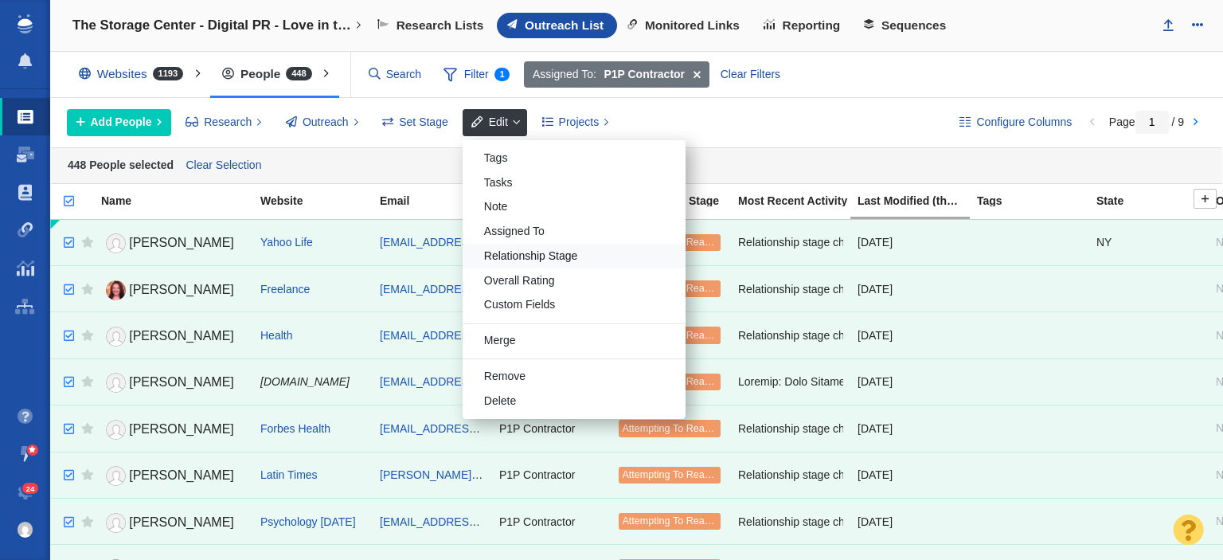
click at [529, 245] on div "Relationship Stage" at bounding box center [574, 256] width 223 height 25
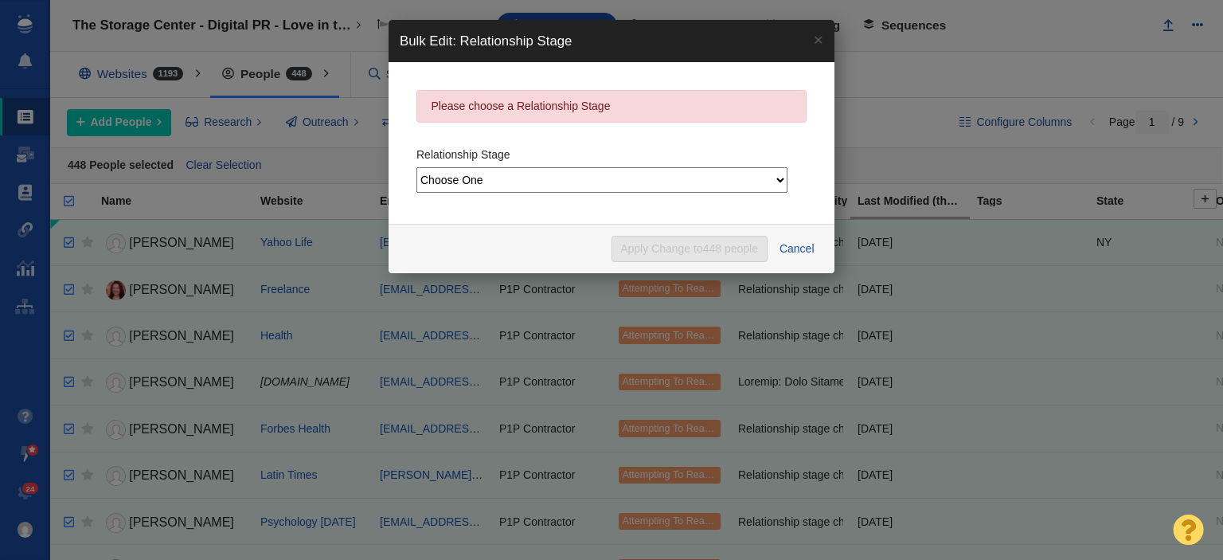
click at [503, 178] on select "Choose One Not Started Scheduled Attempting To Reach Paused Bounce Send Failure…" at bounding box center [602, 179] width 371 height 25
select select "9"
click at [417, 167] on select "Choose One Not Started Scheduled Attempting To Reach Paused Bounce Send Failure…" at bounding box center [602, 179] width 371 height 25
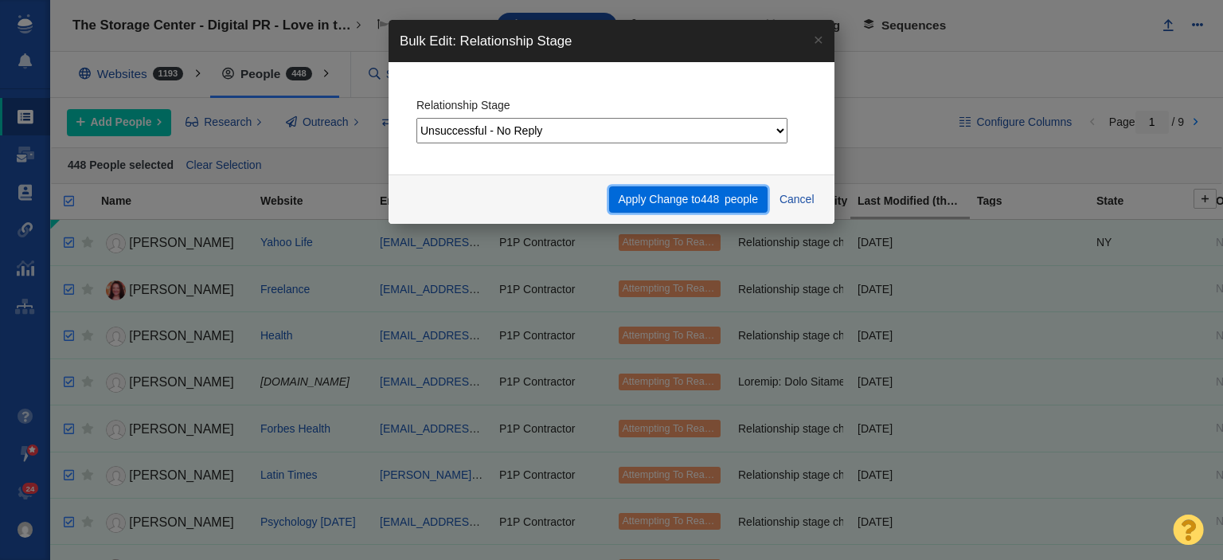
click at [711, 198] on span "448" at bounding box center [710, 199] width 18 height 13
